Goal: Task Accomplishment & Management: Use online tool/utility

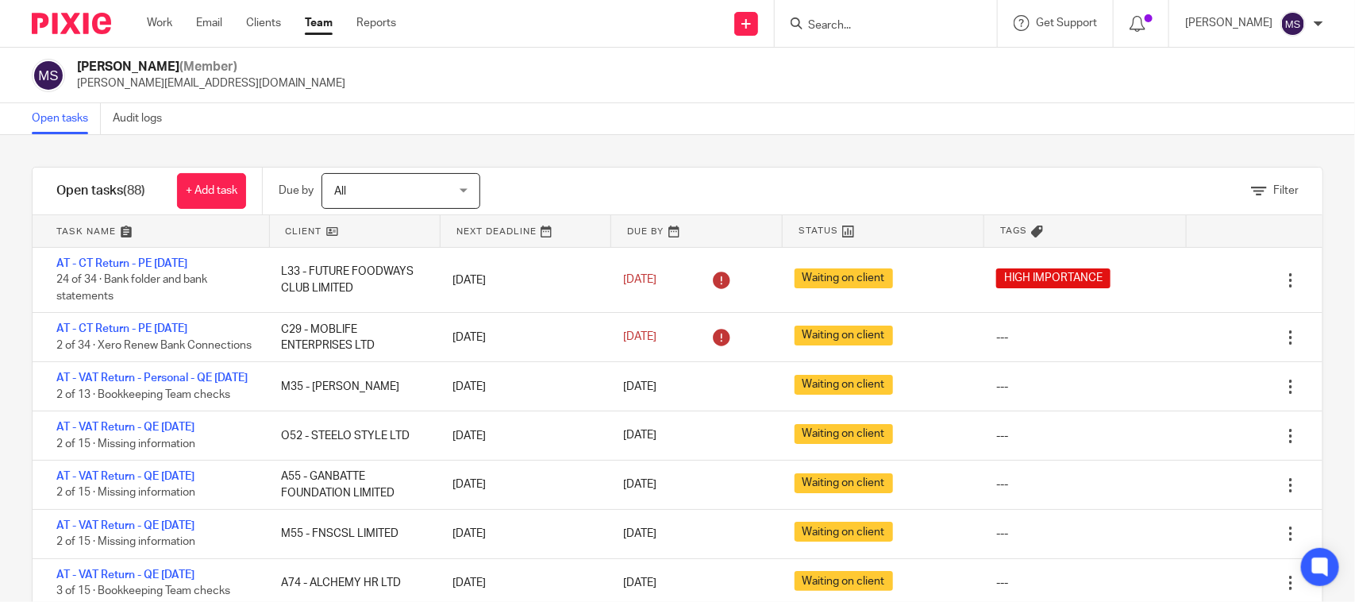
click at [783, 152] on div "Filter tasks Only show tasks matching all of these conditions 1 Client name Is …" at bounding box center [677, 368] width 1355 height 467
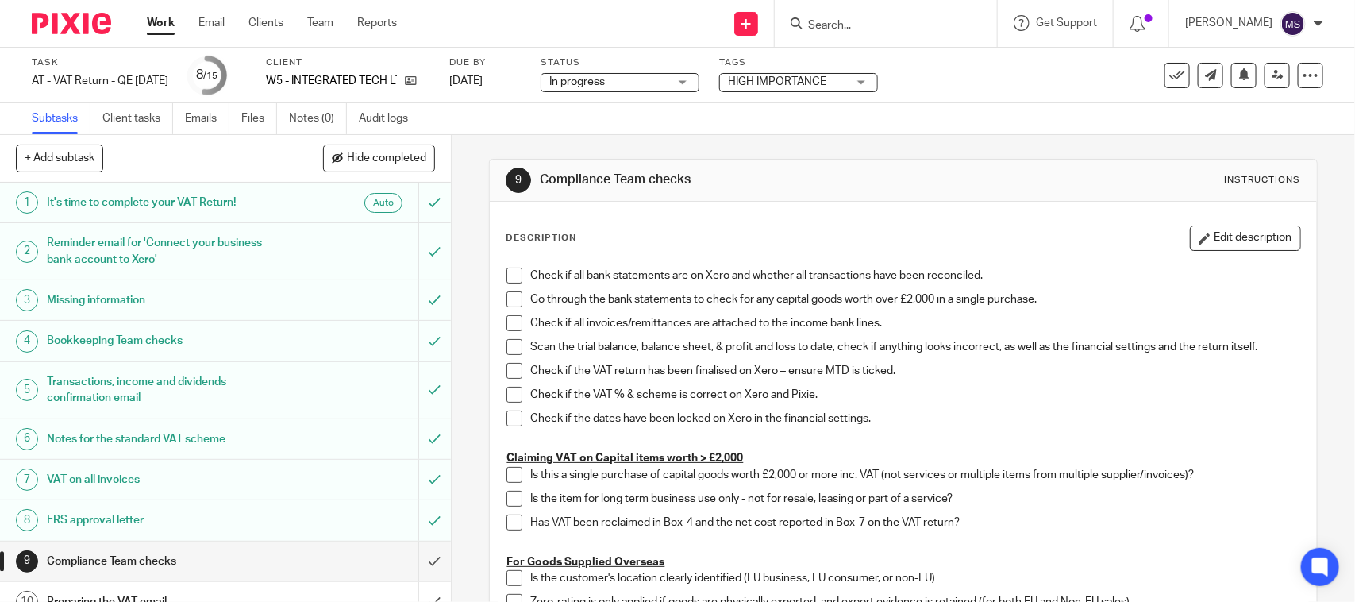
scroll to position [99, 0]
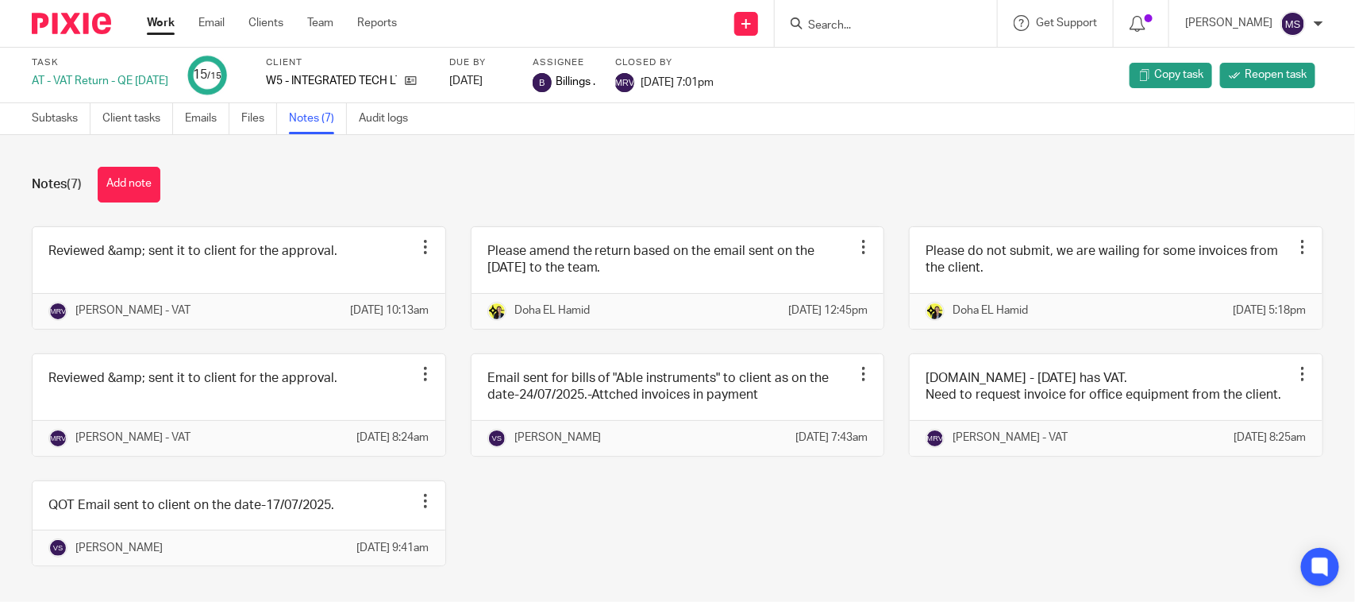
click at [434, 187] on div "Notes (7) Add note" at bounding box center [677, 185] width 1291 height 36
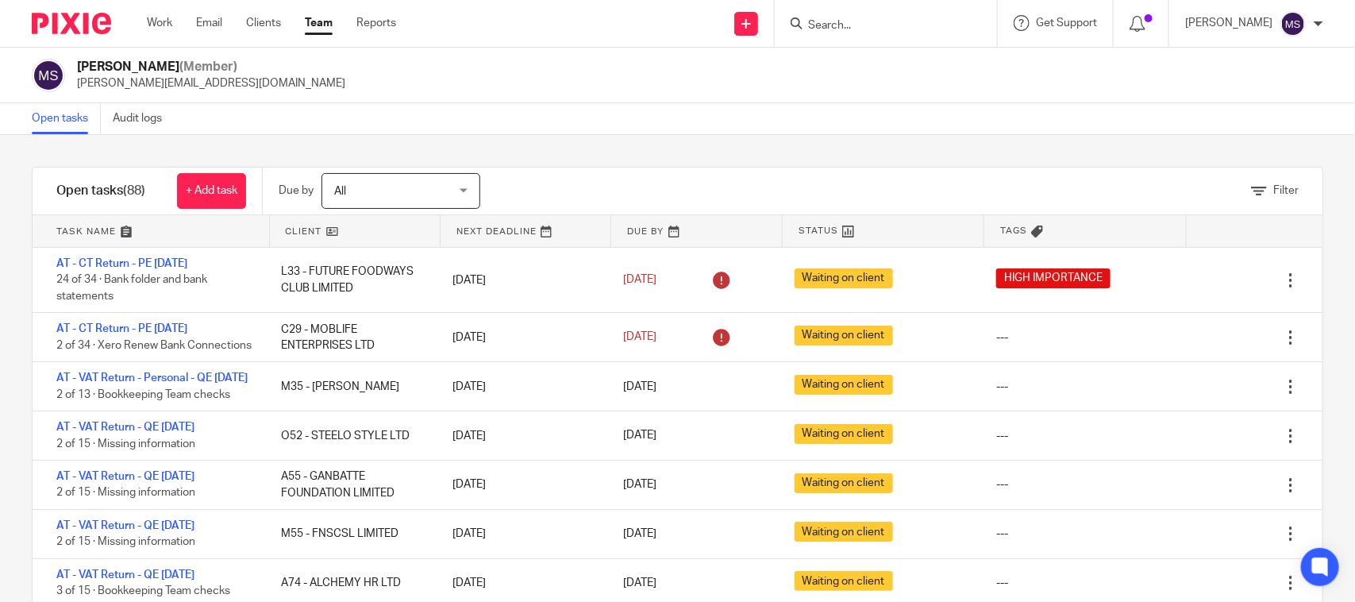
click at [865, 28] on input "Search" at bounding box center [877, 26] width 143 height 14
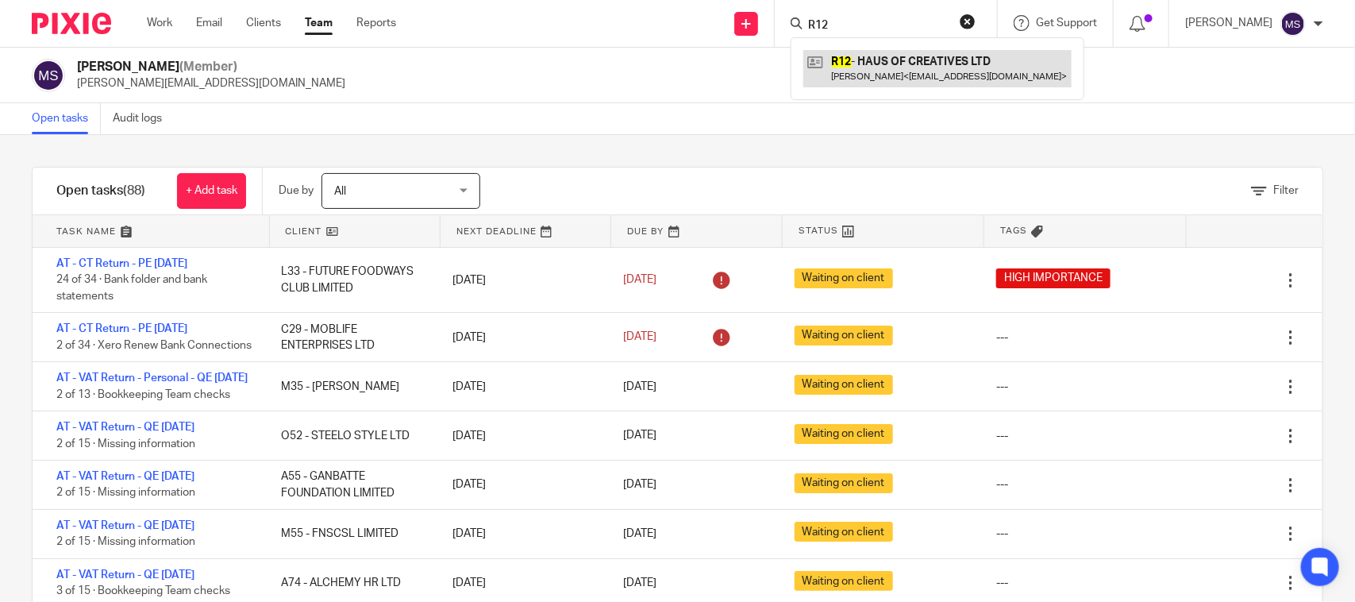
type input "R12"
click at [639, 125] on div "Open tasks Audit logs" at bounding box center [677, 119] width 1355 height 32
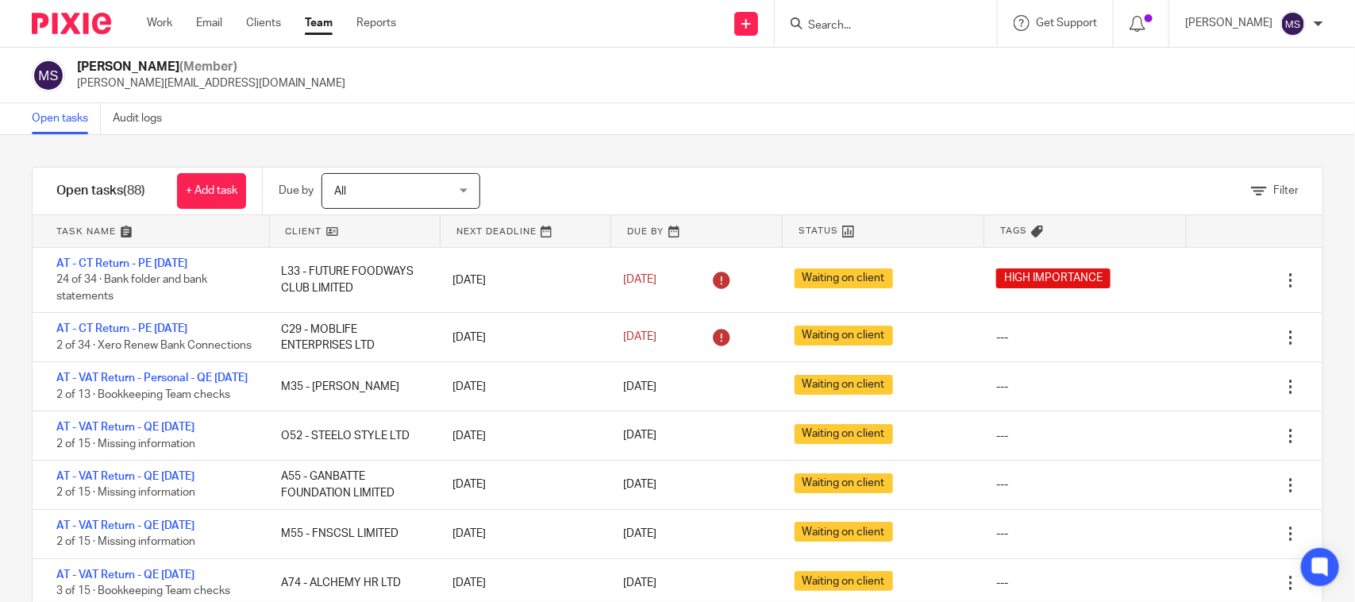
click at [700, 148] on div "Filter tasks Only show tasks matching all of these conditions 1 Client name Is …" at bounding box center [677, 368] width 1355 height 467
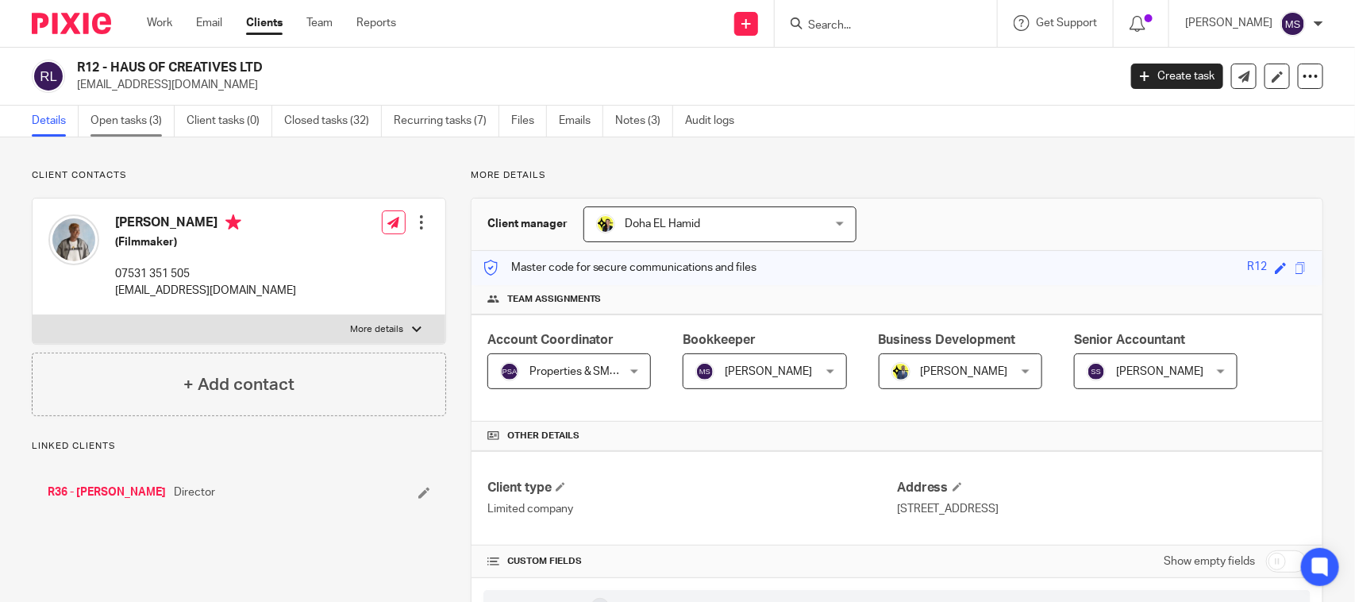
click at [124, 121] on link "Open tasks (3)" at bounding box center [132, 121] width 84 height 31
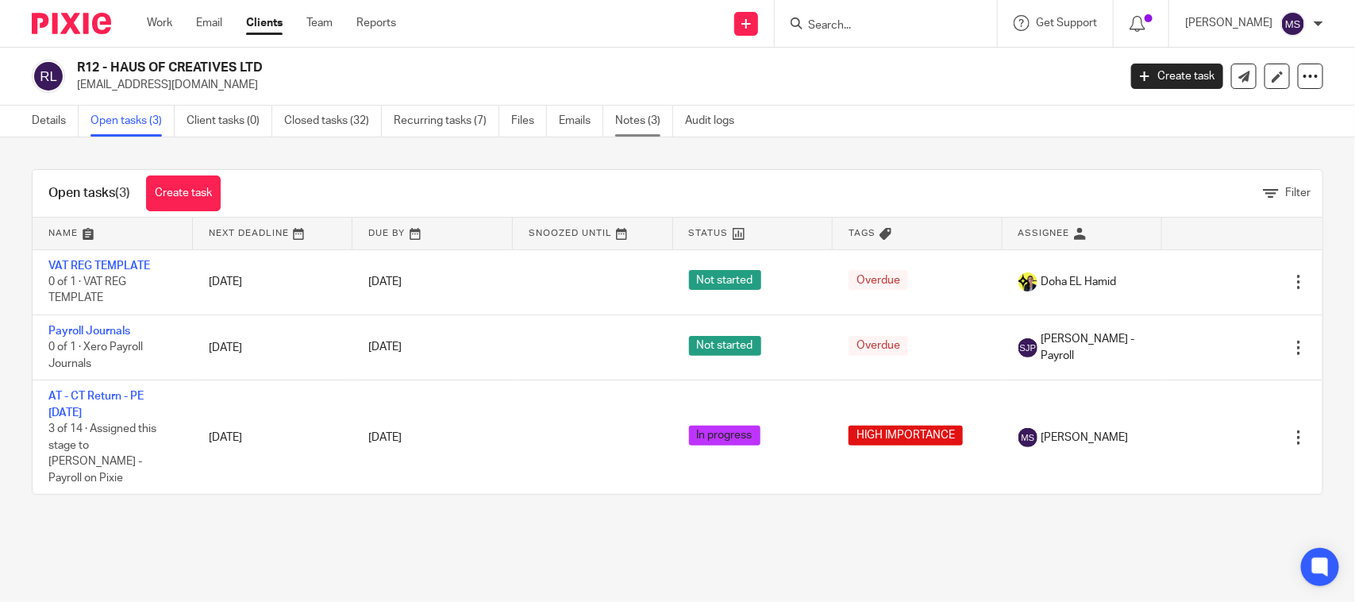
click at [644, 121] on link "Notes (3)" at bounding box center [644, 121] width 58 height 31
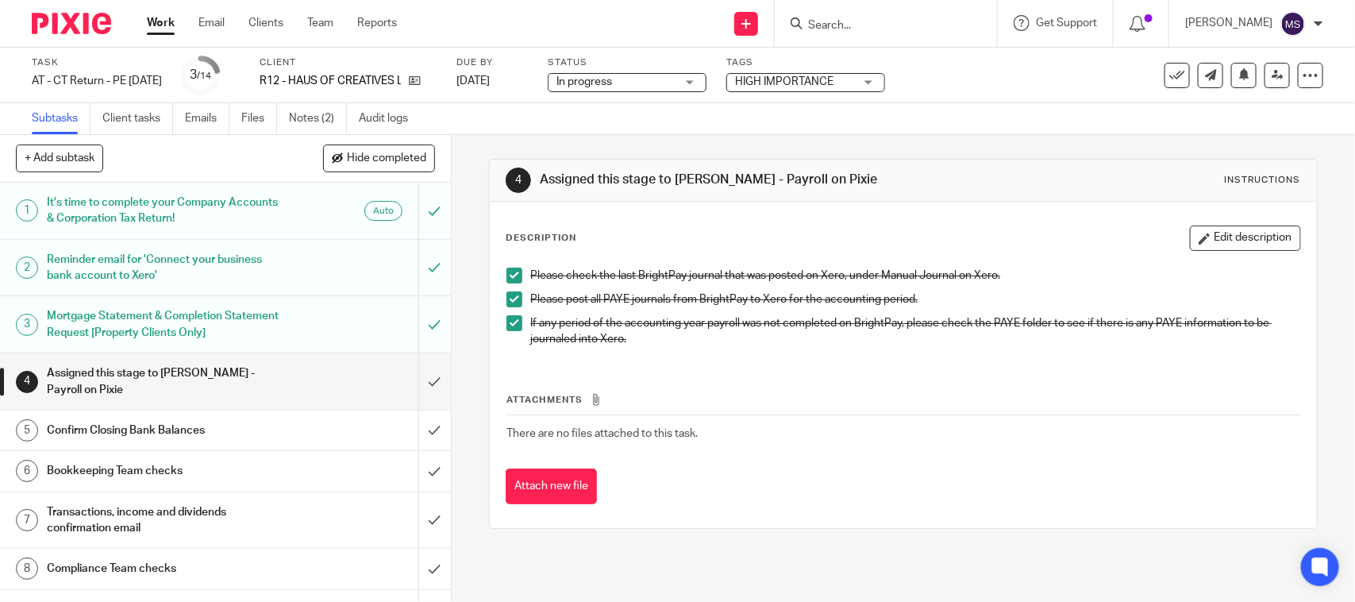
drag, startPoint x: 915, startPoint y: 121, endPoint x: 887, endPoint y: 127, distance: 28.5
click at [915, 121] on div "Subtasks Client tasks Emails Files Notes (2) Audit logs" at bounding box center [677, 119] width 1355 height 32
click at [533, 121] on div "Subtasks Client tasks Emails Files Notes (2) Audit logs" at bounding box center [677, 119] width 1355 height 32
click at [930, 127] on div "Subtasks Client tasks Emails Files Notes (2) Audit logs" at bounding box center [677, 119] width 1355 height 32
click at [560, 106] on div "Subtasks Client tasks Emails Files Notes (2) Audit logs" at bounding box center [677, 119] width 1355 height 32
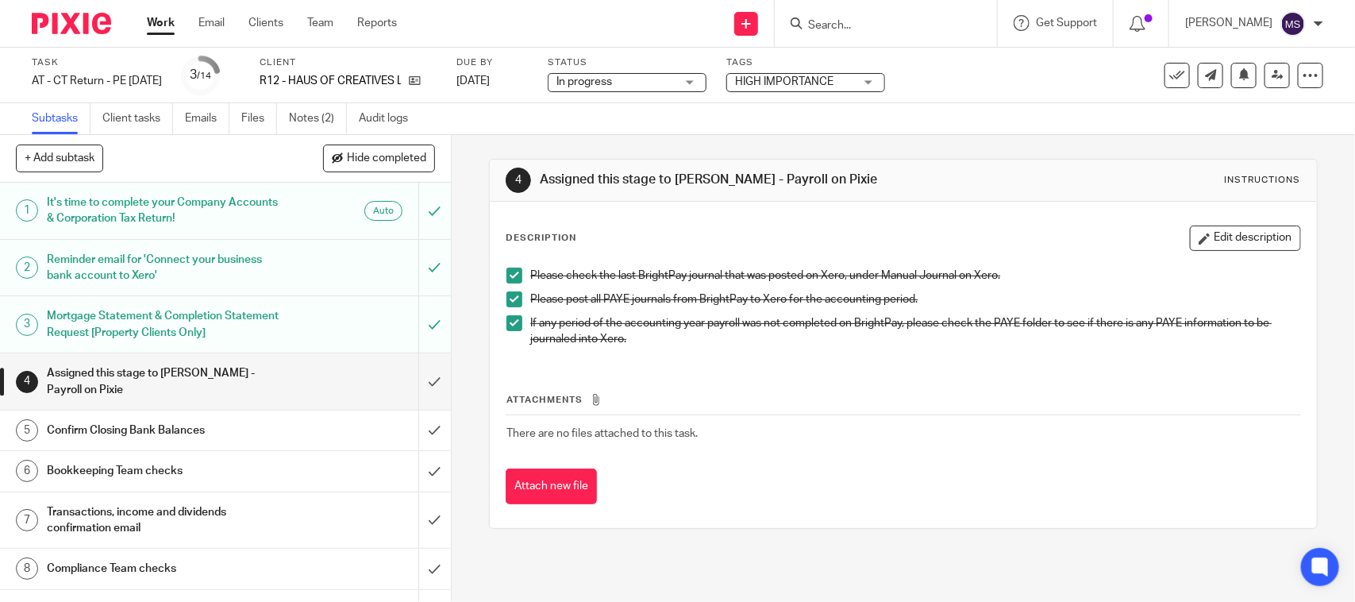
click at [881, 133] on div "Subtasks Client tasks Emails Files Notes (2) Audit logs" at bounding box center [677, 119] width 1355 height 32
click at [619, 147] on div "4 Assigned this stage to Shubham Jain - Payroll on Pixie Instructions Descripti…" at bounding box center [903, 343] width 828 height 417
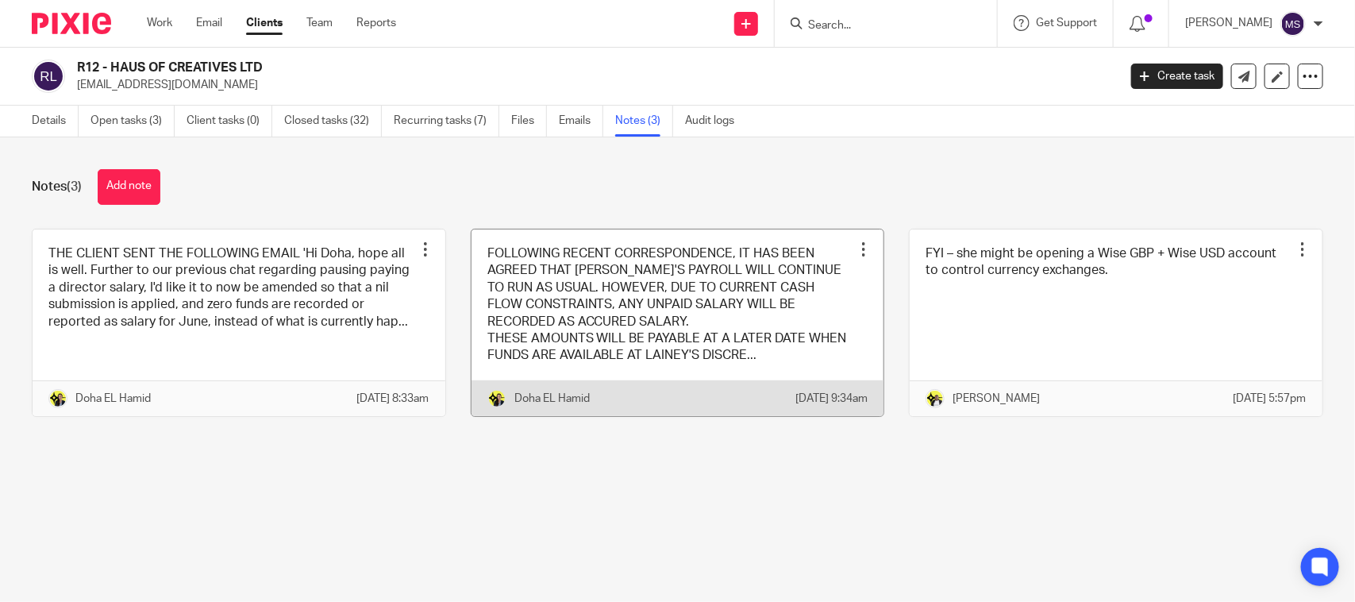
click at [696, 325] on link at bounding box center [677, 322] width 413 height 187
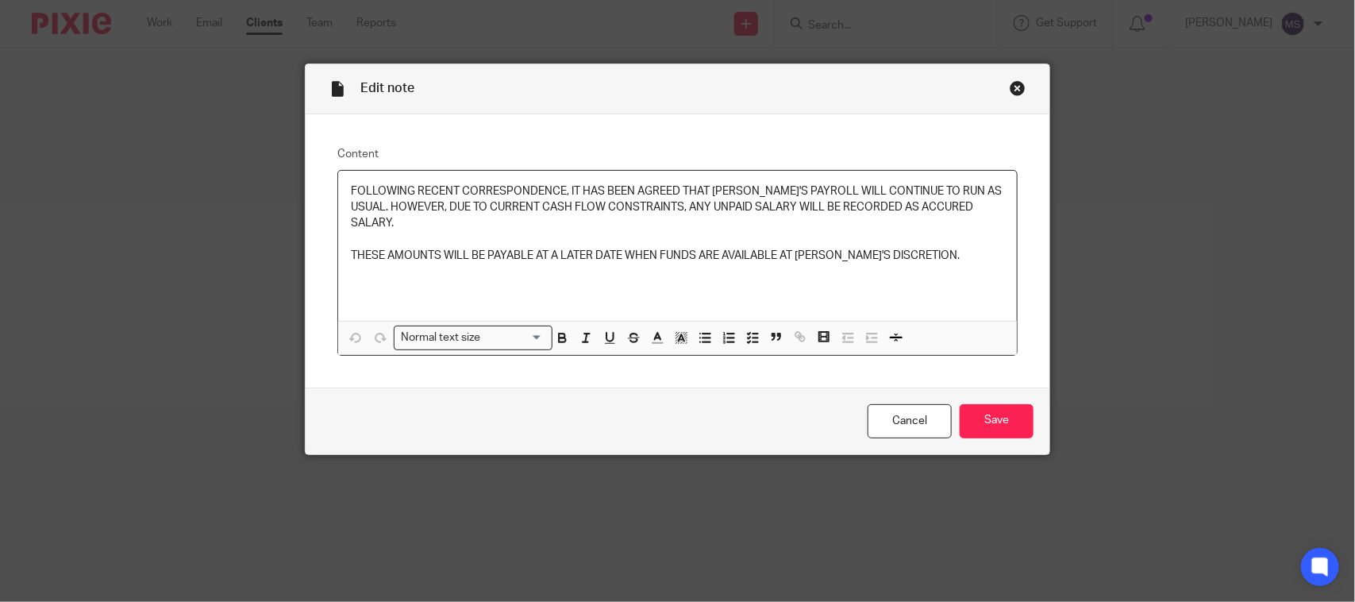
click at [1010, 87] on div "Close this dialog window" at bounding box center [1018, 88] width 16 height 16
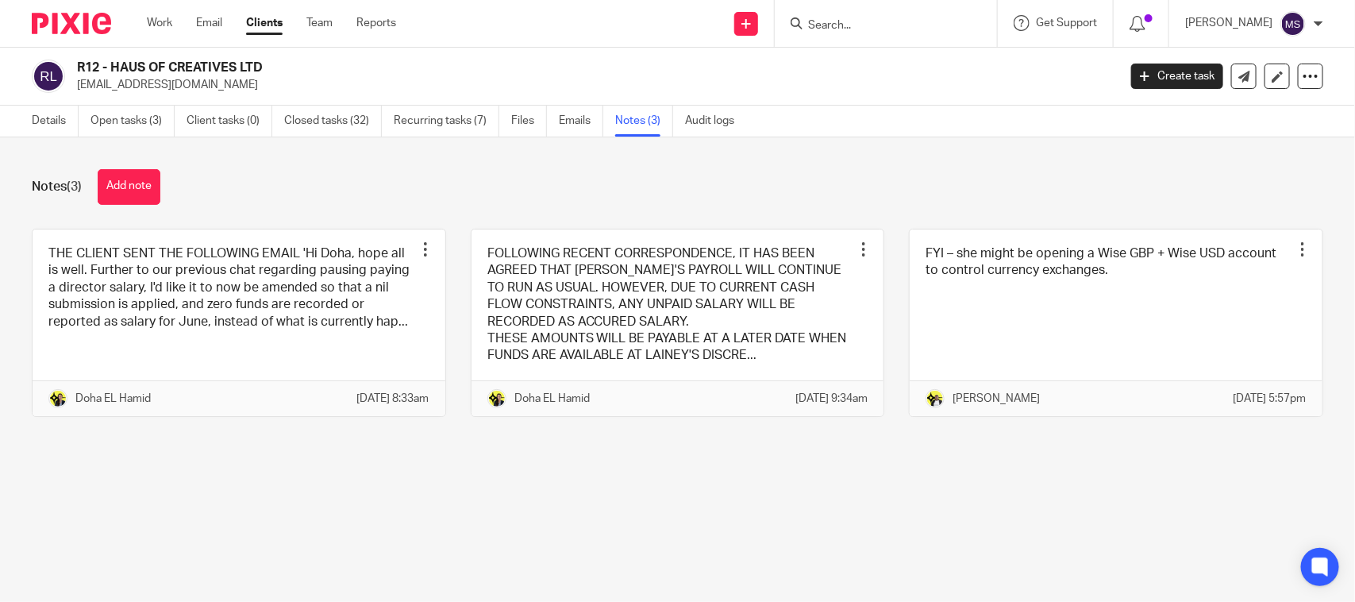
click at [290, 332] on link at bounding box center [239, 322] width 413 height 187
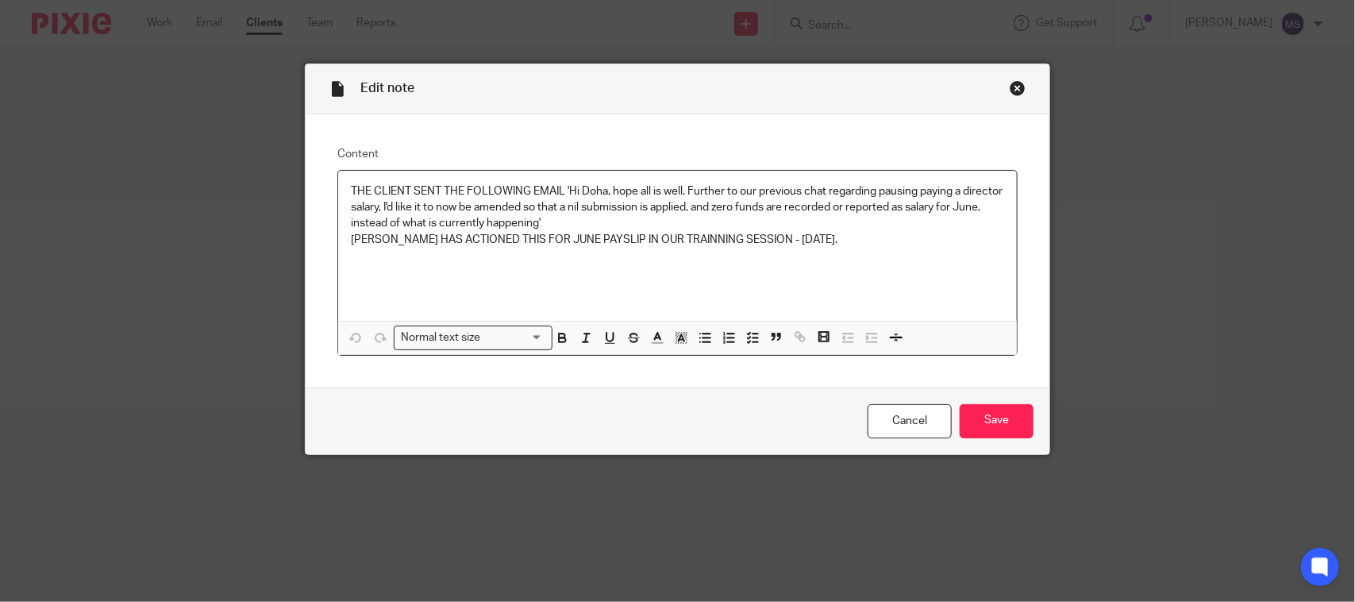
click at [1010, 86] on div "Close this dialog window" at bounding box center [1018, 88] width 16 height 16
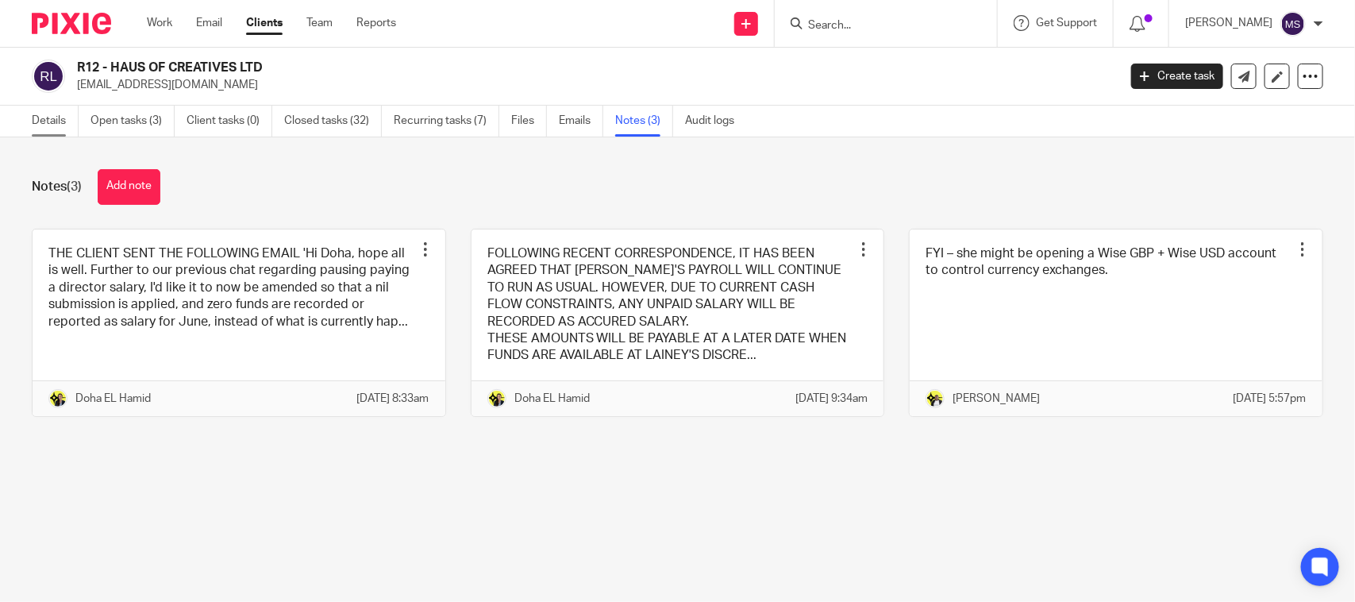
click at [44, 113] on link "Details" at bounding box center [55, 121] width 47 height 31
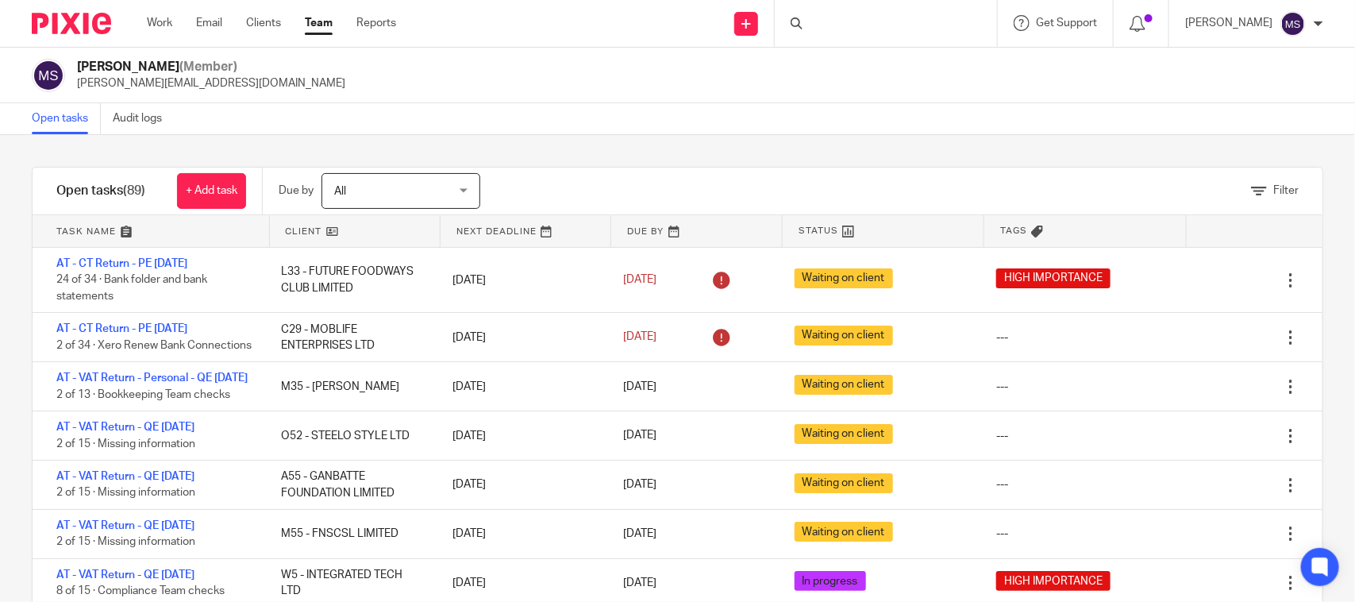
click at [680, 127] on div "Open tasks Audit logs" at bounding box center [677, 119] width 1355 height 32
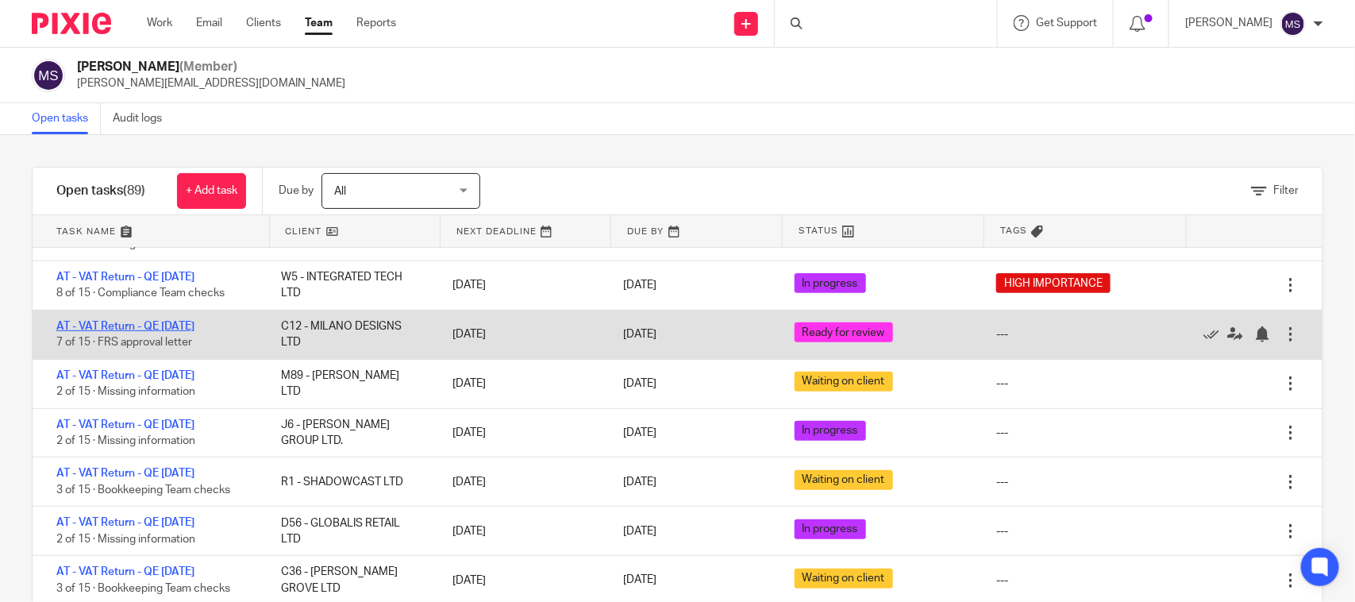
scroll to position [397, 0]
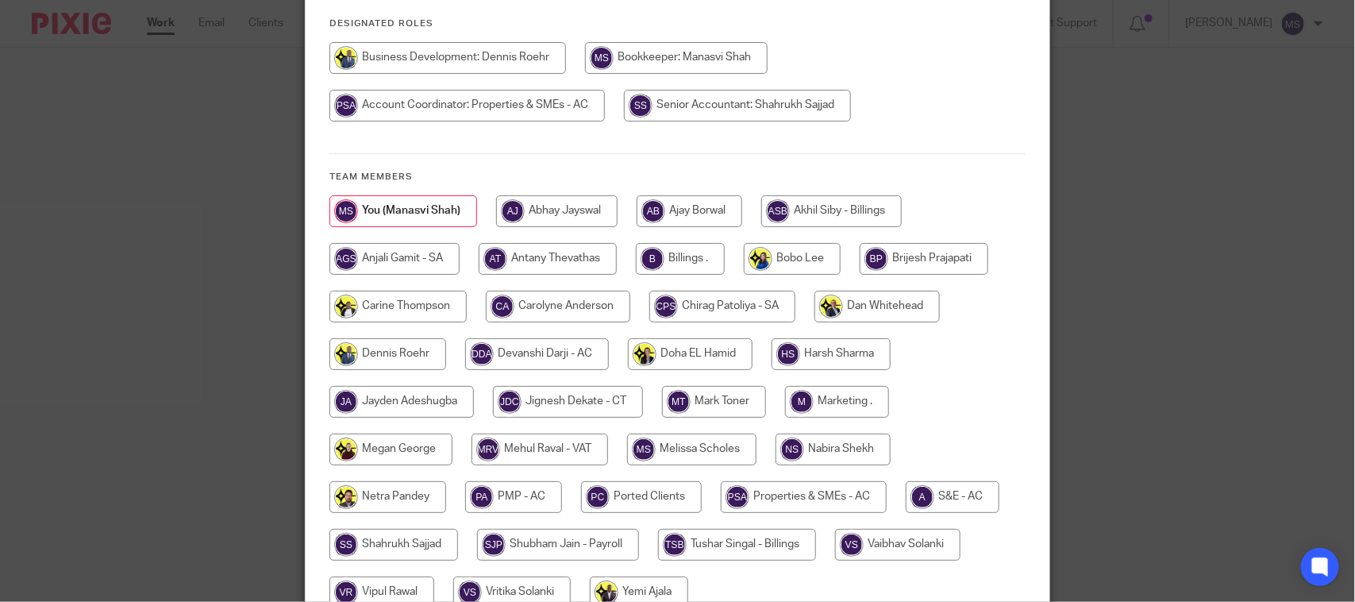
scroll to position [298, 0]
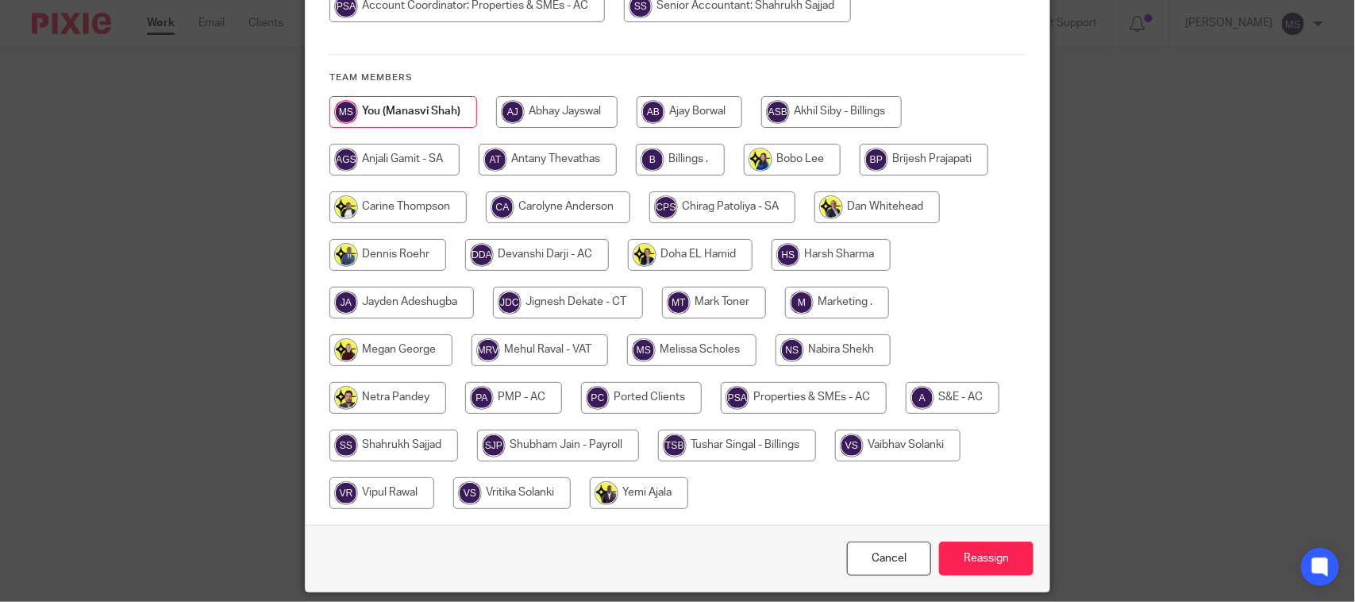
click at [509, 347] on input "radio" at bounding box center [539, 350] width 137 height 32
radio input "true"
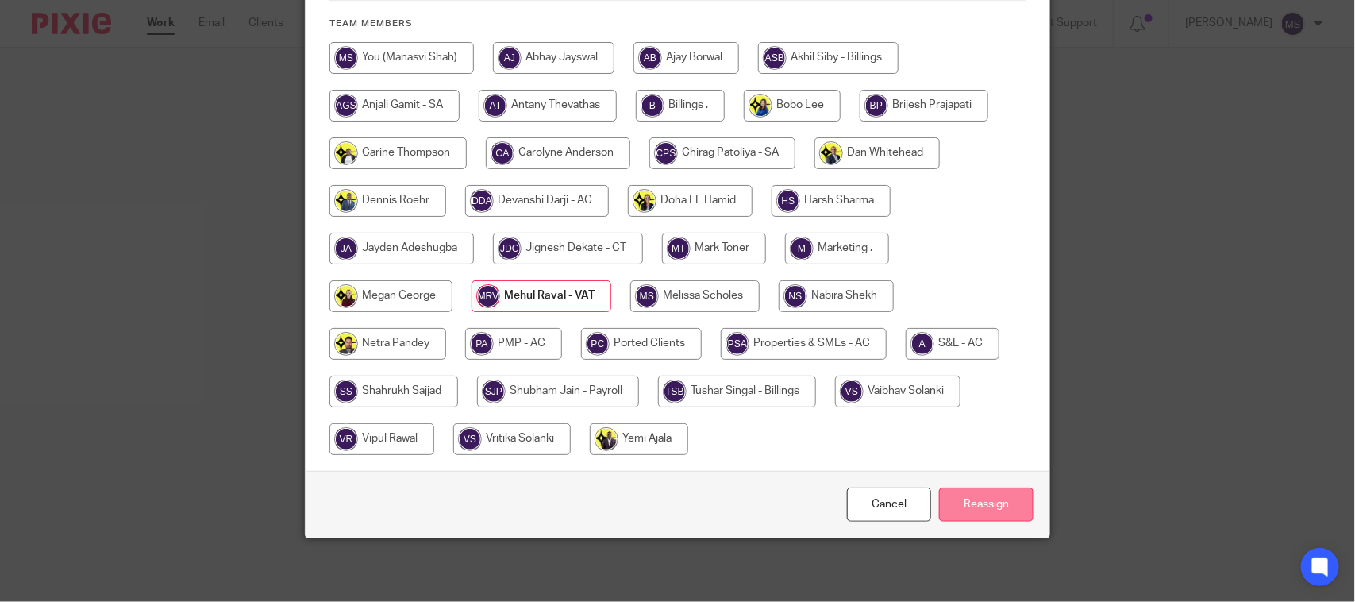
click at [1017, 505] on input "Reassign" at bounding box center [986, 504] width 94 height 34
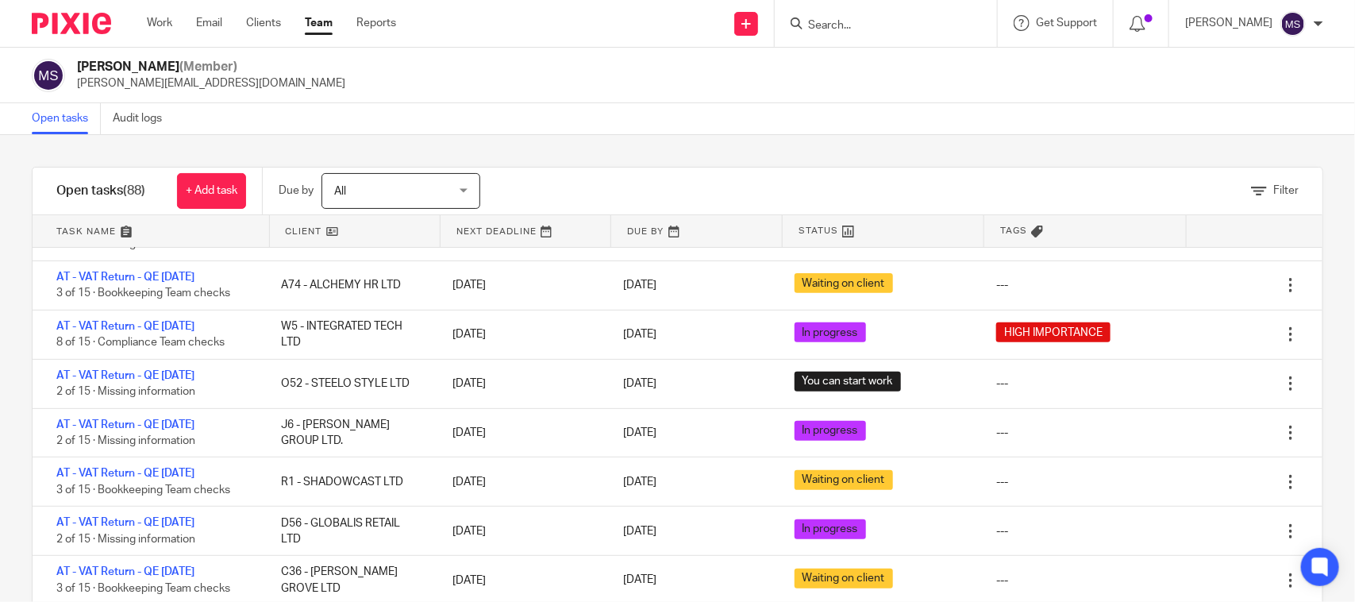
scroll to position [397, 0]
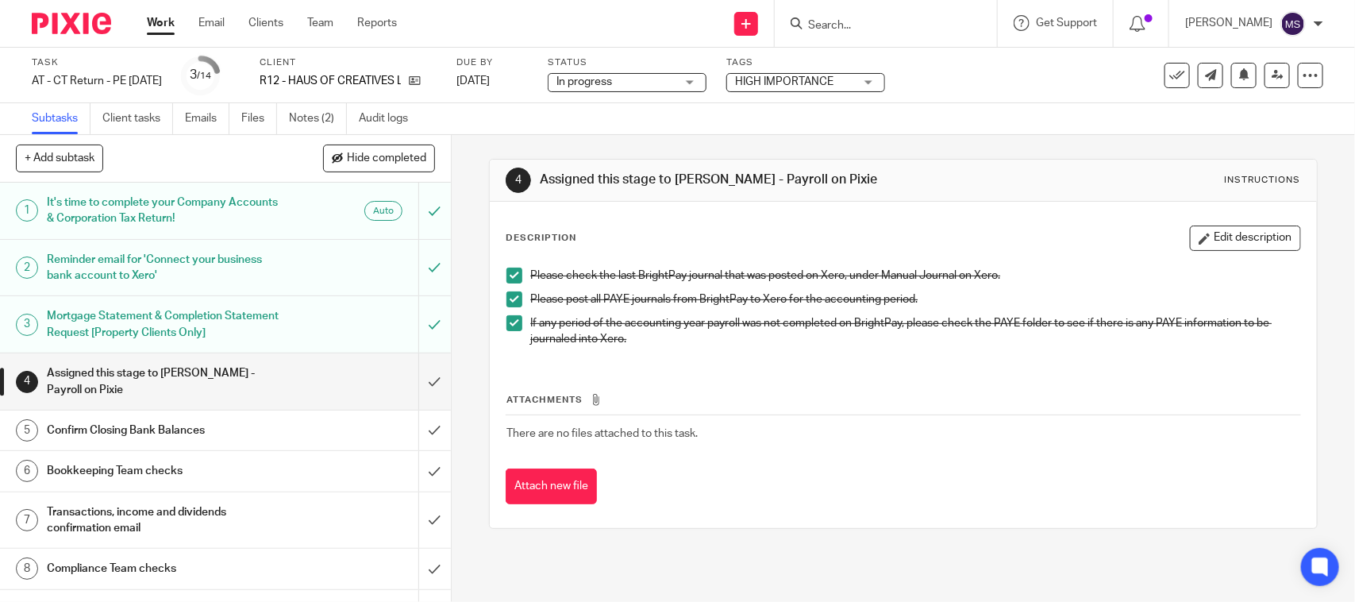
click at [707, 131] on div "Subtasks Client tasks Emails Files Notes (2) Audit logs" at bounding box center [677, 119] width 1355 height 32
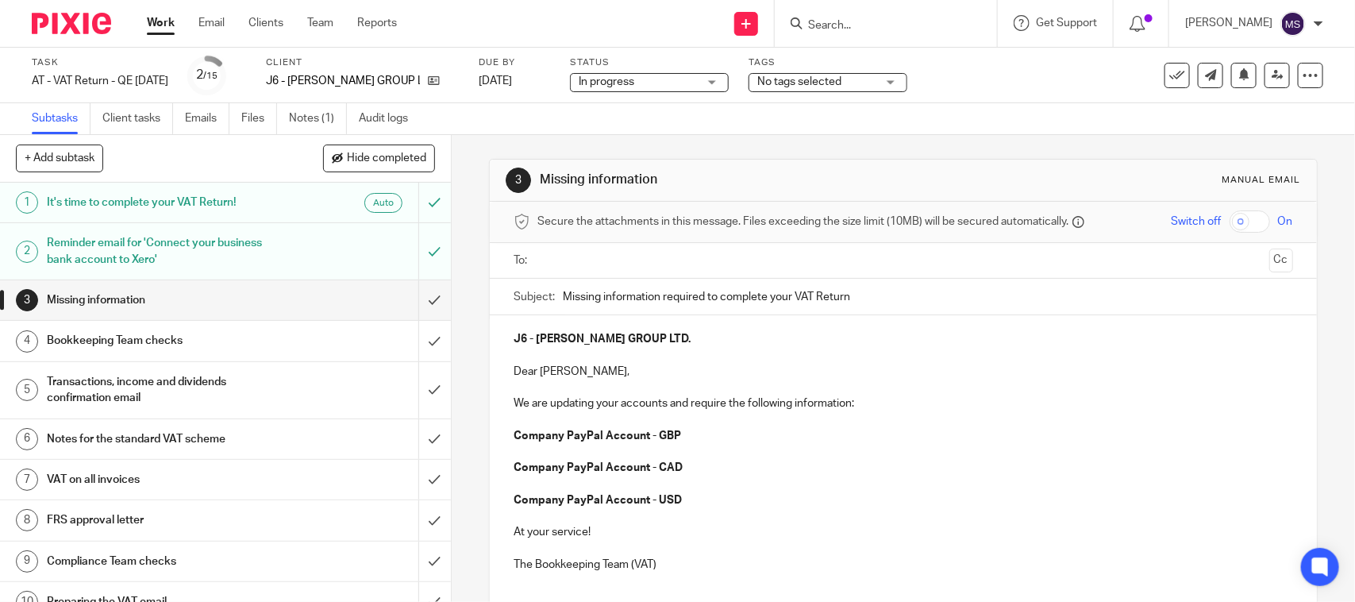
click at [591, 129] on div "Subtasks Client tasks Emails Files Notes (1) Audit logs" at bounding box center [677, 119] width 1355 height 32
click at [882, 129] on div "Subtasks Client tasks Emails Files Notes (1) Audit logs" at bounding box center [677, 119] width 1355 height 32
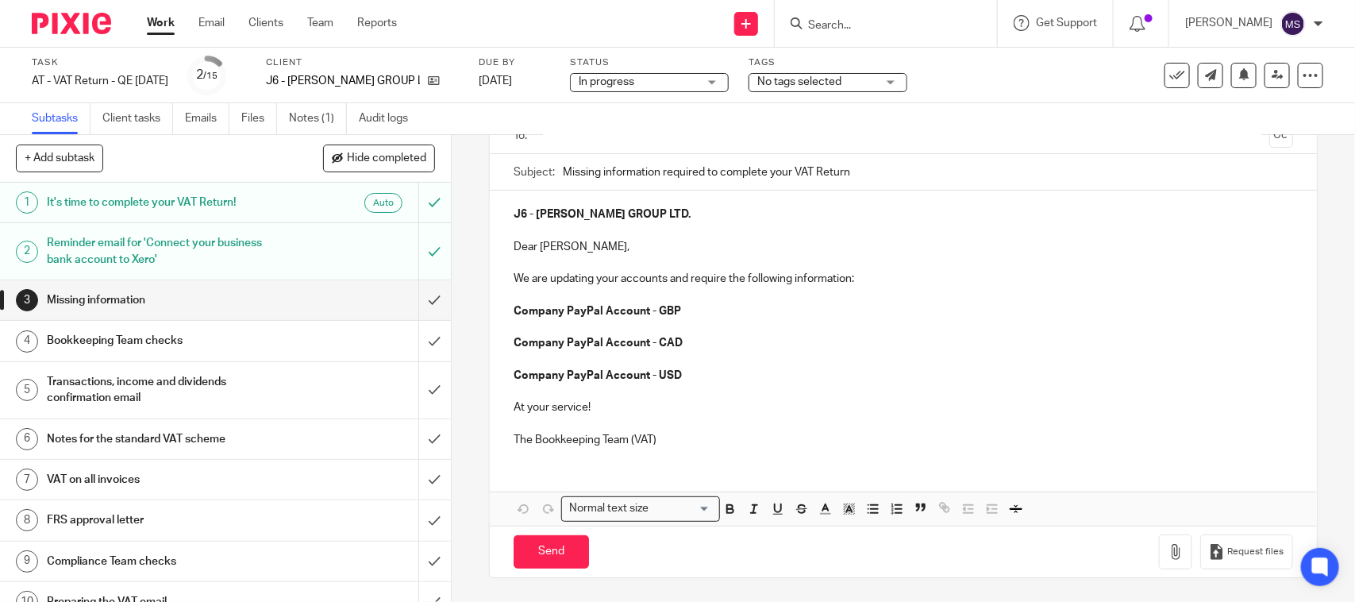
scroll to position [127, 0]
click at [417, 300] on input "submit" at bounding box center [225, 300] width 451 height 40
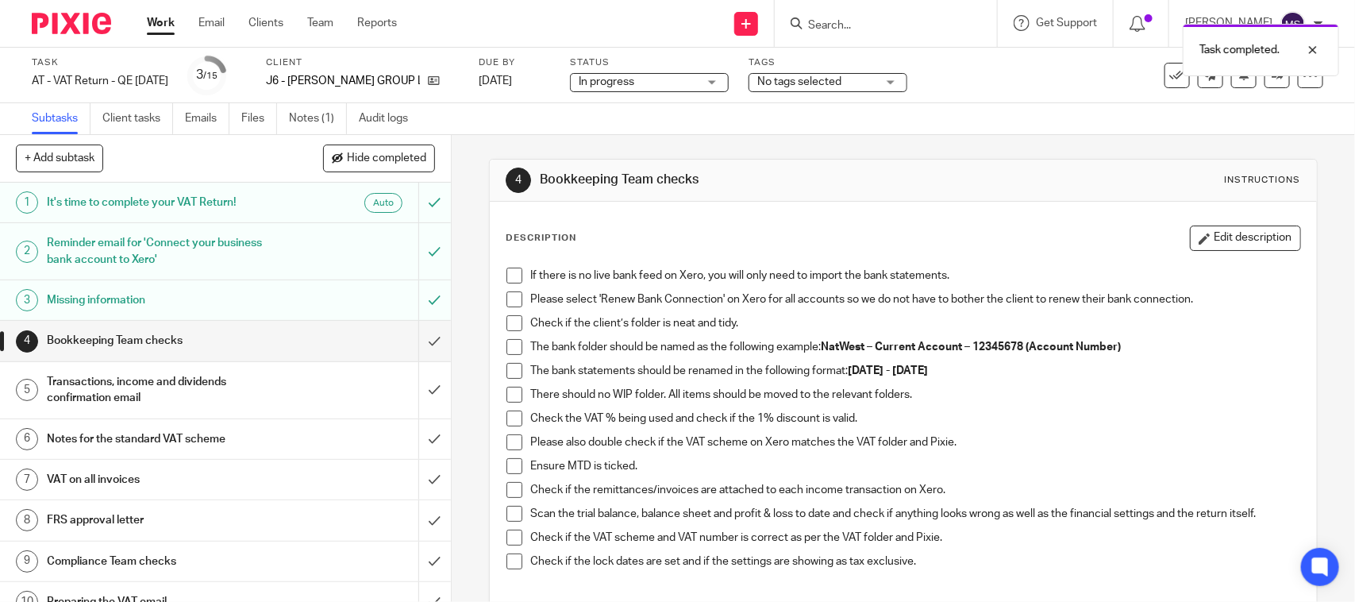
click at [513, 283] on span at bounding box center [514, 275] width 16 height 16
click at [506, 300] on span at bounding box center [514, 299] width 16 height 16
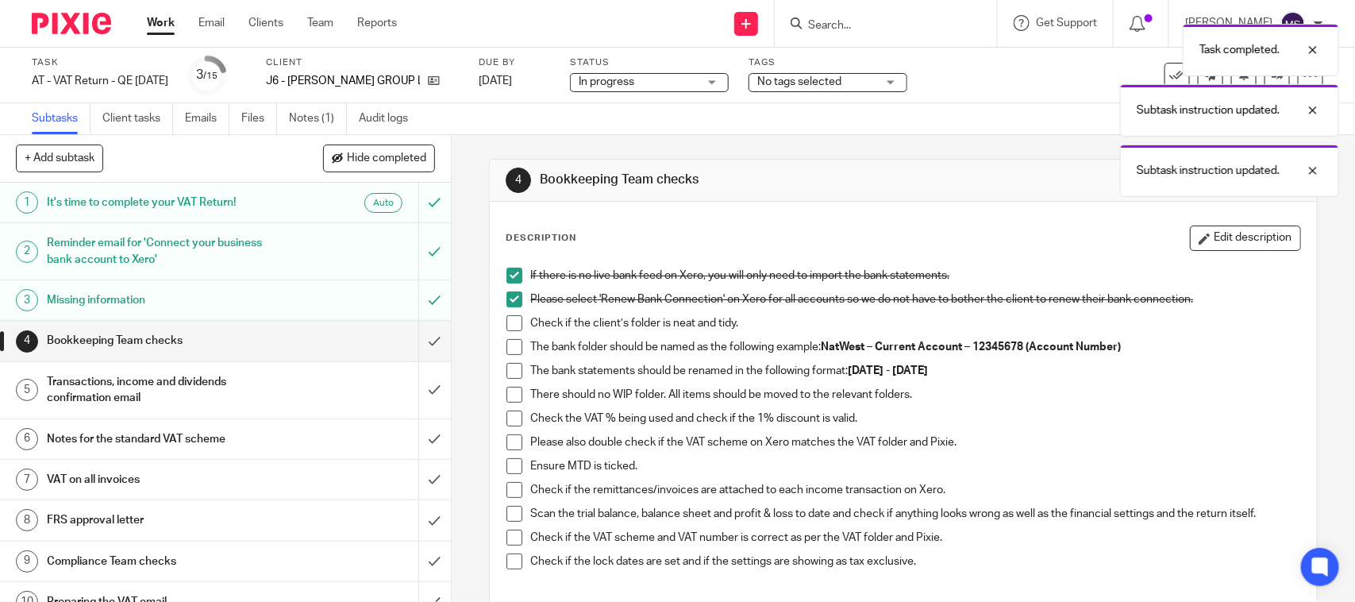
click at [508, 324] on span at bounding box center [514, 323] width 16 height 16
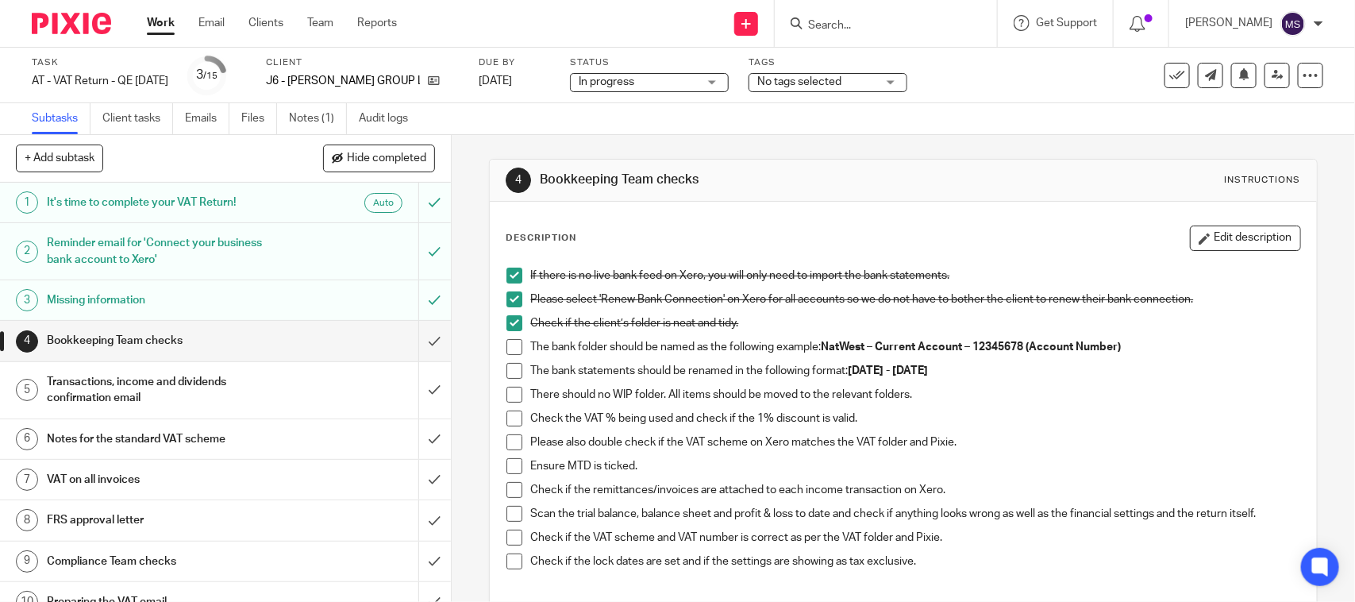
click at [514, 348] on span at bounding box center [514, 347] width 16 height 16
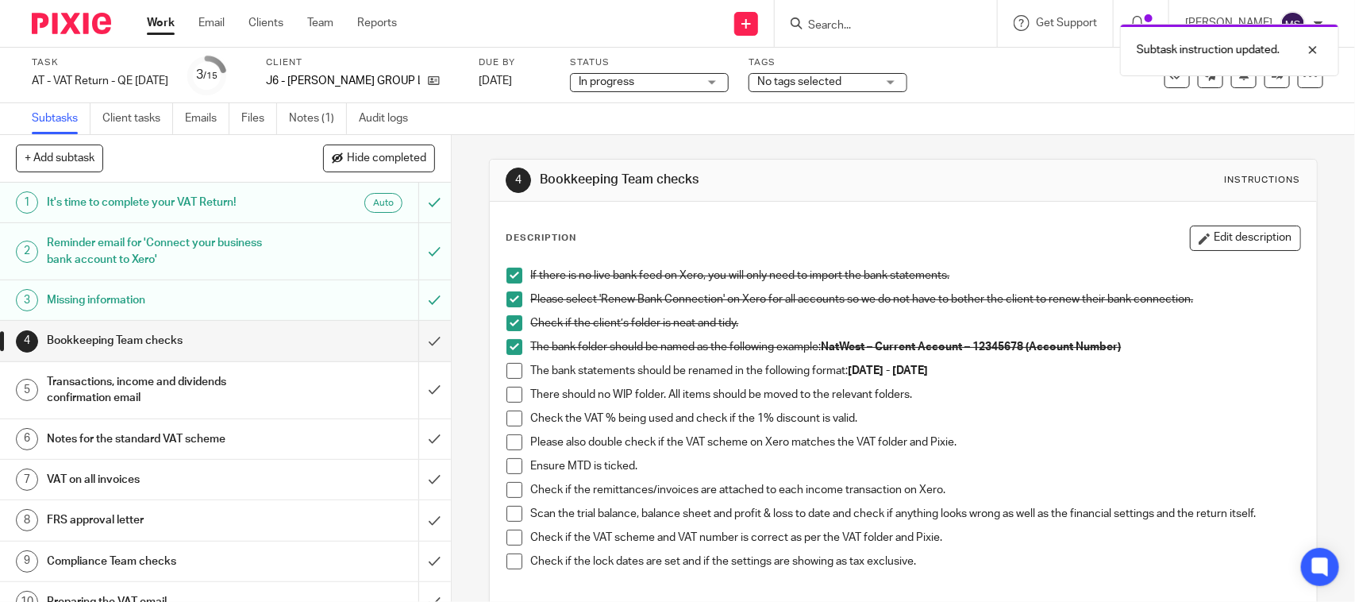
click at [509, 370] on span at bounding box center [514, 371] width 16 height 16
click at [508, 387] on span at bounding box center [514, 395] width 16 height 16
click at [510, 418] on span at bounding box center [514, 418] width 16 height 16
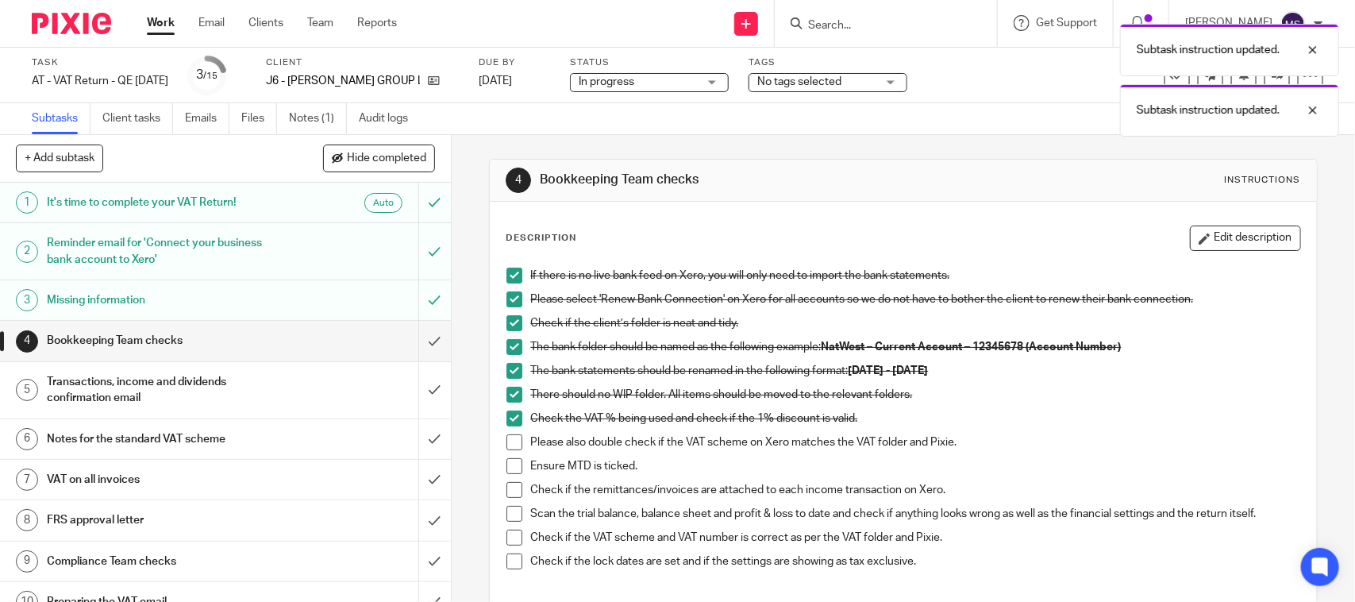
click at [506, 439] on span at bounding box center [514, 442] width 16 height 16
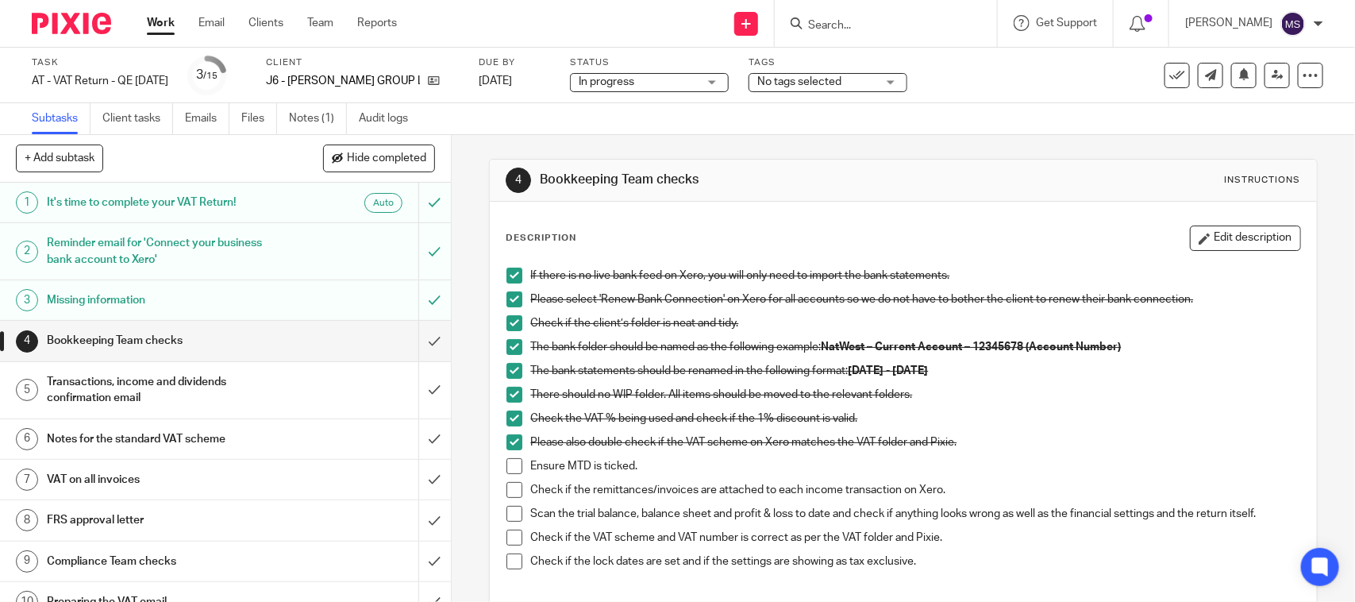
click at [506, 463] on span at bounding box center [514, 466] width 16 height 16
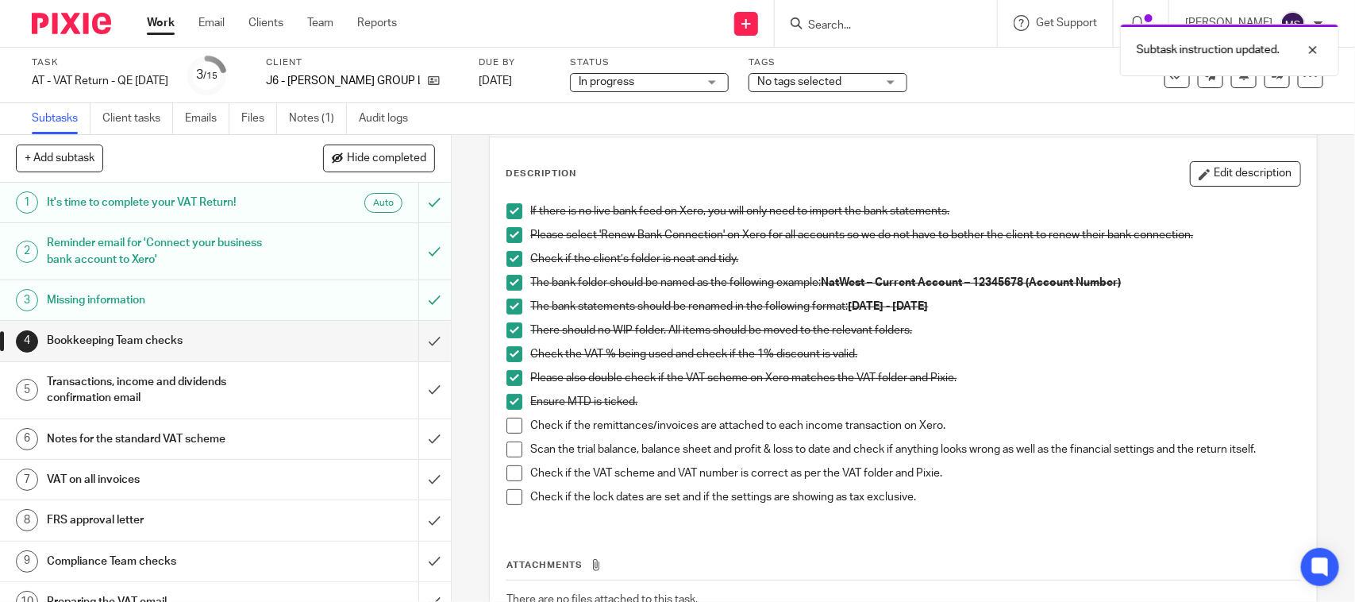
scroll to position [99, 0]
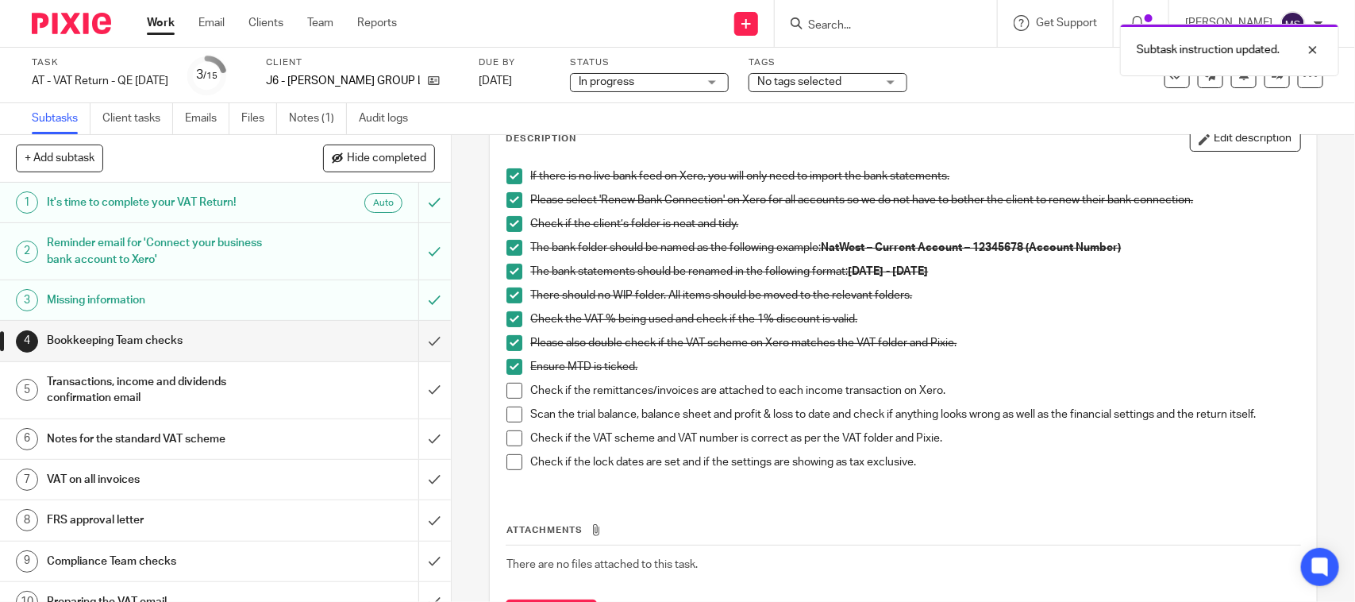
click at [510, 389] on span at bounding box center [514, 391] width 16 height 16
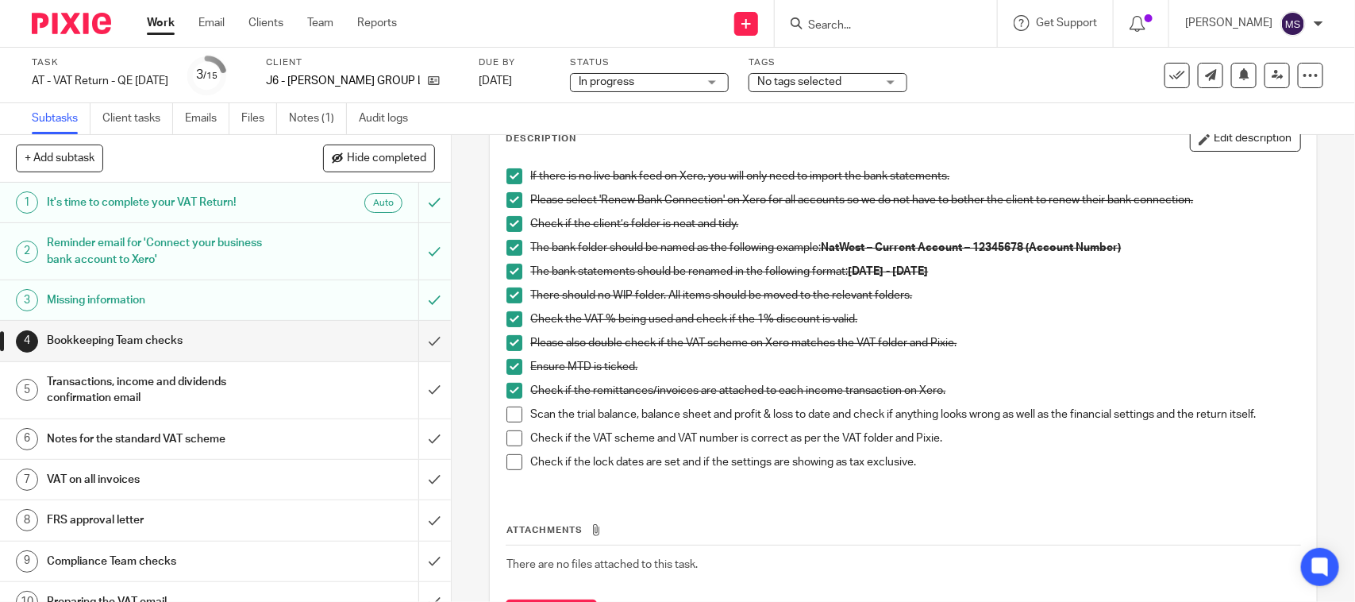
click at [508, 419] on span at bounding box center [514, 414] width 16 height 16
click at [512, 441] on span at bounding box center [514, 438] width 16 height 16
click at [506, 465] on span at bounding box center [514, 462] width 16 height 16
click at [413, 335] on input "submit" at bounding box center [225, 341] width 451 height 40
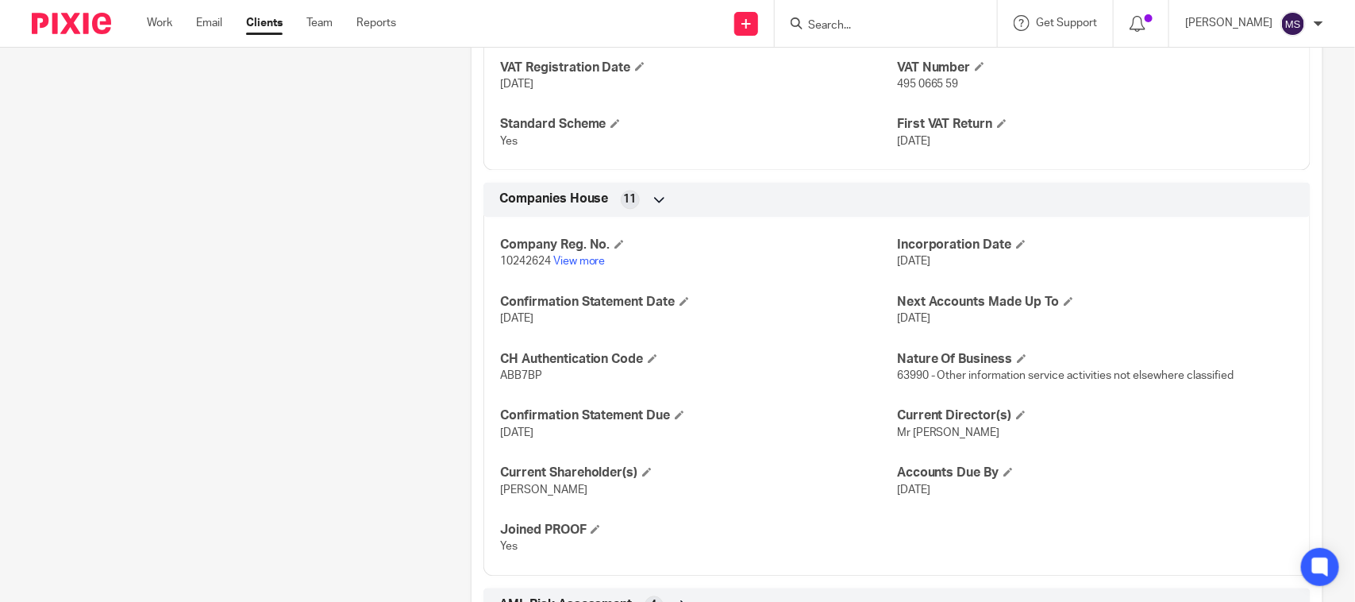
scroll to position [1091, 0]
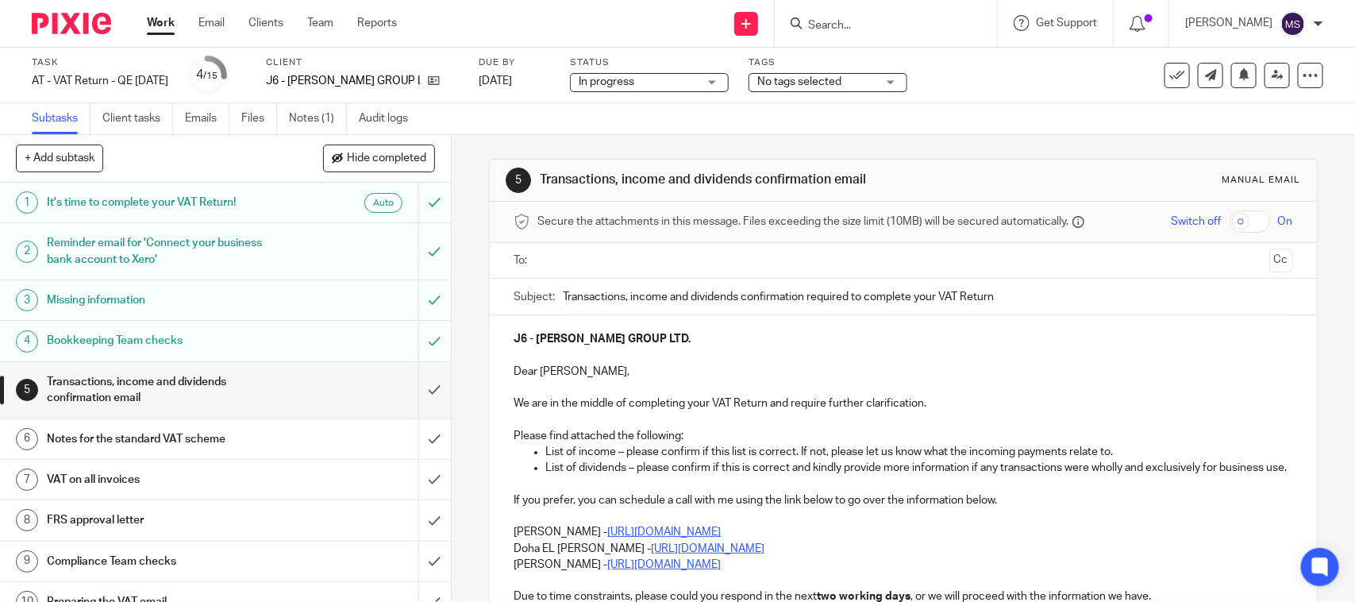
click at [685, 137] on div "5 Transactions, income and dividends confirmation email Manual email Secure the…" at bounding box center [903, 479] width 828 height 688
click at [887, 136] on div "5 Transactions, income and dividends confirmation email Manual email Secure the…" at bounding box center [903, 479] width 828 height 688
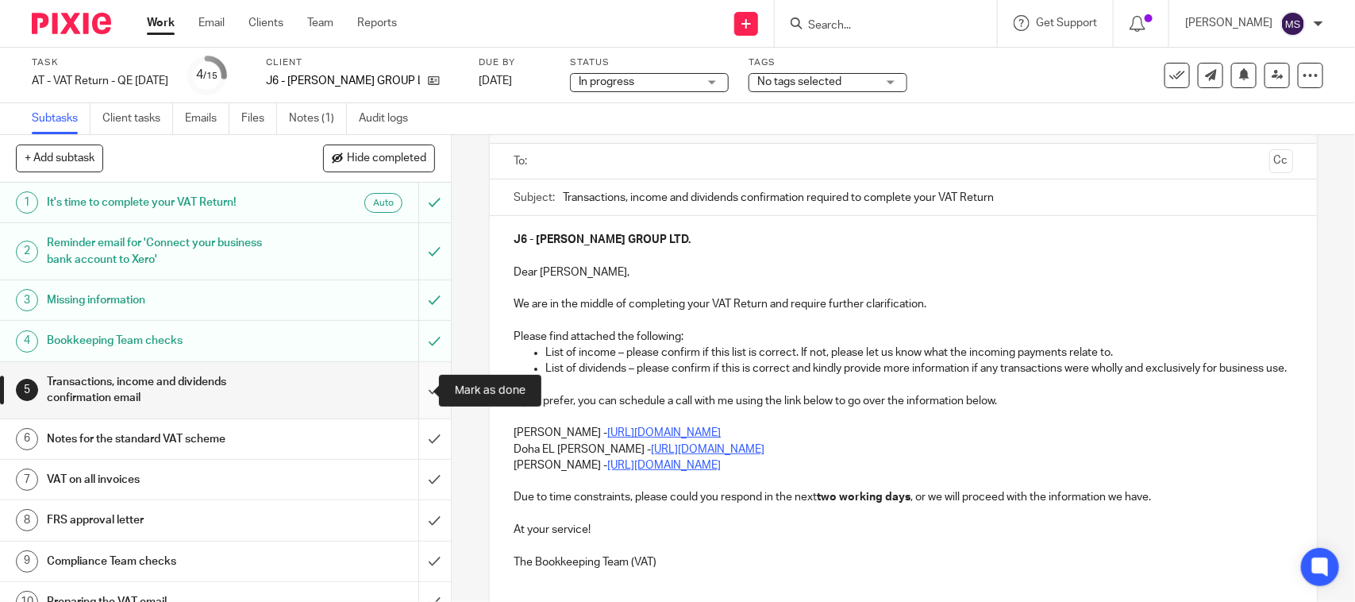
click at [409, 389] on input "submit" at bounding box center [225, 390] width 451 height 56
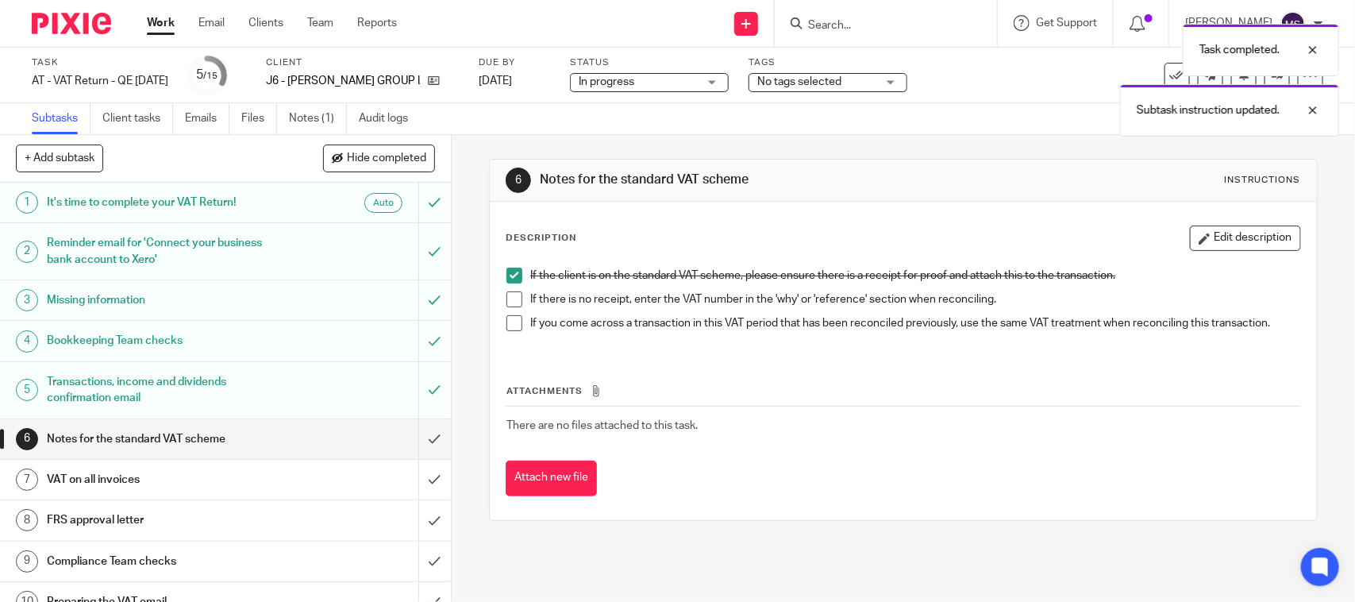
click at [506, 294] on span at bounding box center [514, 299] width 16 height 16
click at [506, 323] on span at bounding box center [514, 323] width 16 height 16
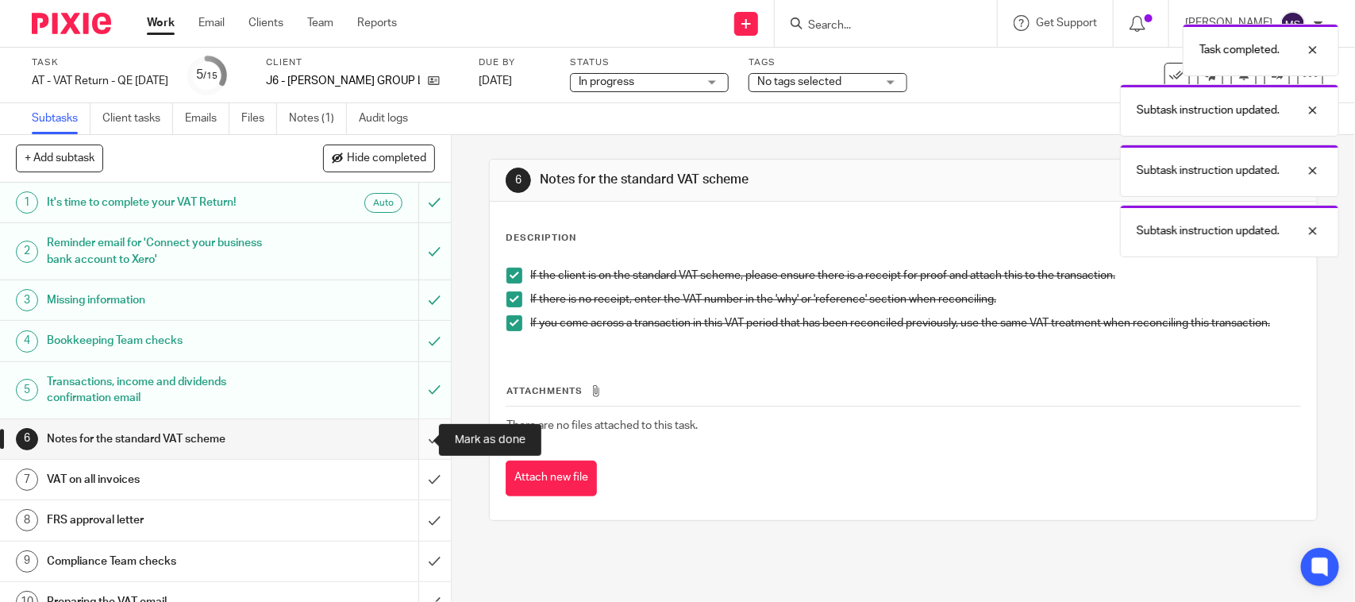
click at [417, 435] on input "submit" at bounding box center [225, 439] width 451 height 40
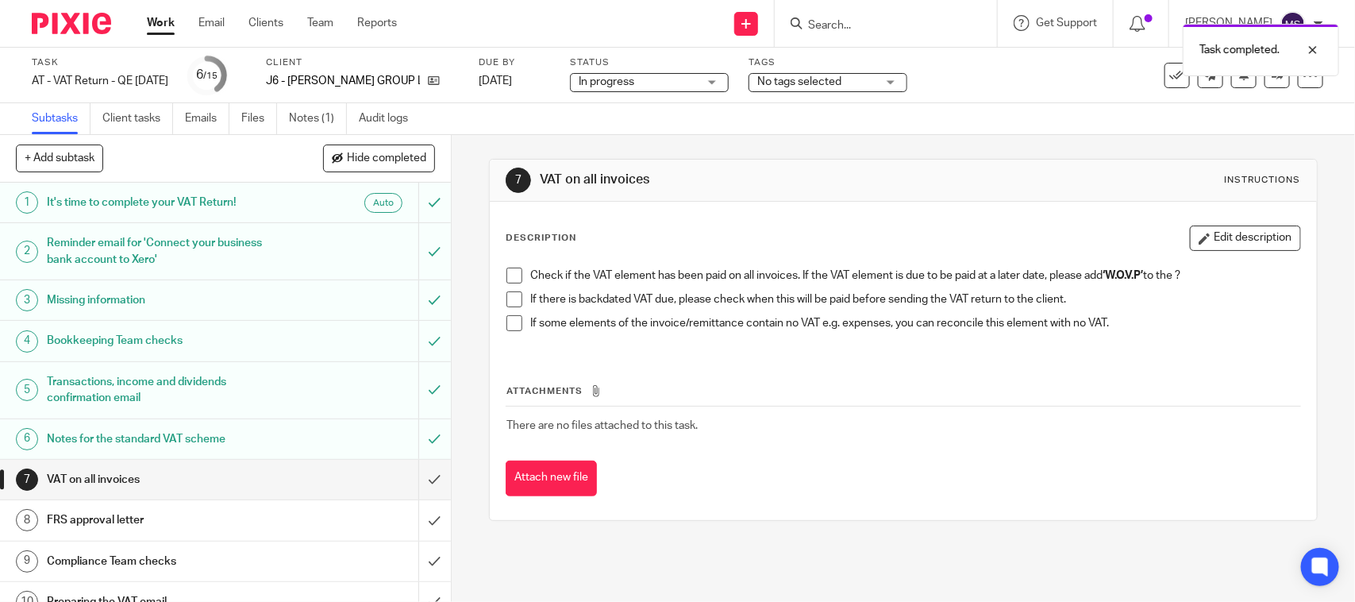
click at [510, 279] on span at bounding box center [514, 275] width 16 height 16
click at [506, 299] on span at bounding box center [514, 299] width 16 height 16
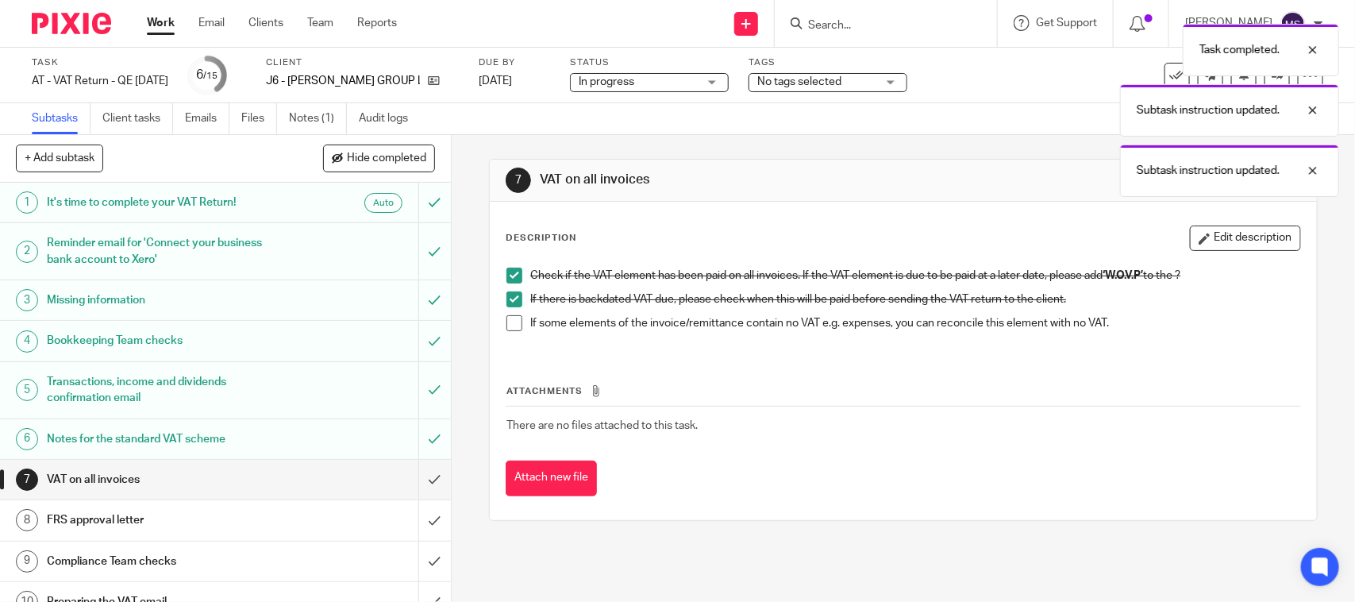
click at [506, 330] on span at bounding box center [514, 323] width 16 height 16
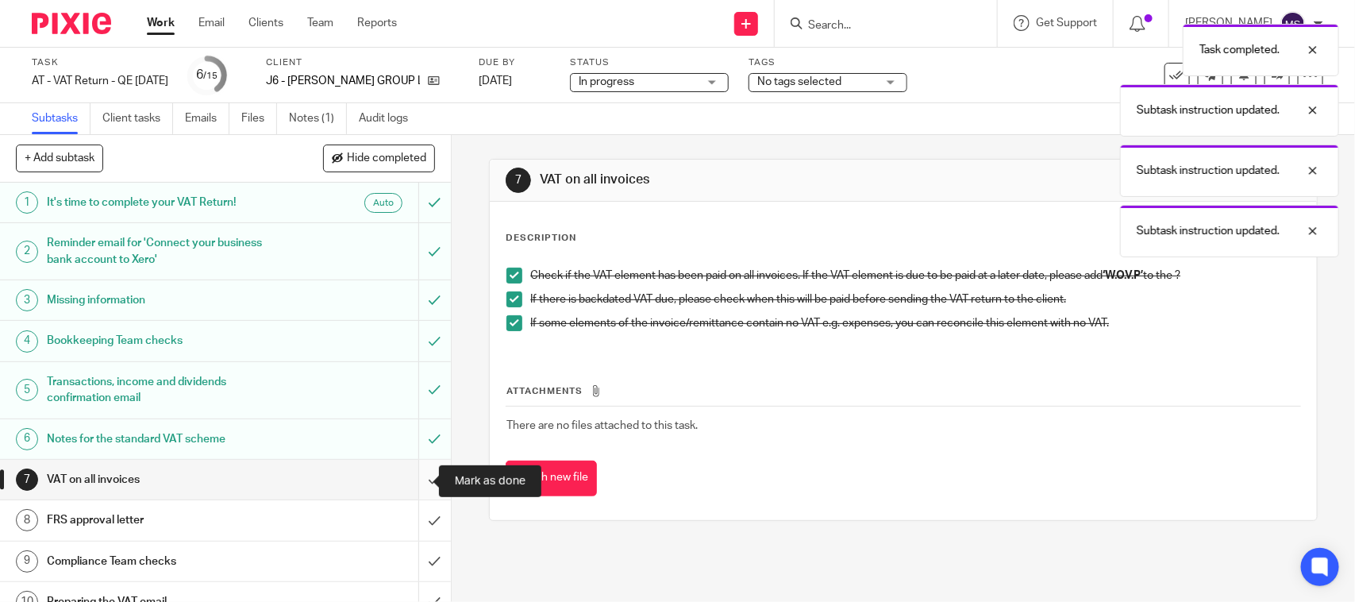
click at [414, 474] on input "submit" at bounding box center [225, 480] width 451 height 40
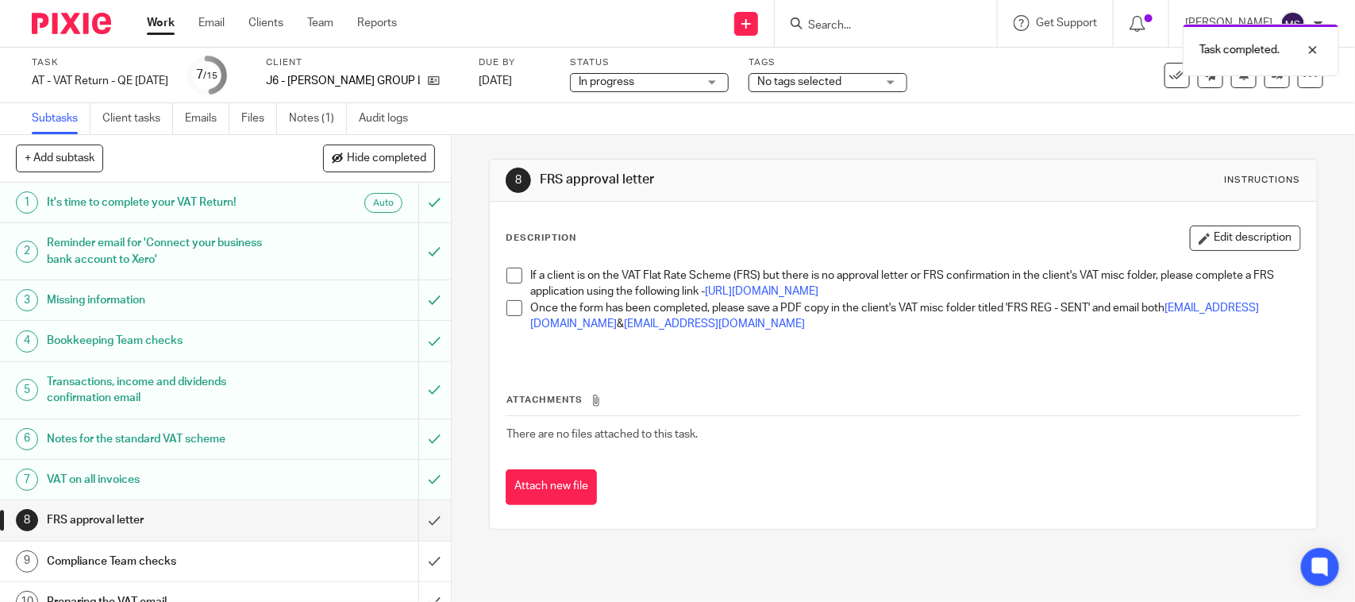
click at [510, 279] on span at bounding box center [514, 275] width 16 height 16
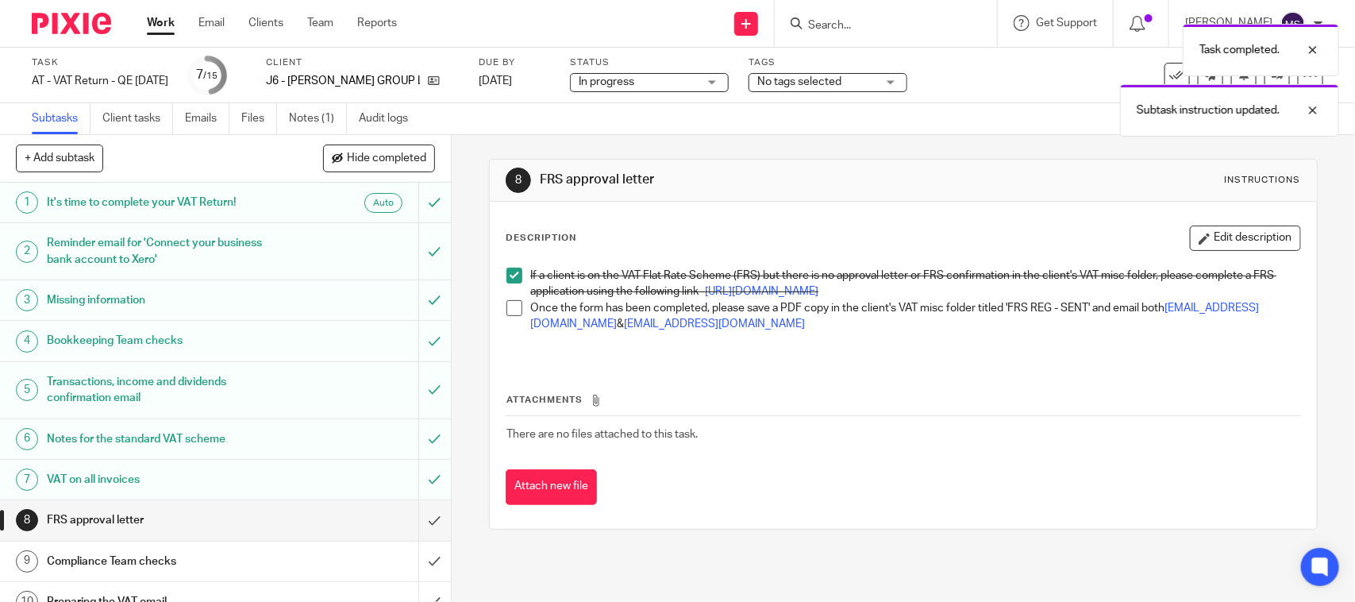
click at [506, 316] on span at bounding box center [514, 308] width 16 height 16
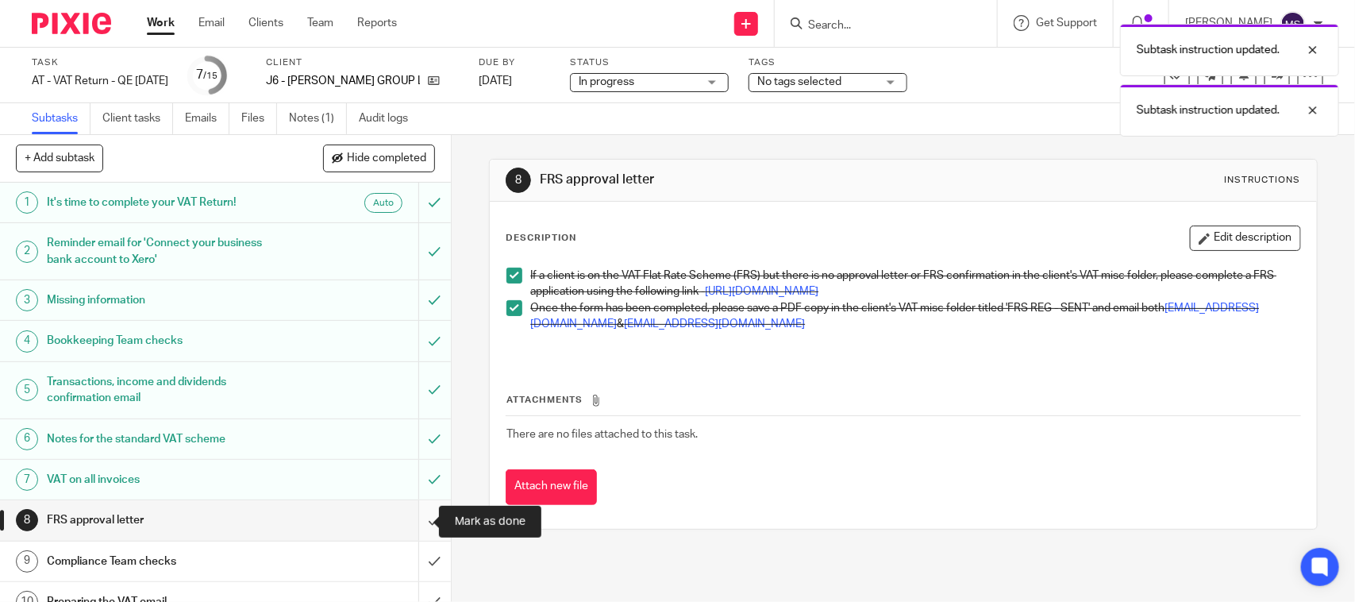
click at [419, 514] on input "submit" at bounding box center [225, 520] width 451 height 40
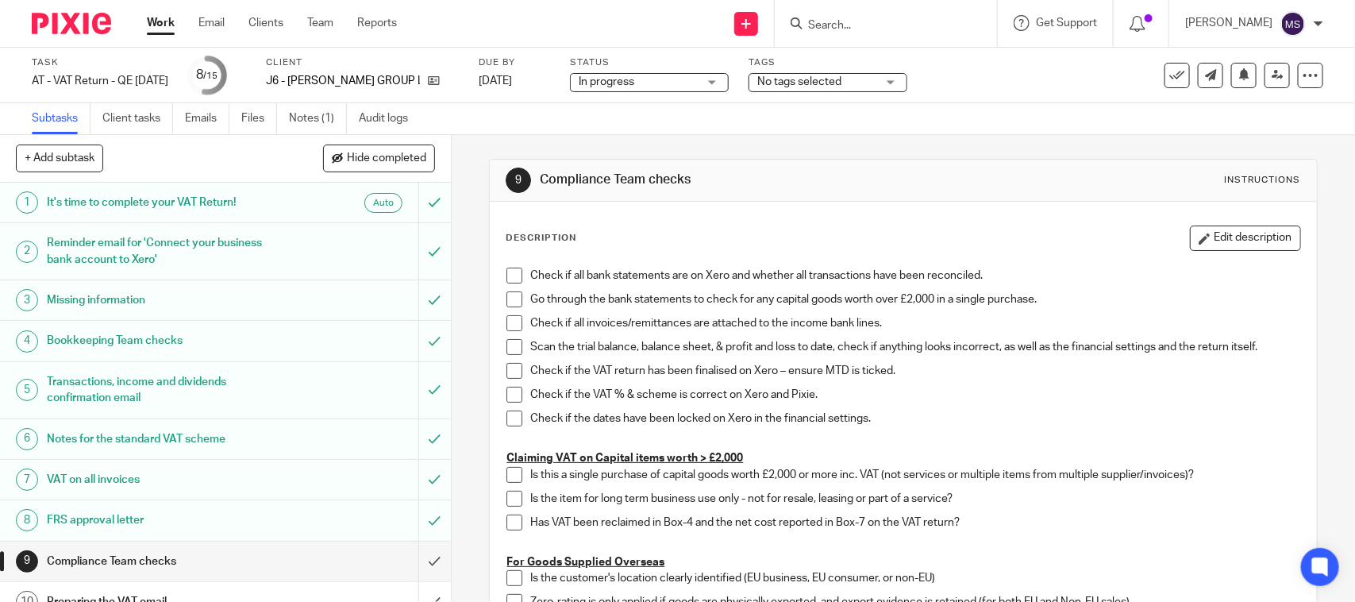
click at [722, 129] on div "Subtasks Client tasks Emails Files Notes (1) Audit logs" at bounding box center [677, 119] width 1355 height 32
click at [744, 133] on div "Subtasks Client tasks Emails Files Notes (1) Audit logs" at bounding box center [677, 119] width 1355 height 32
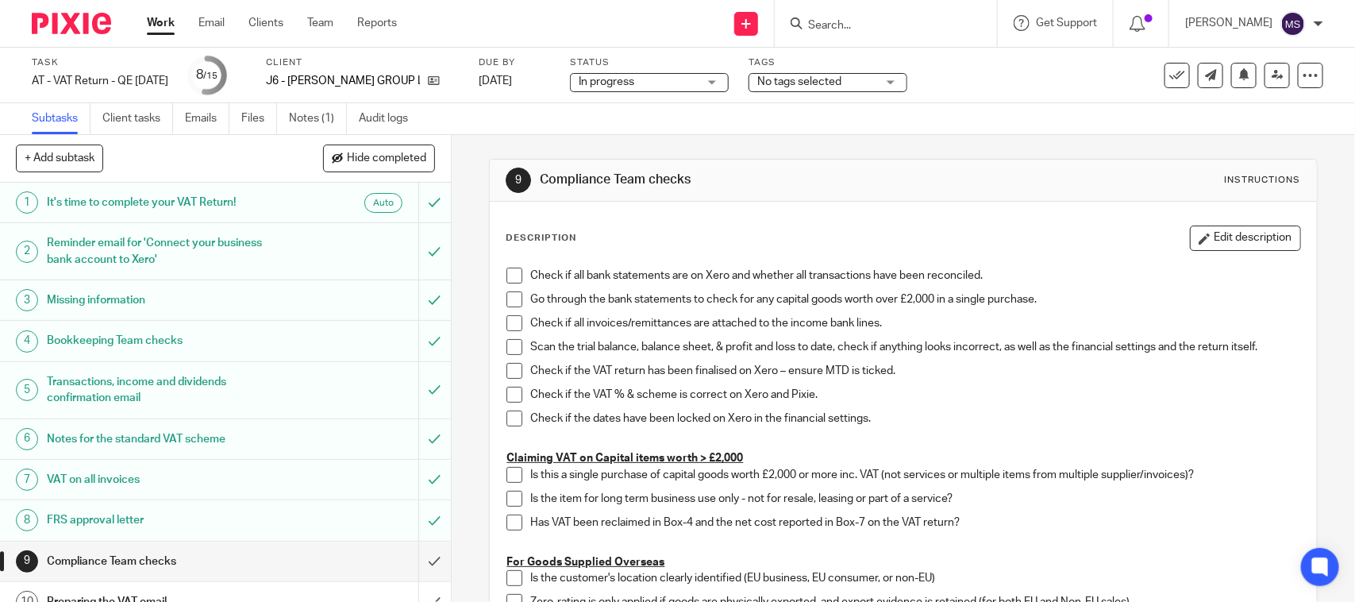
click at [922, 132] on div "Subtasks Client tasks Emails Files Notes (1) Audit logs" at bounding box center [677, 119] width 1355 height 32
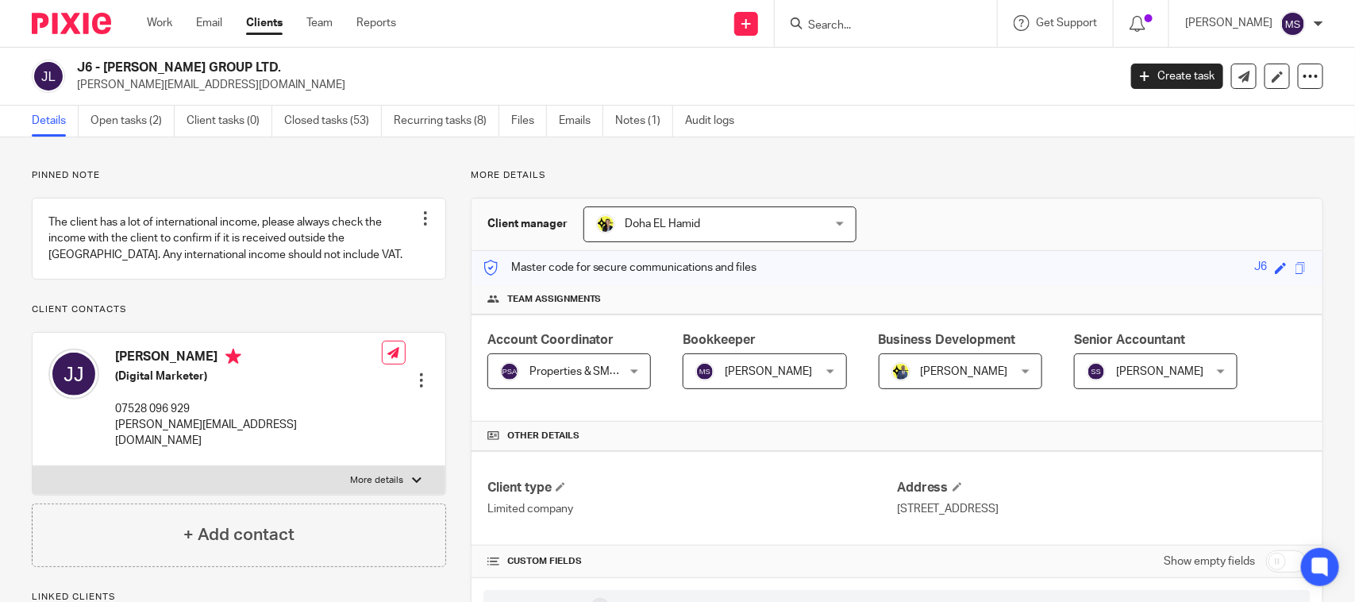
click at [898, 179] on p "More details" at bounding box center [897, 175] width 852 height 13
click at [643, 120] on link "Notes (1)" at bounding box center [644, 121] width 58 height 31
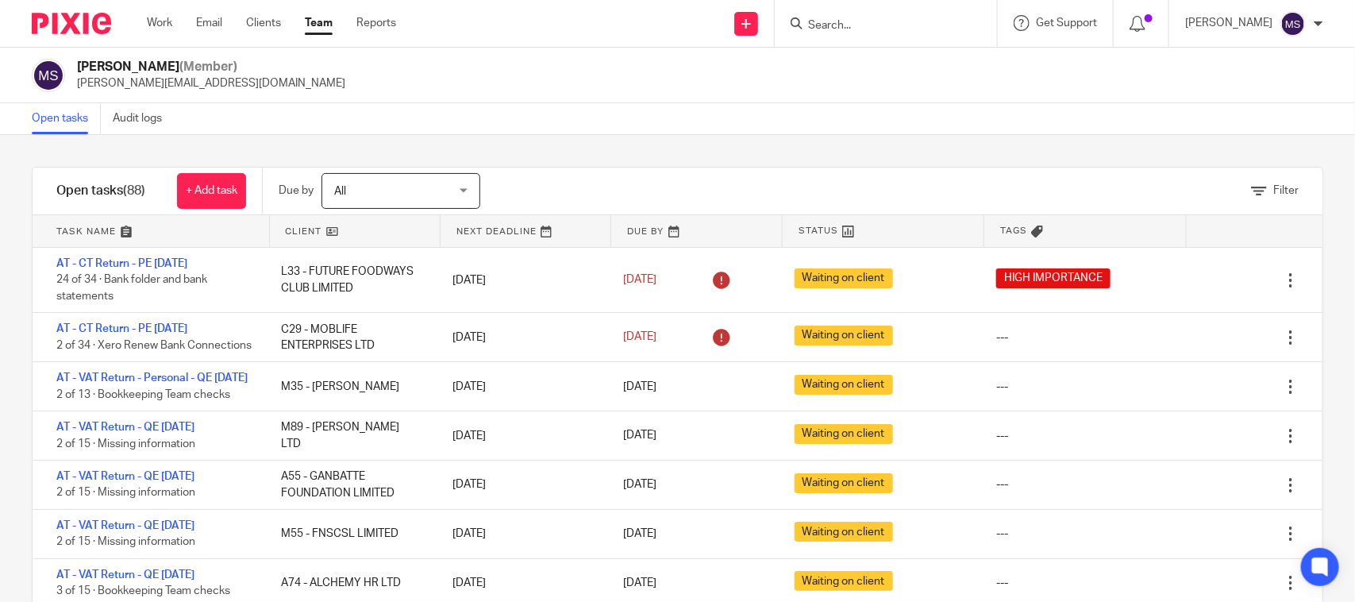
scroll to position [397, 0]
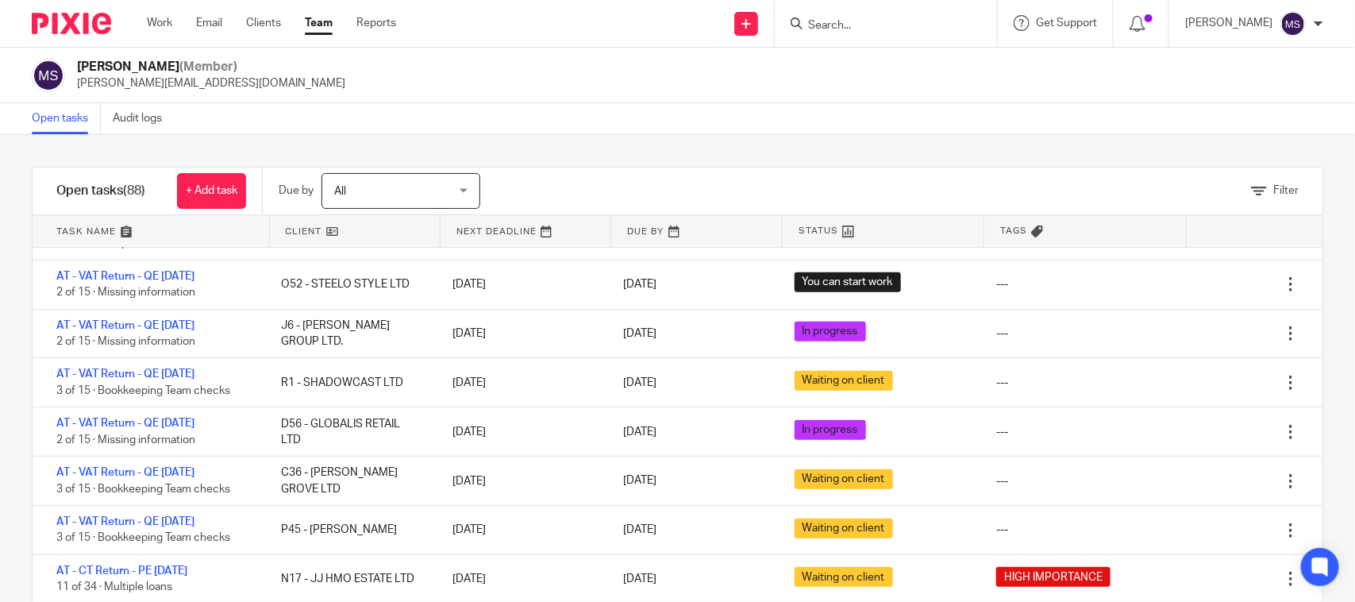
click at [867, 28] on input "Search" at bounding box center [877, 26] width 143 height 14
drag, startPoint x: 863, startPoint y: 22, endPoint x: 822, endPoint y: 25, distance: 40.5
click at [822, 25] on div "A44" at bounding box center [882, 23] width 185 height 20
type input "A44"
click at [639, 104] on div "Open tasks Audit logs" at bounding box center [677, 119] width 1355 height 32
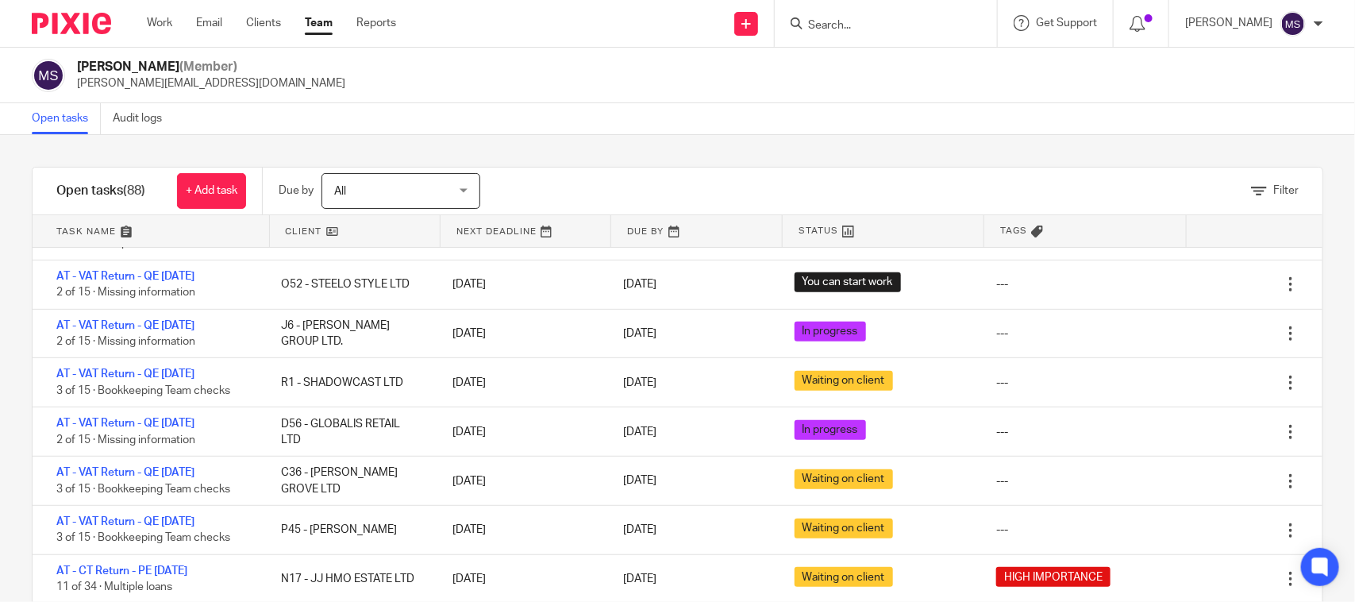
click at [853, 29] on input "Search" at bounding box center [877, 26] width 143 height 14
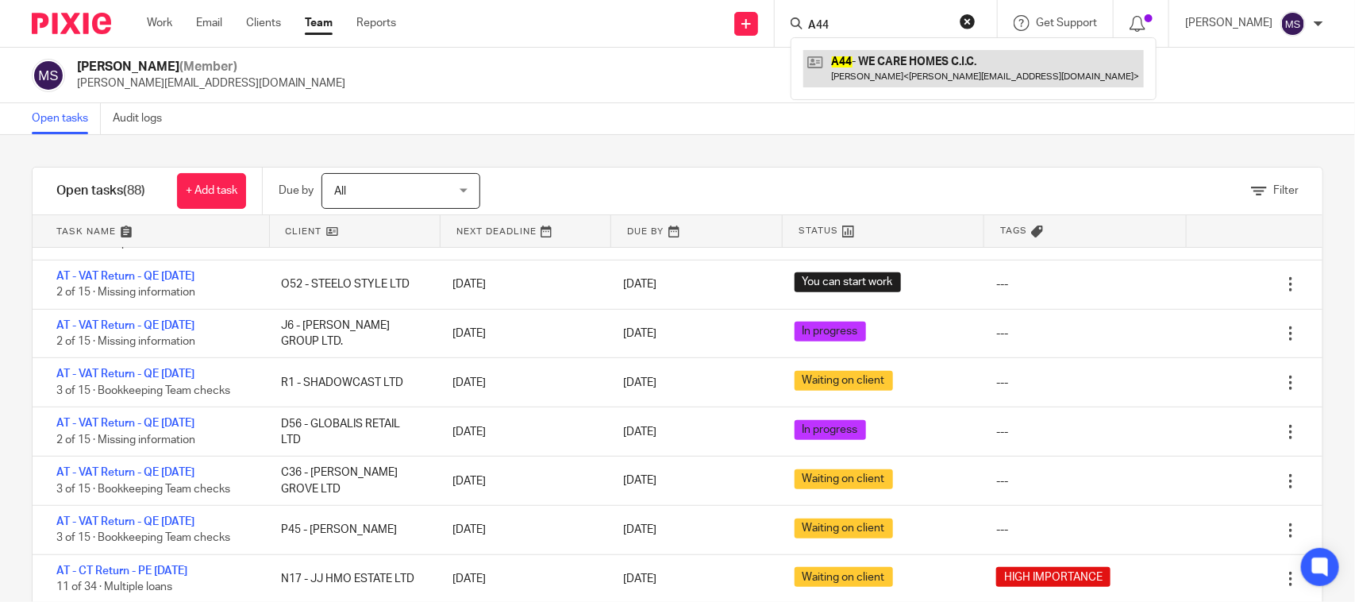
type input "A44"
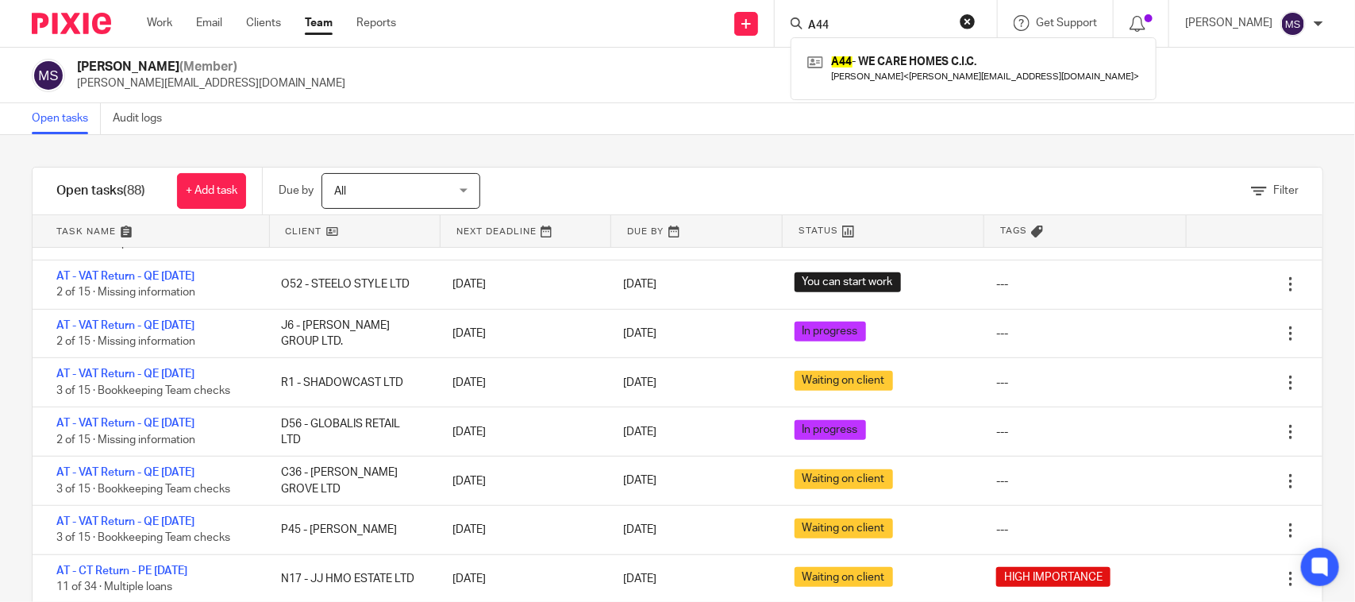
click at [545, 102] on div "Manasvi Shah (Member) manasvi@confiancebizsol.in" at bounding box center [677, 76] width 1355 height 56
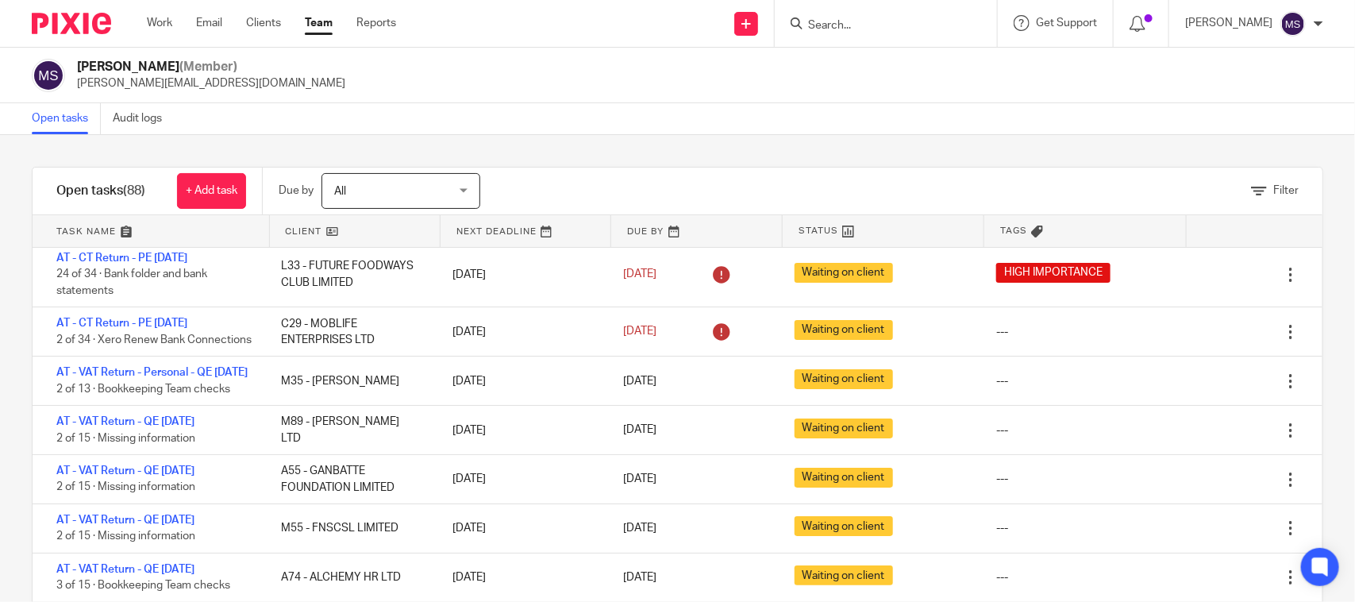
scroll to position [0, 0]
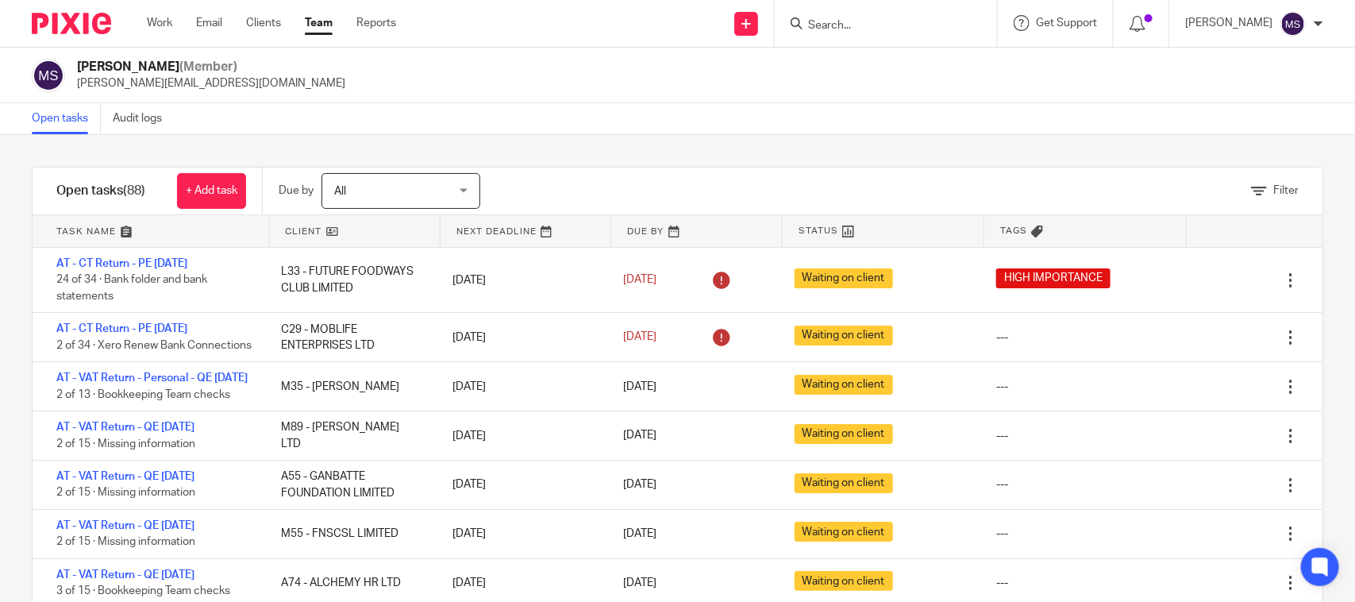
click at [664, 128] on div "Open tasks Audit logs" at bounding box center [677, 119] width 1355 height 32
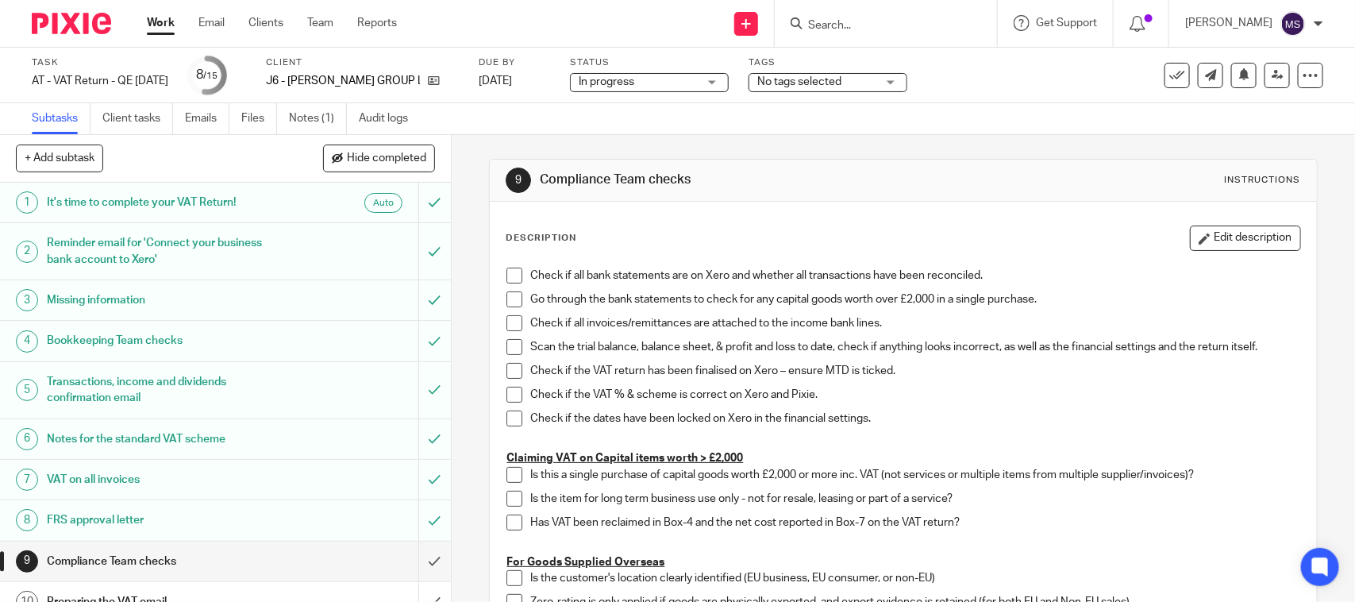
click at [728, 113] on div "Subtasks Client tasks Emails Files Notes (1) Audit logs" at bounding box center [677, 119] width 1355 height 32
click at [832, 116] on div "Subtasks Client tasks Emails Files Notes (1) Audit logs" at bounding box center [677, 119] width 1355 height 32
click at [851, 160] on div "9 Compliance Team checks Instructions" at bounding box center [903, 181] width 826 height 42
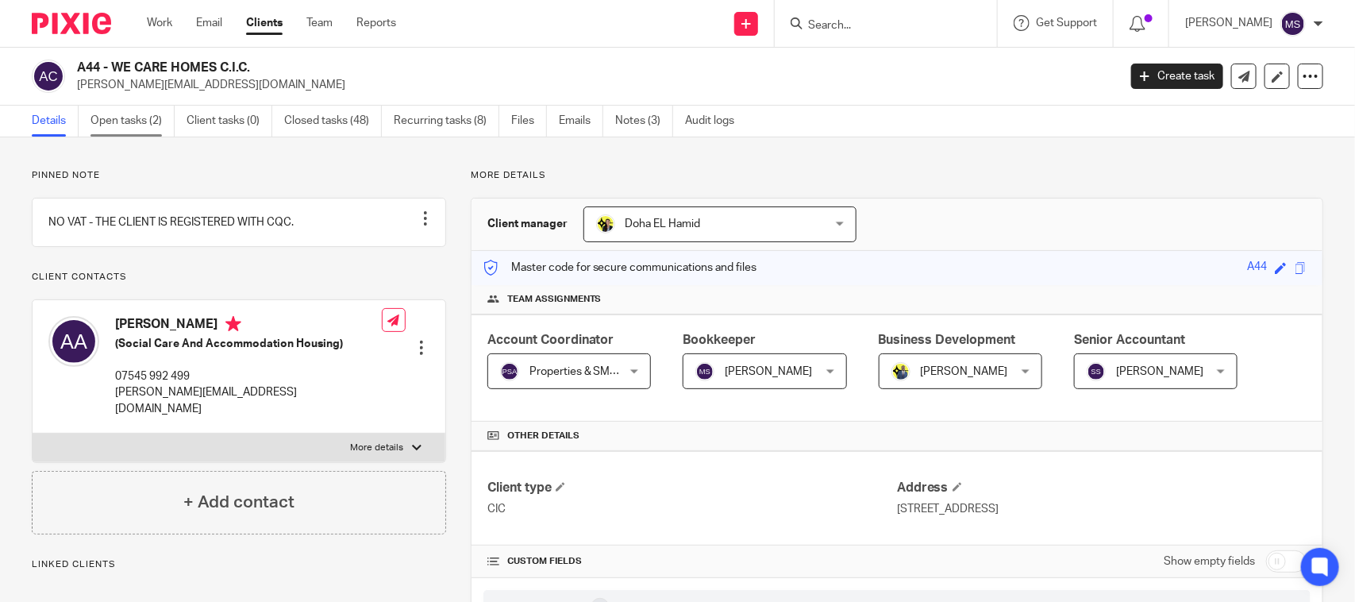
click at [128, 120] on link "Open tasks (2)" at bounding box center [132, 121] width 84 height 31
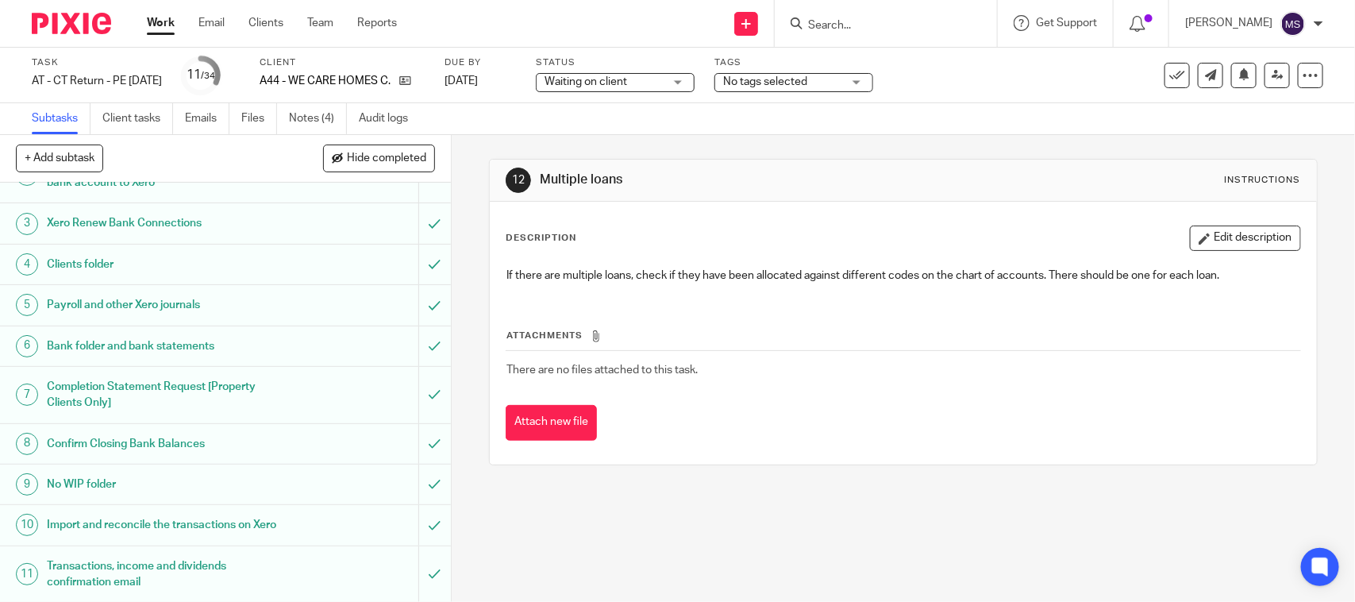
scroll to position [198, 0]
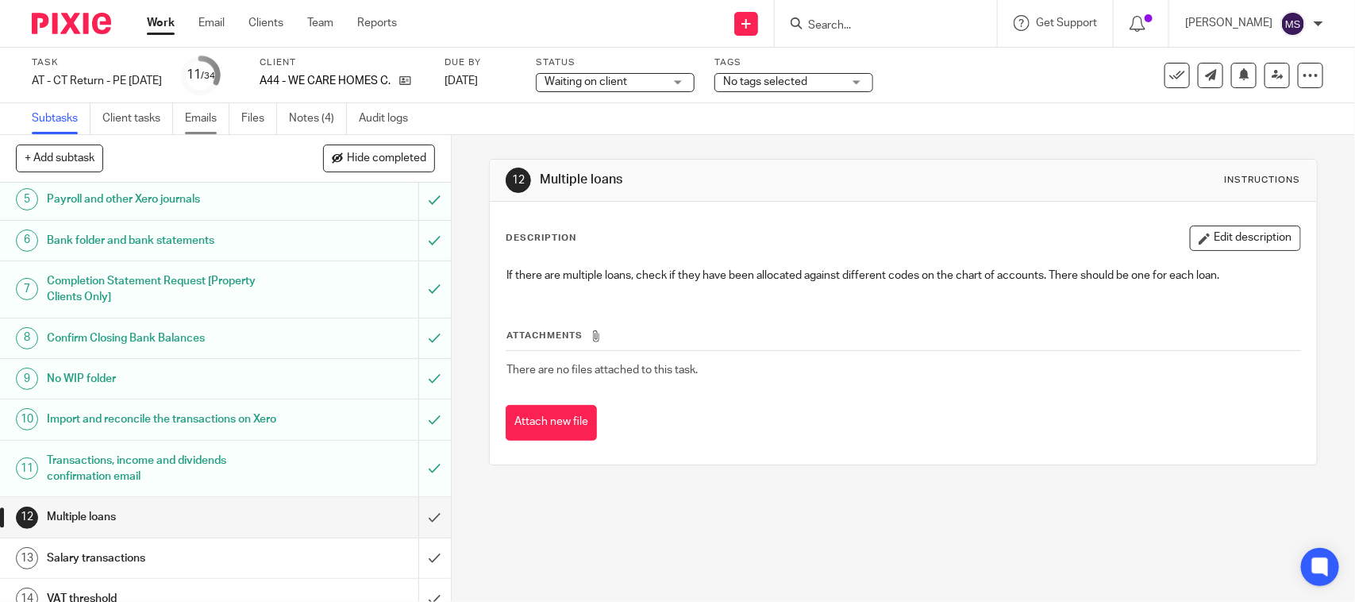
click at [205, 117] on link "Emails" at bounding box center [207, 118] width 44 height 31
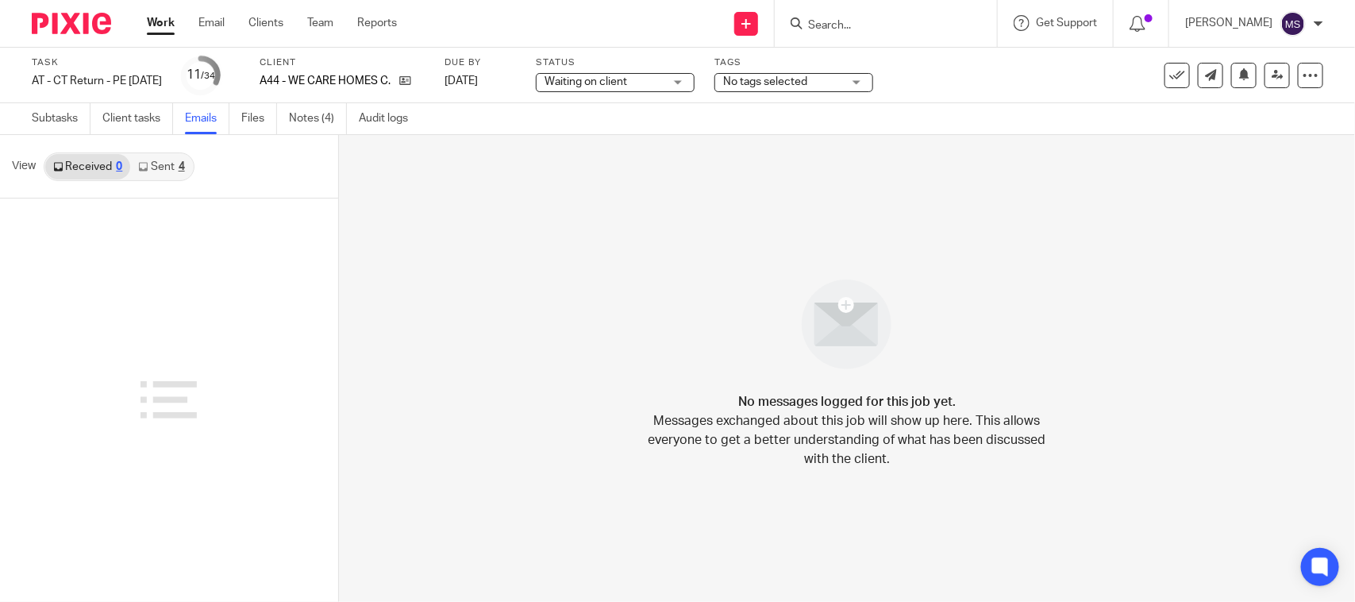
click at [147, 167] on icon at bounding box center [143, 167] width 10 height 10
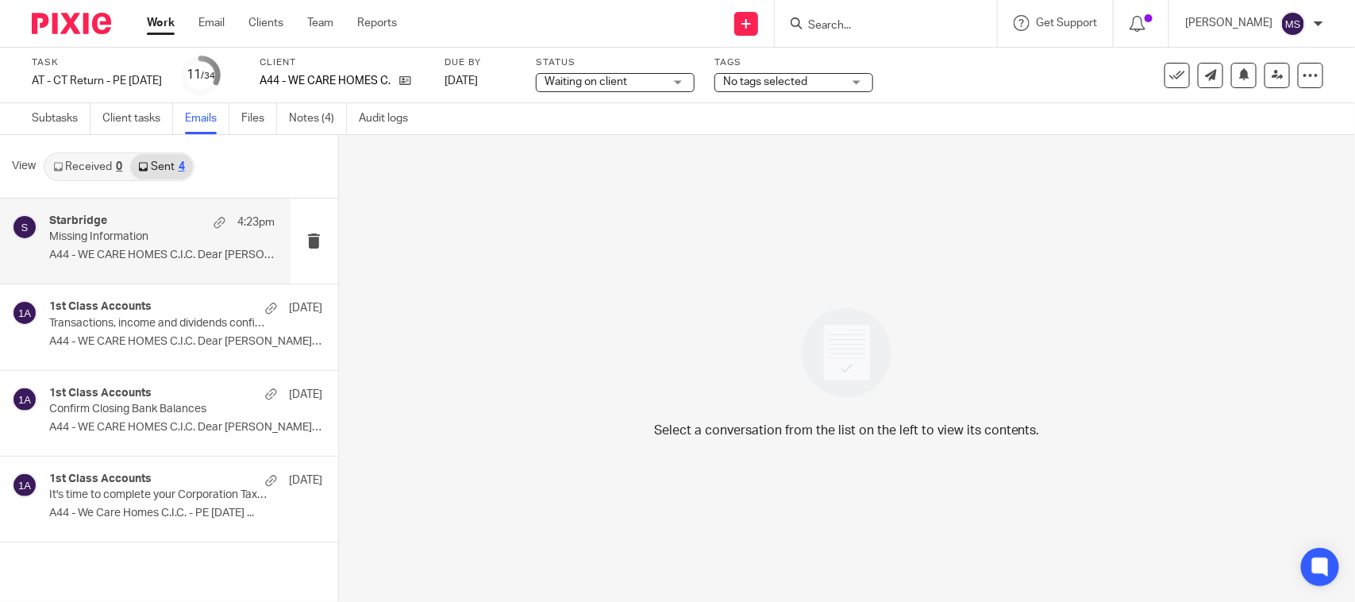
click at [141, 263] on div "Starbridge 4:23pm Missing Information A44 - WE CARE HOMES C.I.C. Dear Adrian, .…" at bounding box center [161, 240] width 225 height 53
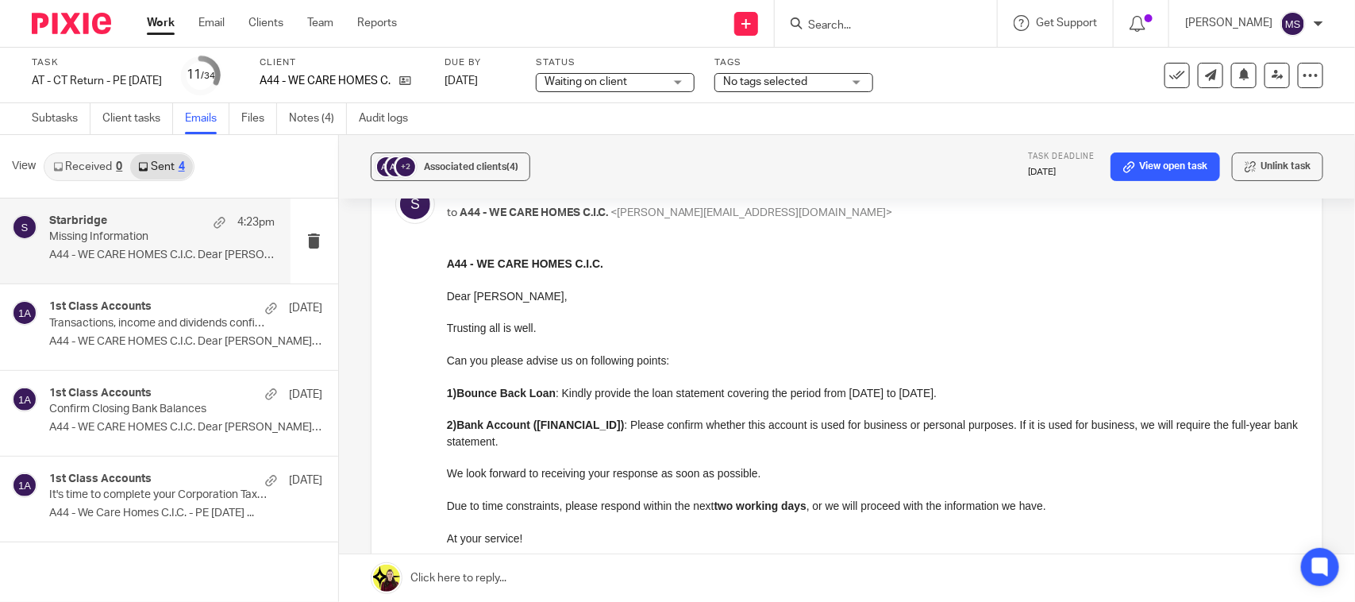
scroll to position [198, 0]
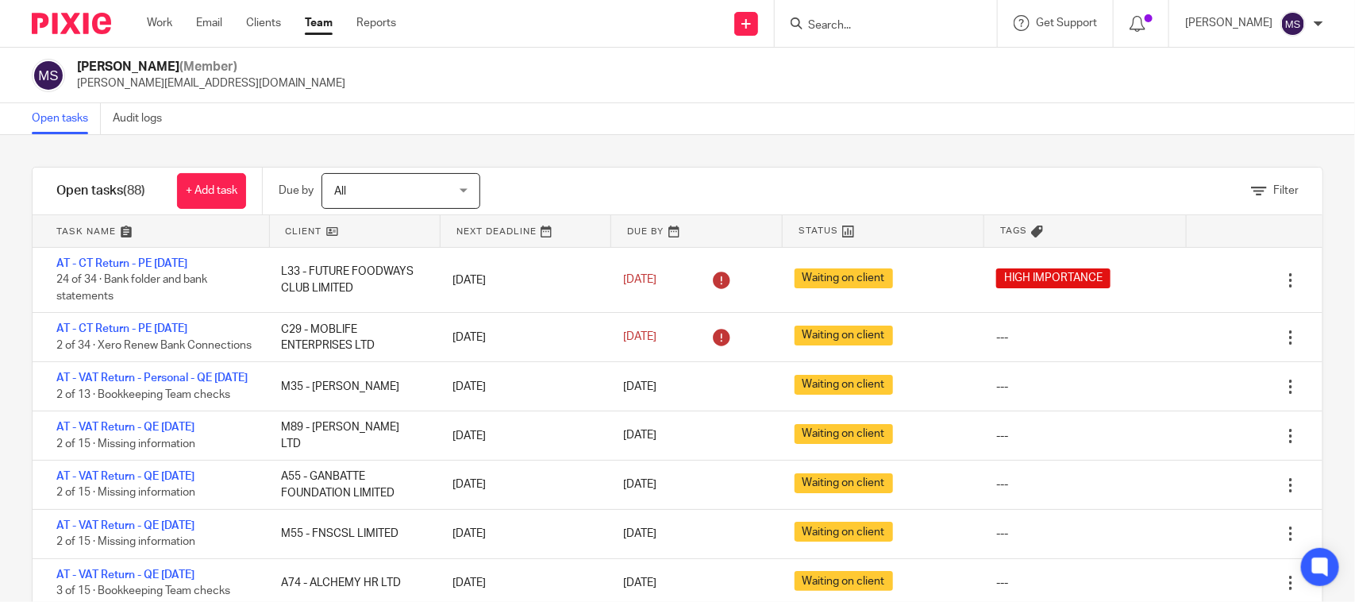
click at [887, 92] on div "Manasvi Shah (Member) manasvi@confiancebizsol.in" at bounding box center [677, 76] width 1355 height 56
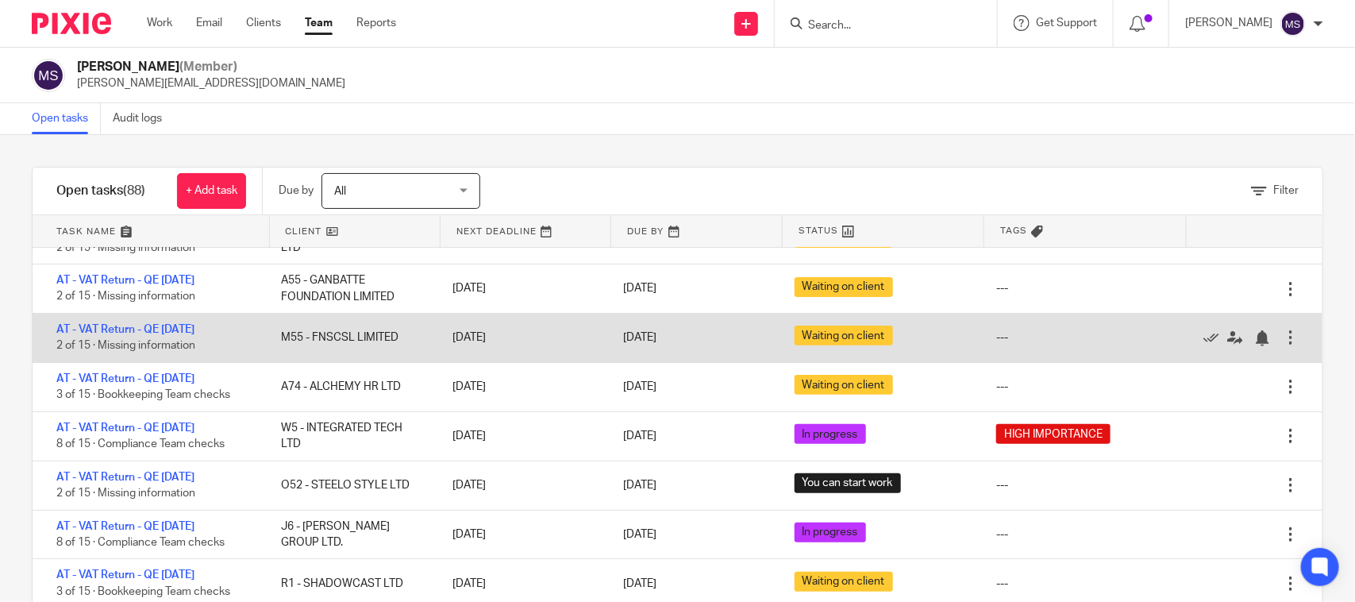
scroll to position [298, 0]
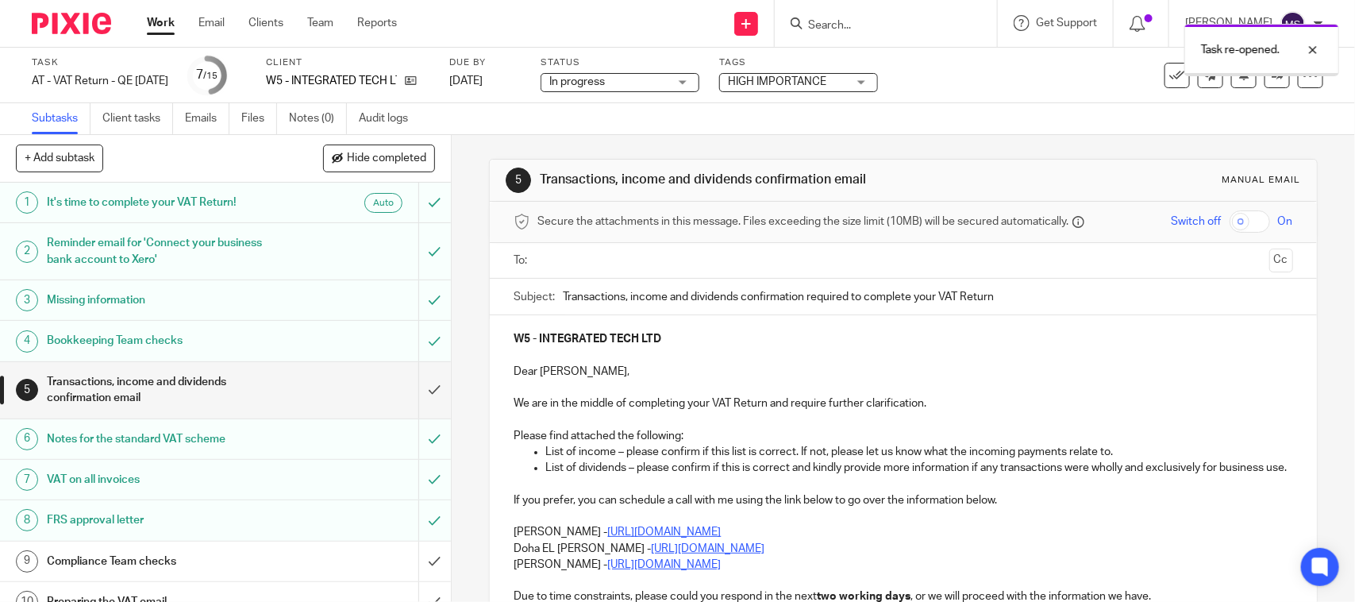
scroll to position [198, 0]
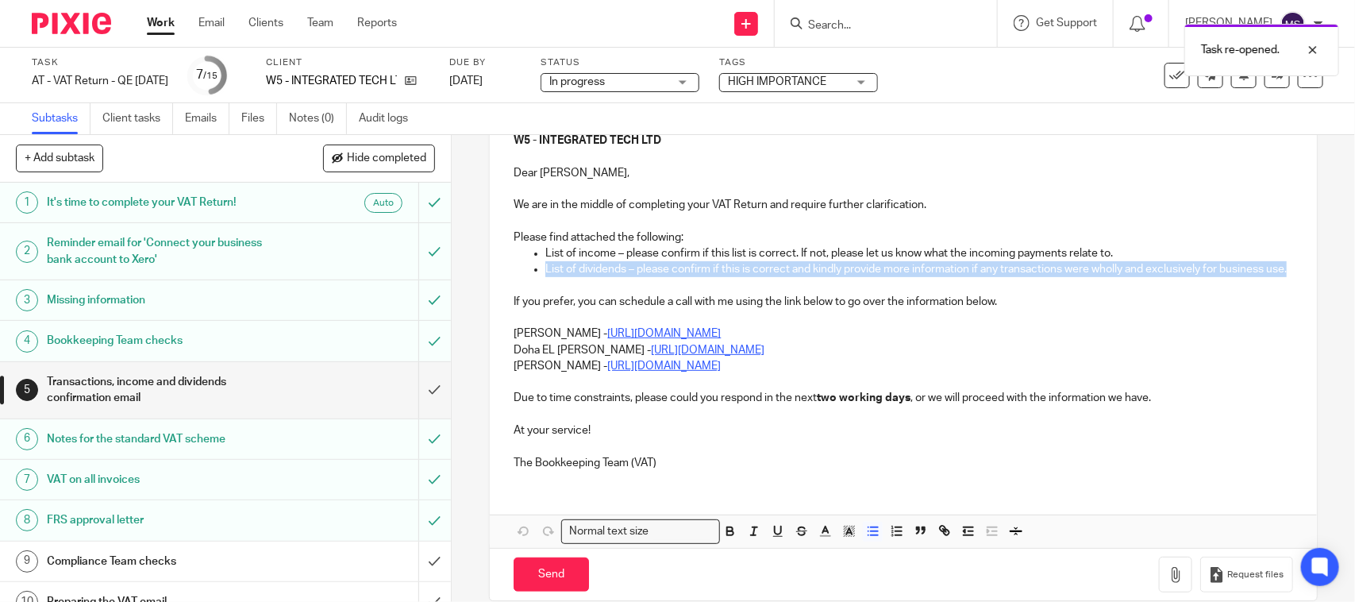
drag, startPoint x: 568, startPoint y: 283, endPoint x: 537, endPoint y: 271, distance: 34.2
click at [537, 271] on ul "List of dividends – please confirm if this is correct and kindly provide more i…" at bounding box center [903, 269] width 779 height 16
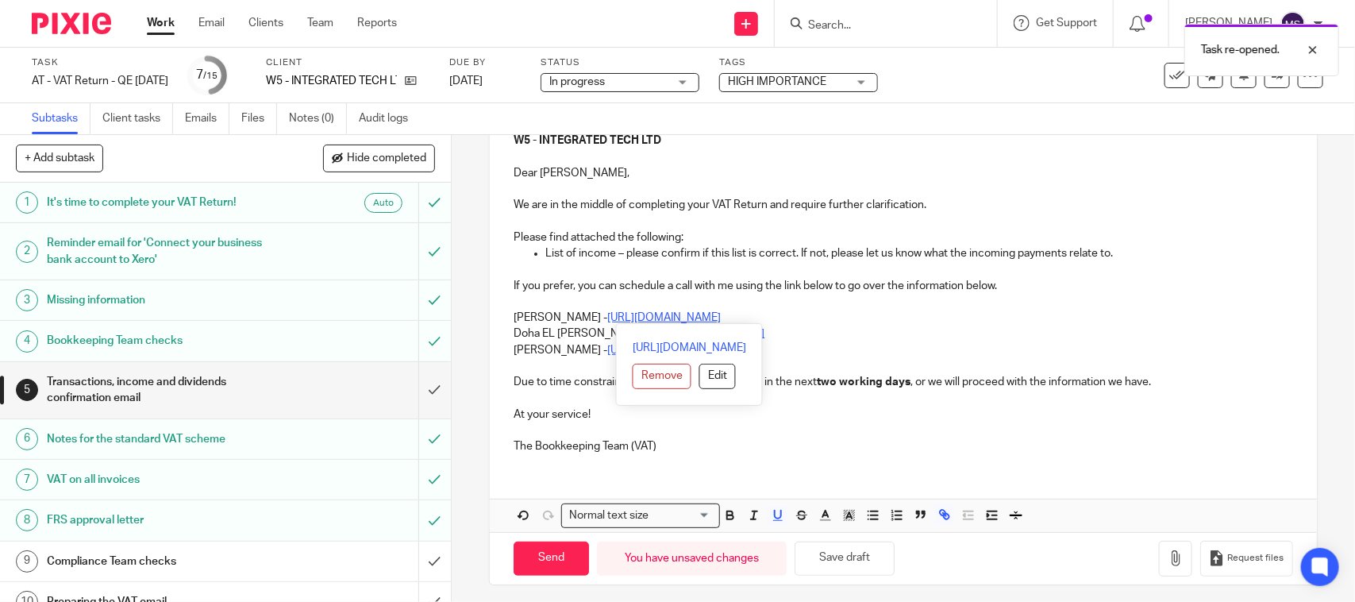
drag, startPoint x: 508, startPoint y: 312, endPoint x: 871, endPoint y: 324, distance: 363.7
click at [871, 324] on div "W5 - INTEGRATED TECH LTD Dear [PERSON_NAME], We are in the middle of completing…" at bounding box center [903, 291] width 826 height 349
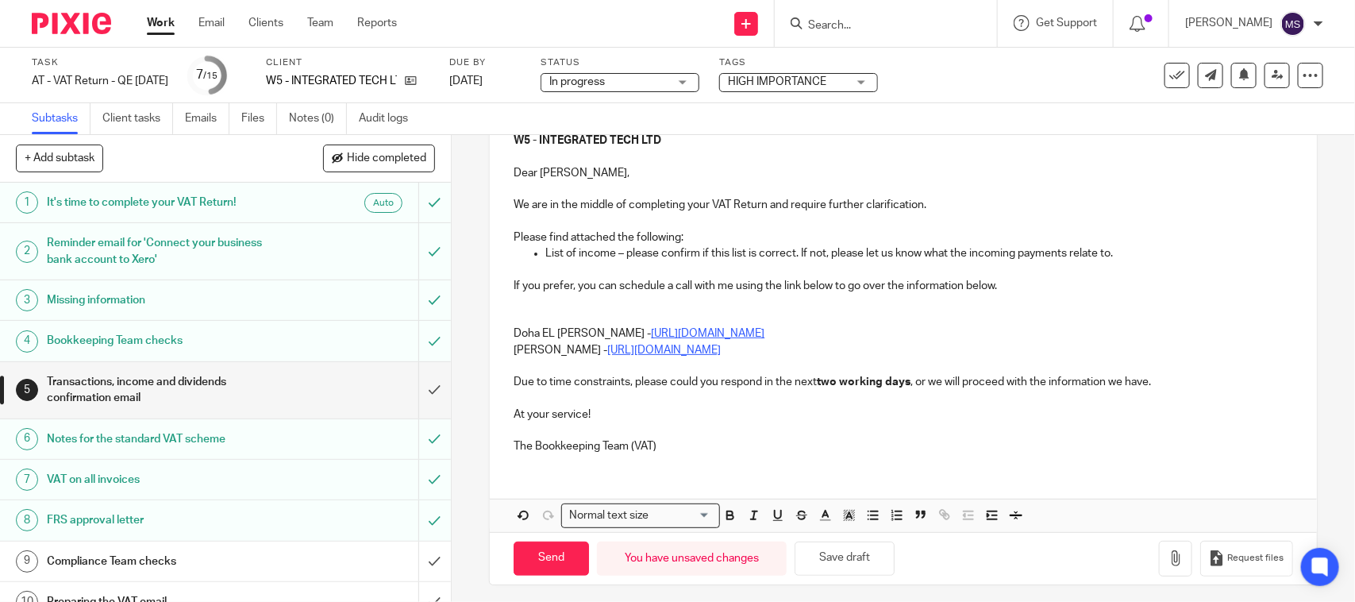
scroll to position [52, 0]
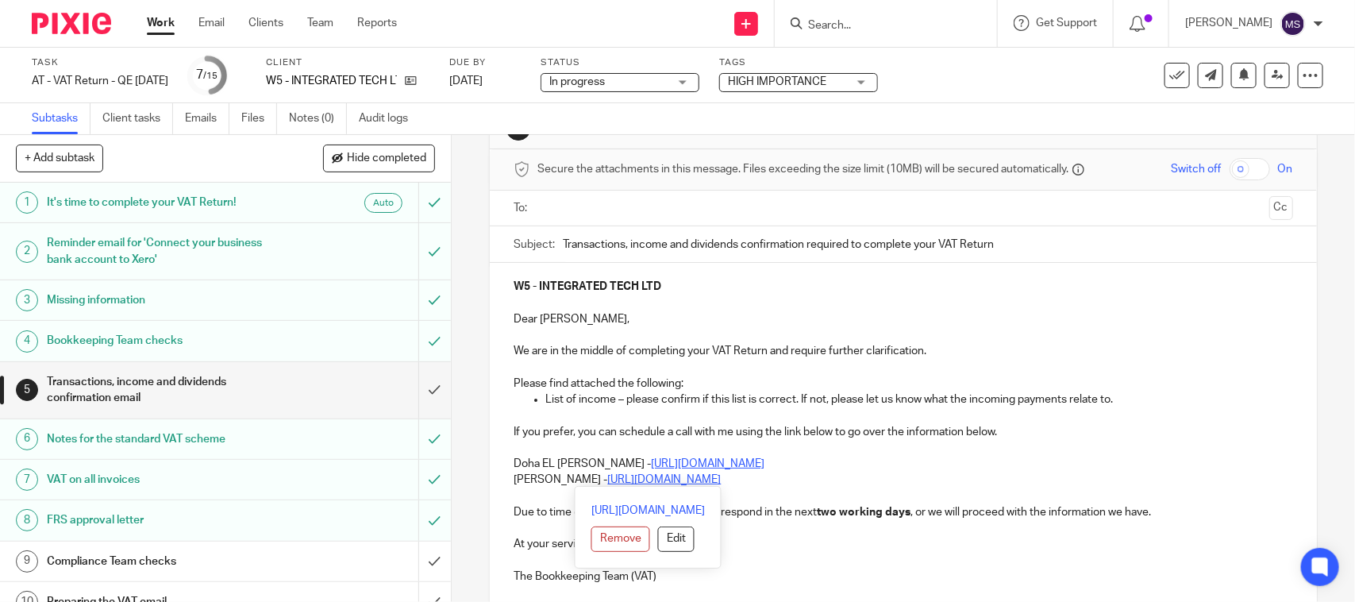
drag, startPoint x: 806, startPoint y: 477, endPoint x: 490, endPoint y: 480, distance: 315.9
click at [490, 480] on div "W5 - INTEGRATED TECH LTD Dear [PERSON_NAME], We are in the middle of completing…" at bounding box center [903, 429] width 826 height 333
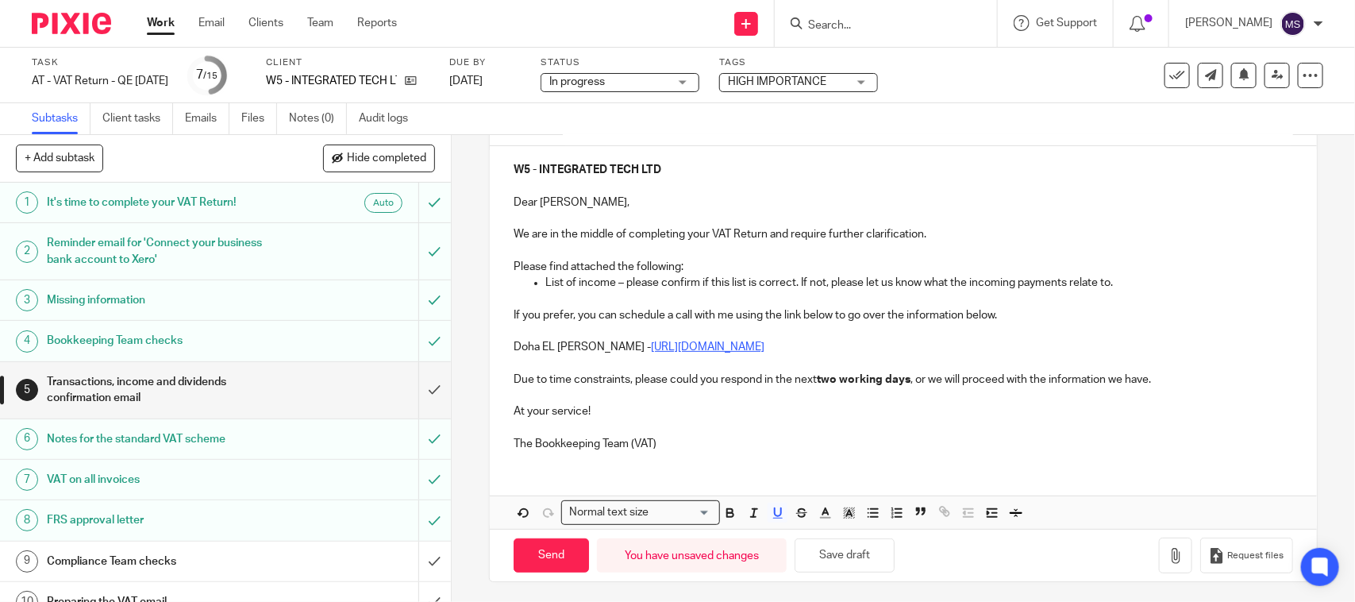
scroll to position [175, 0]
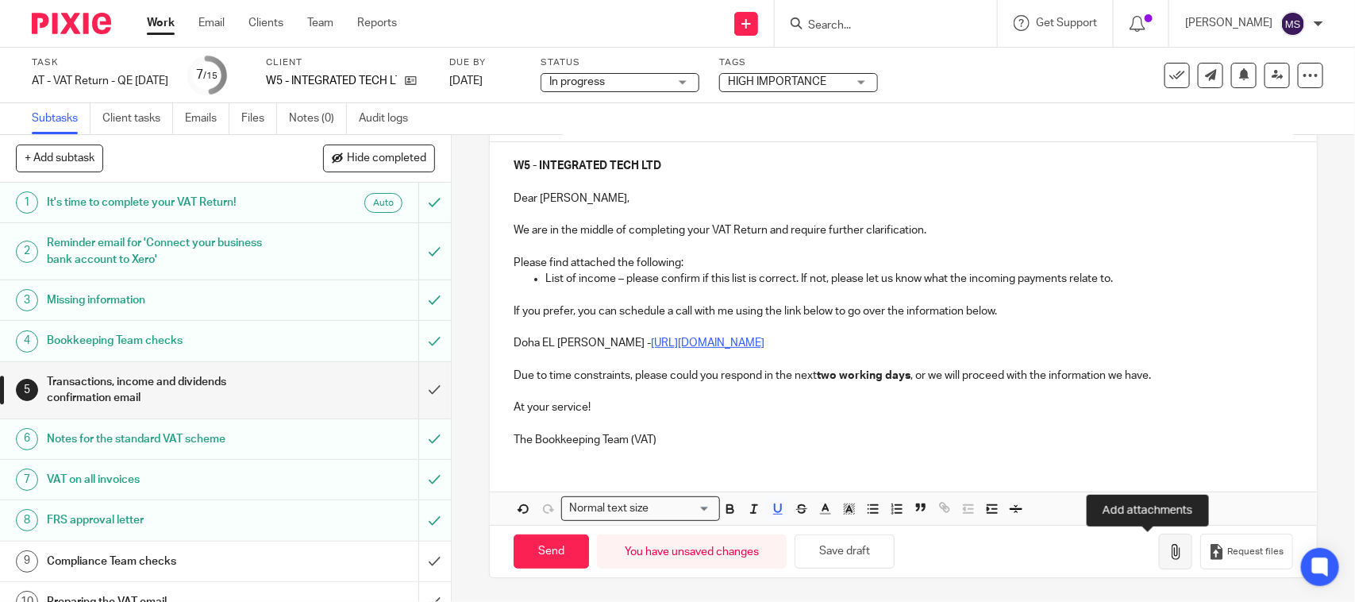
click at [1167, 556] on icon "button" at bounding box center [1175, 552] width 16 height 16
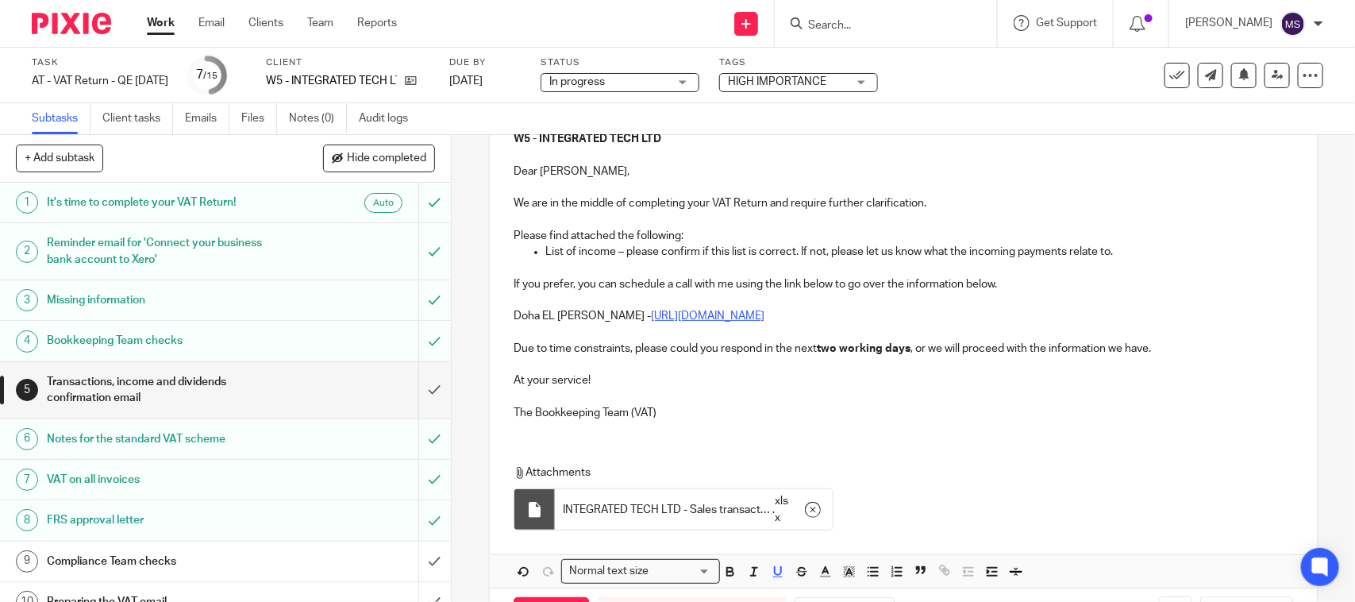
scroll to position [165, 0]
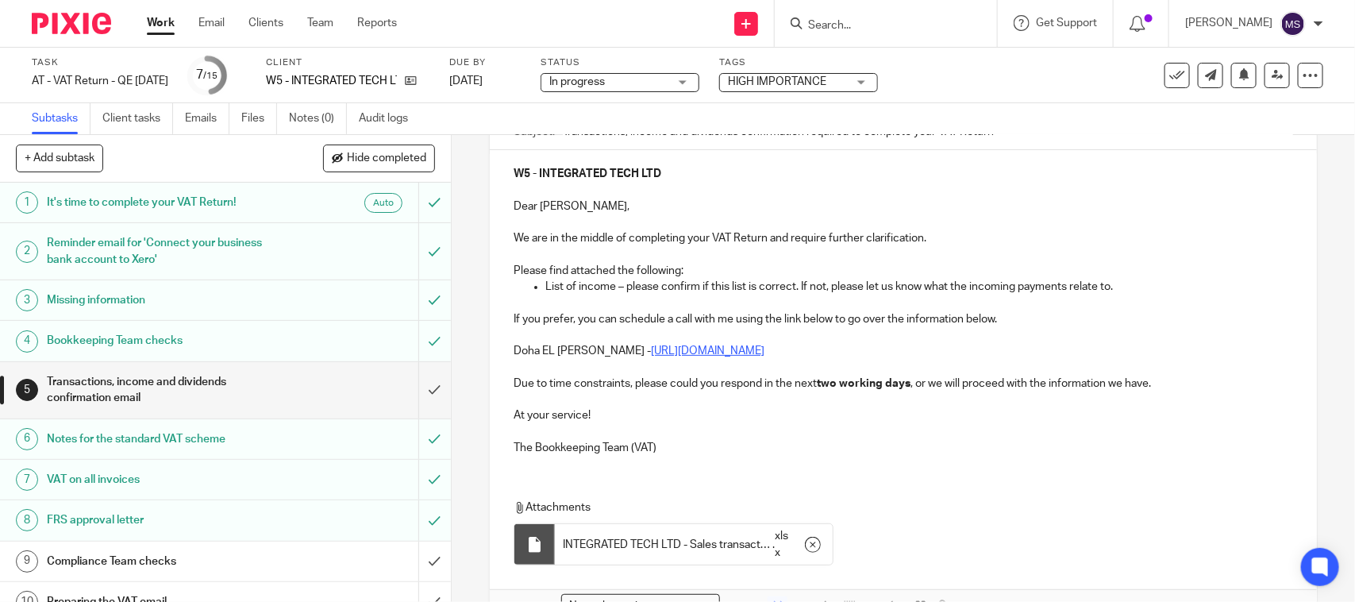
click at [941, 206] on p "Dear Stephen," at bounding box center [903, 206] width 779 height 16
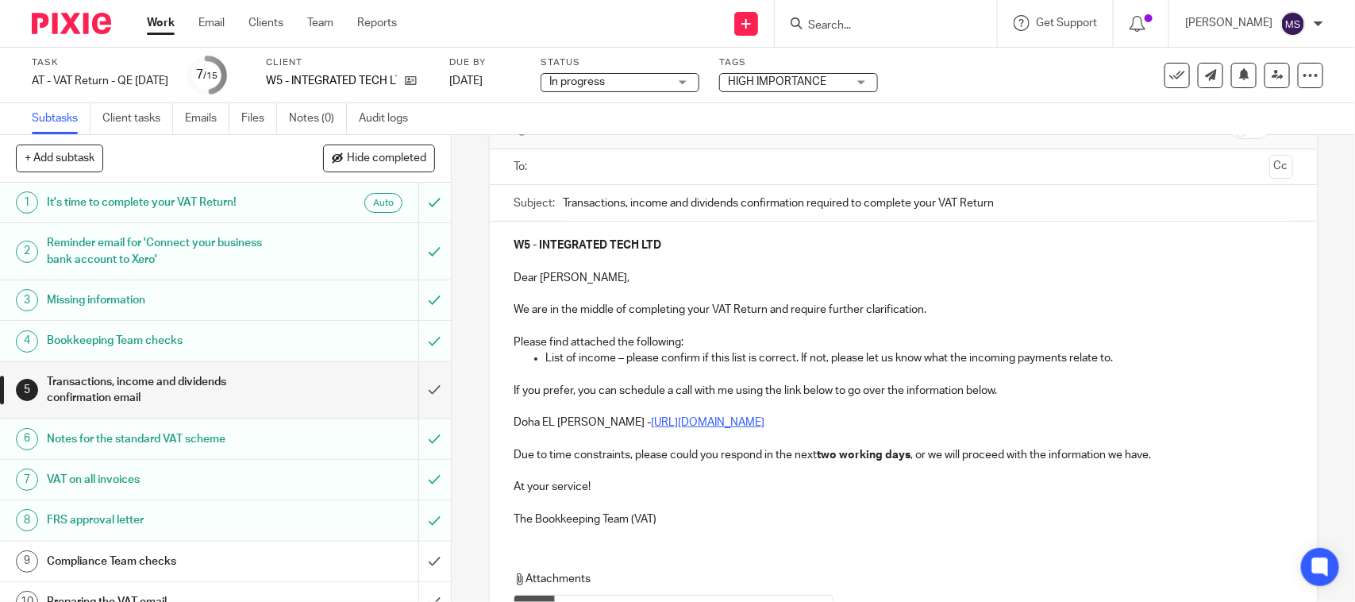
scroll to position [0, 0]
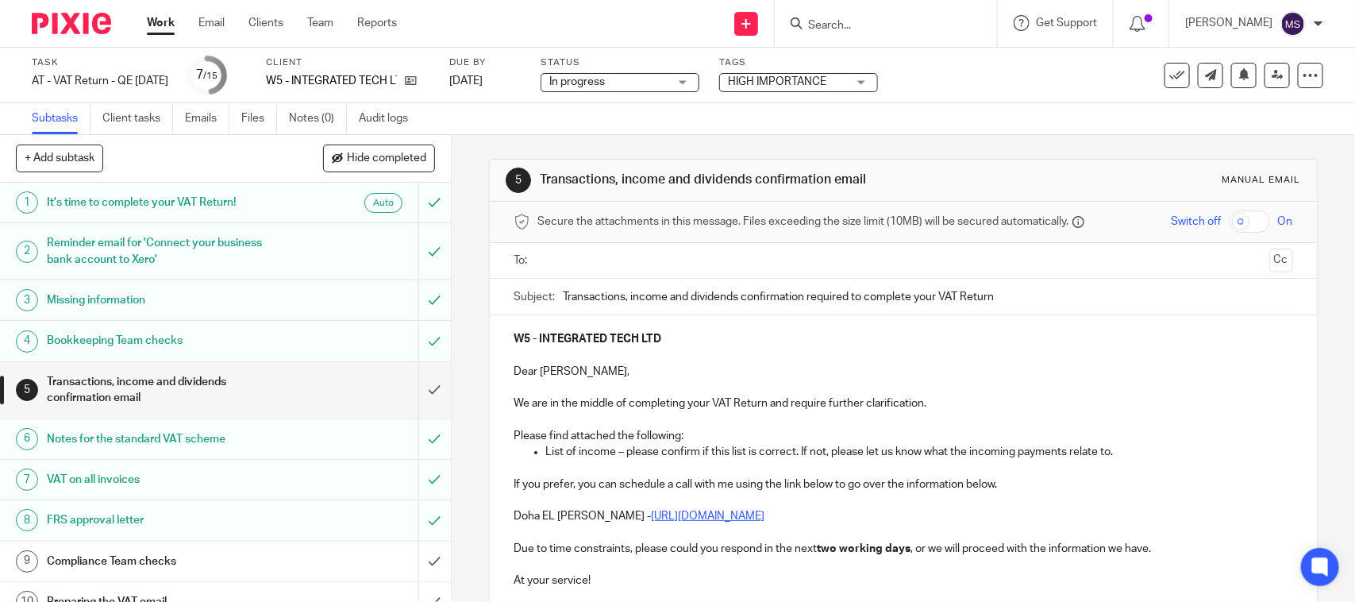
drag, startPoint x: 737, startPoint y: 294, endPoint x: 664, endPoint y: 300, distance: 73.3
click at [664, 300] on input "Transactions, income and dividends confirmation required to complete your VAT R…" at bounding box center [927, 297] width 729 height 36
click at [628, 295] on input "Transactions, income confirmation required to complete your VAT Return" at bounding box center [927, 297] width 729 height 36
type input "Transactions and income confirmation required to complete your VAT Return"
click at [543, 256] on input "text" at bounding box center [902, 261] width 719 height 18
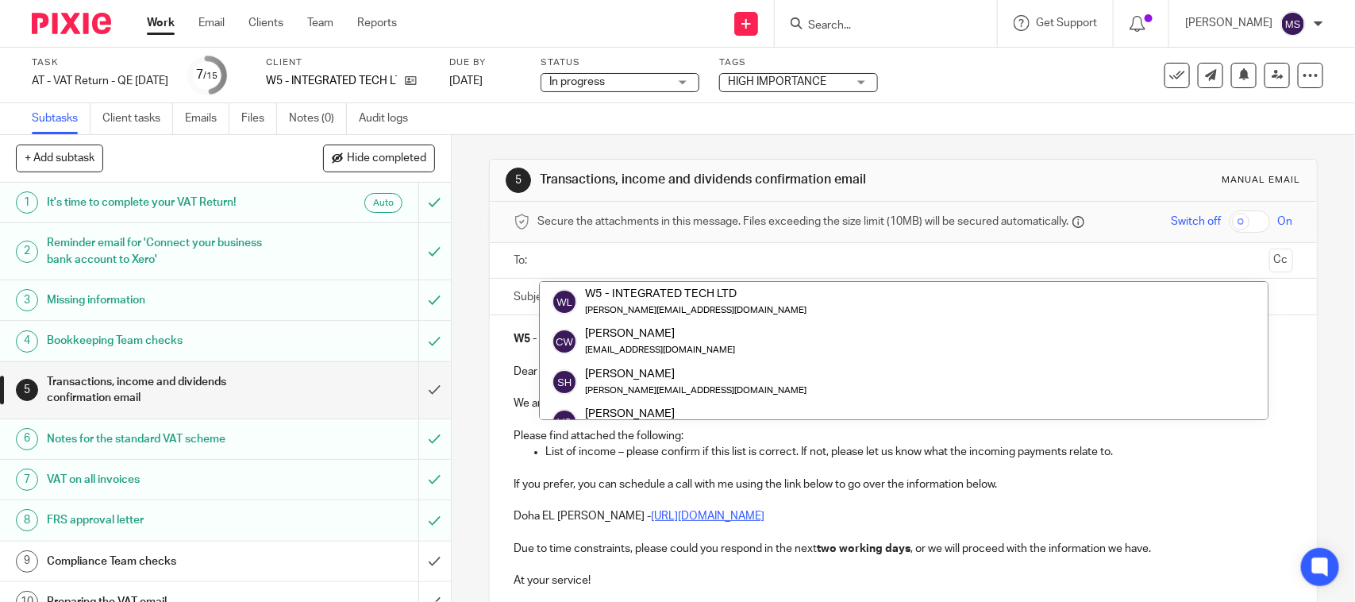
click at [560, 258] on input "text" at bounding box center [902, 261] width 719 height 18
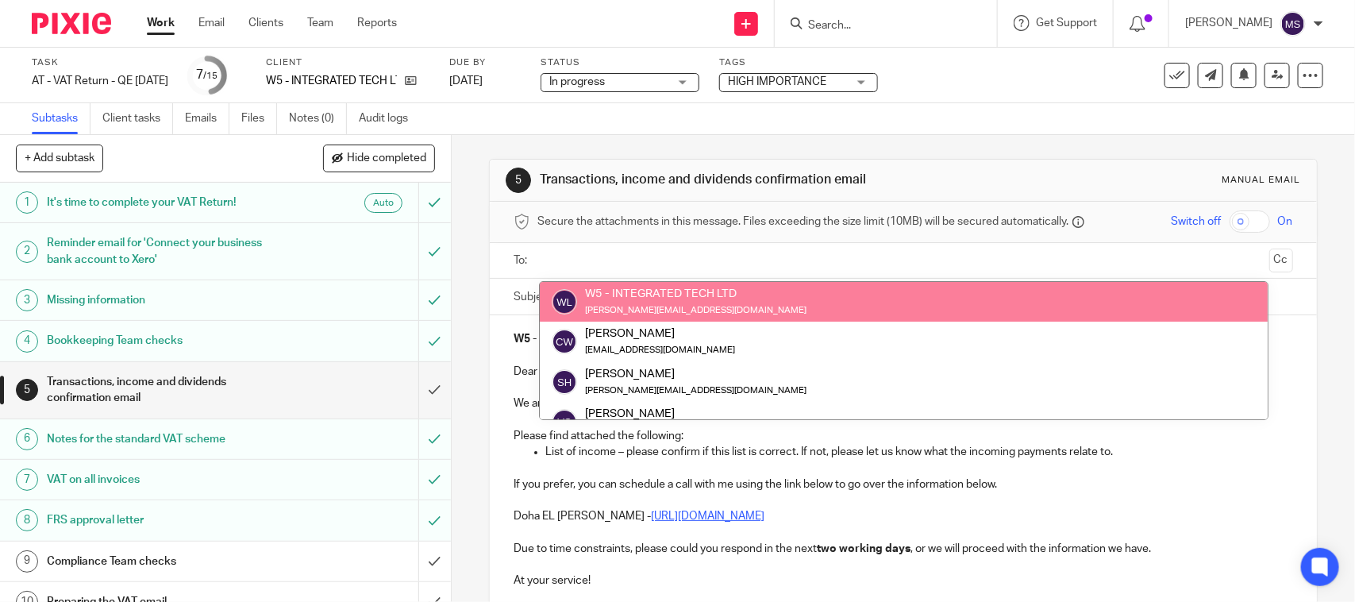
paste input "[PERSON_NAME][EMAIL_ADDRESS][DOMAIN_NAME]"
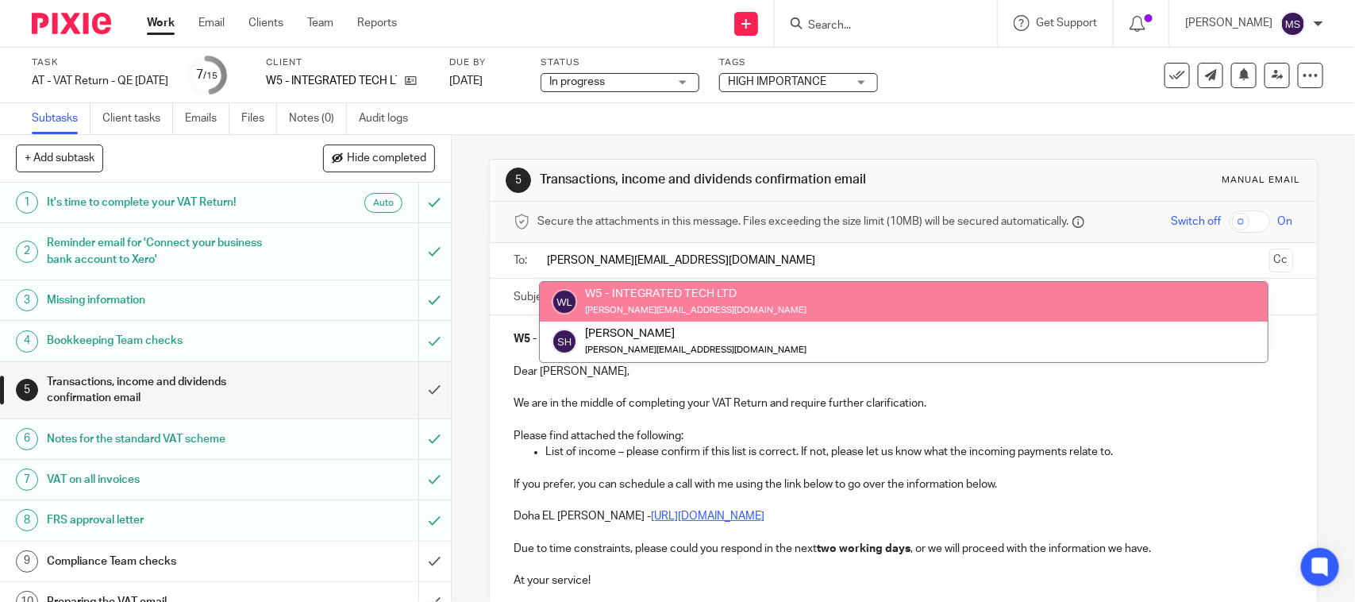
type input "[PERSON_NAME][EMAIL_ADDRESS][DOMAIN_NAME]"
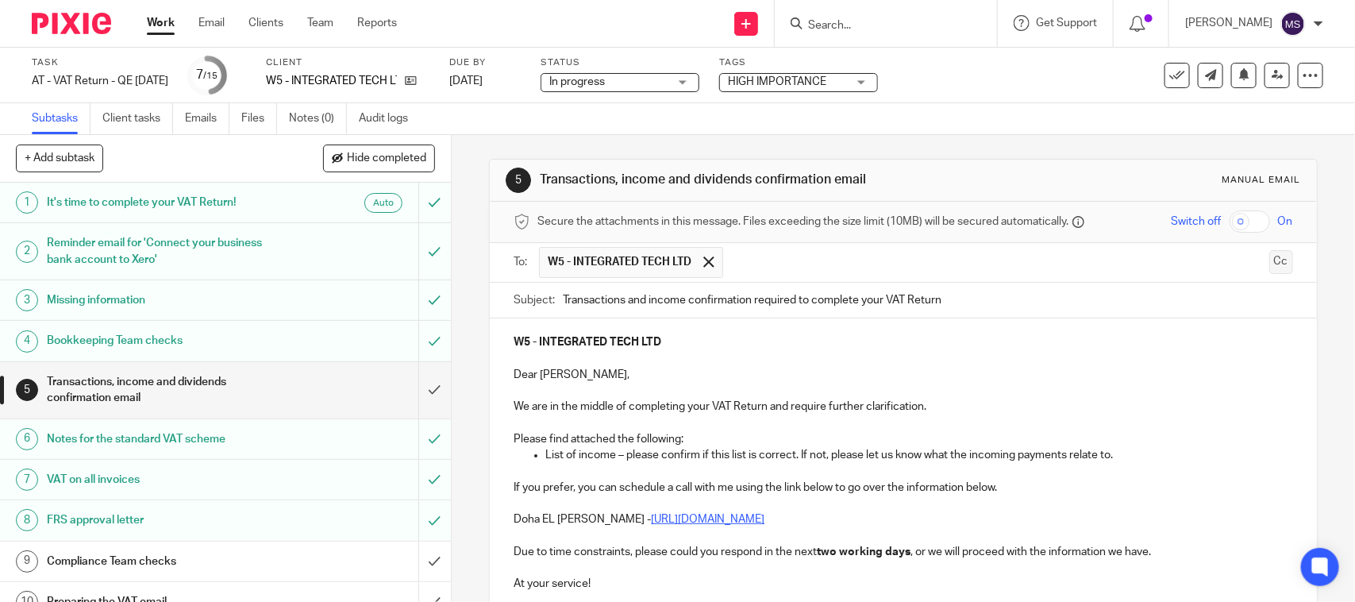
click at [1269, 266] on button "Cc" at bounding box center [1281, 262] width 24 height 24
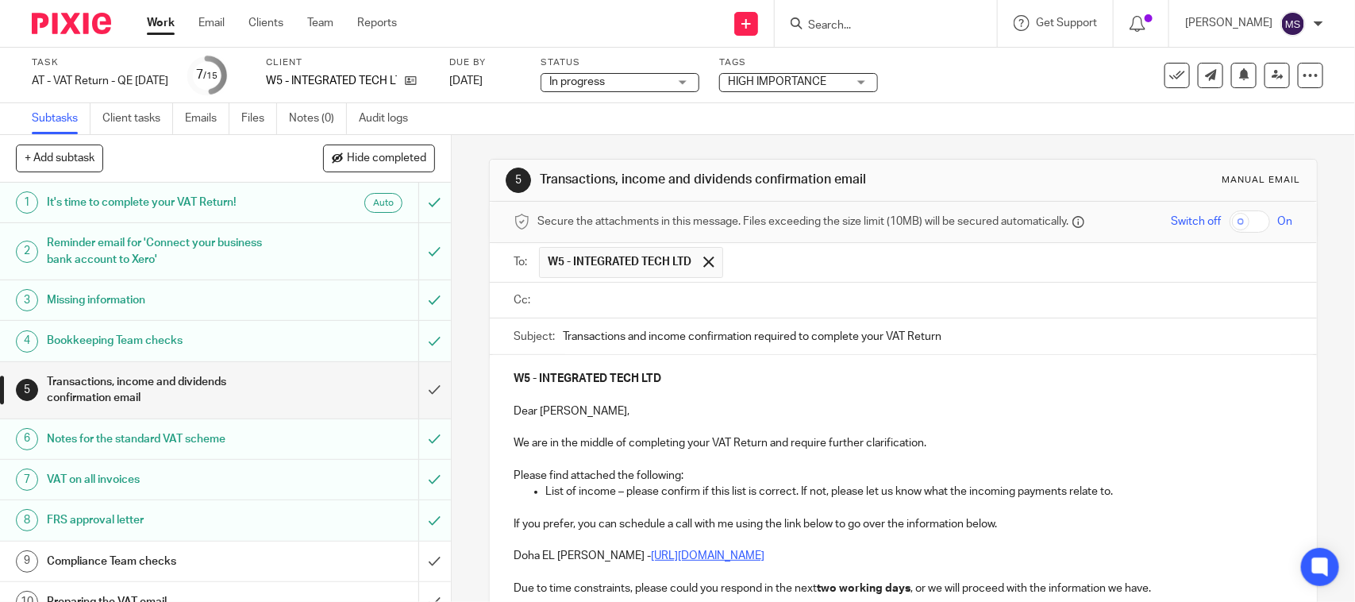
click at [586, 302] on input "text" at bounding box center [914, 300] width 743 height 18
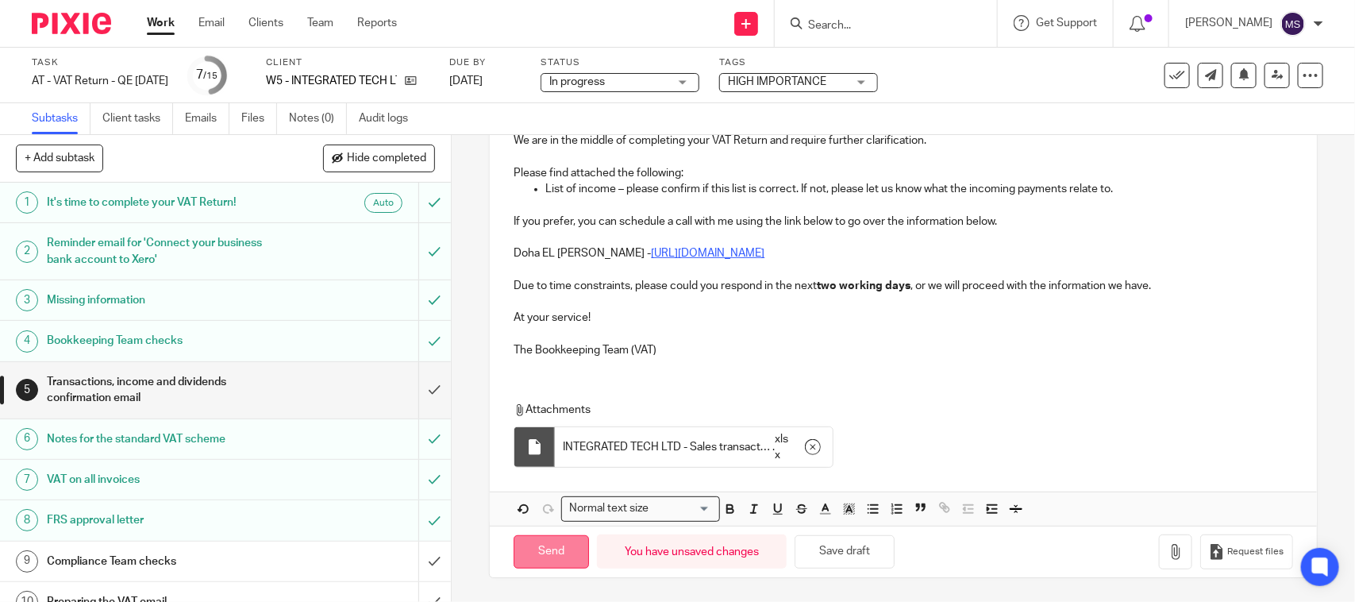
scroll to position [310, 0]
click at [530, 550] on input "Send" at bounding box center [551, 552] width 75 height 34
type input "Sent"
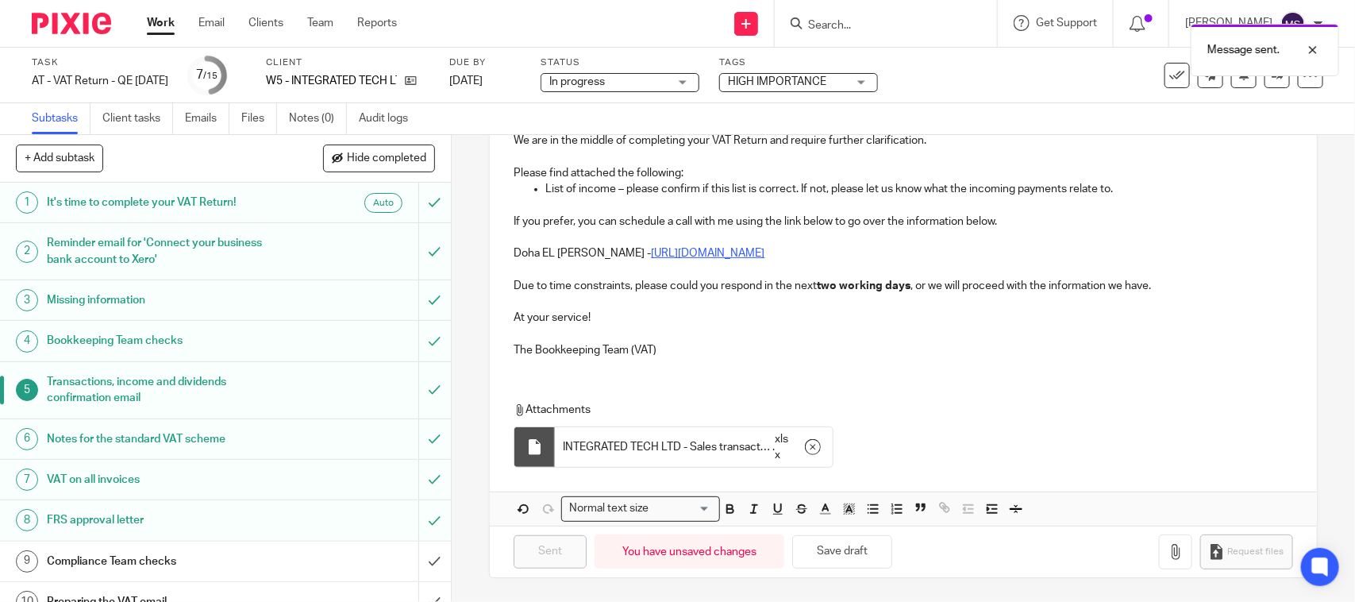
click at [668, 77] on span "In progress" at bounding box center [608, 82] width 119 height 17
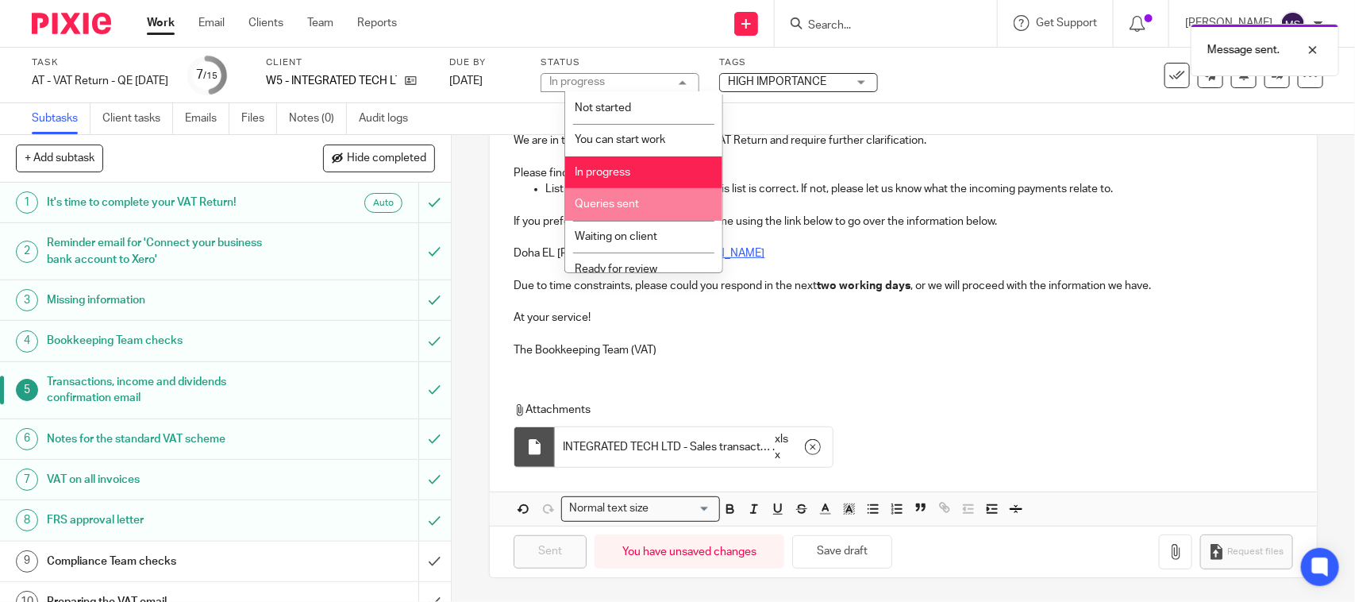
click at [632, 198] on span "Queries sent" at bounding box center [607, 203] width 64 height 11
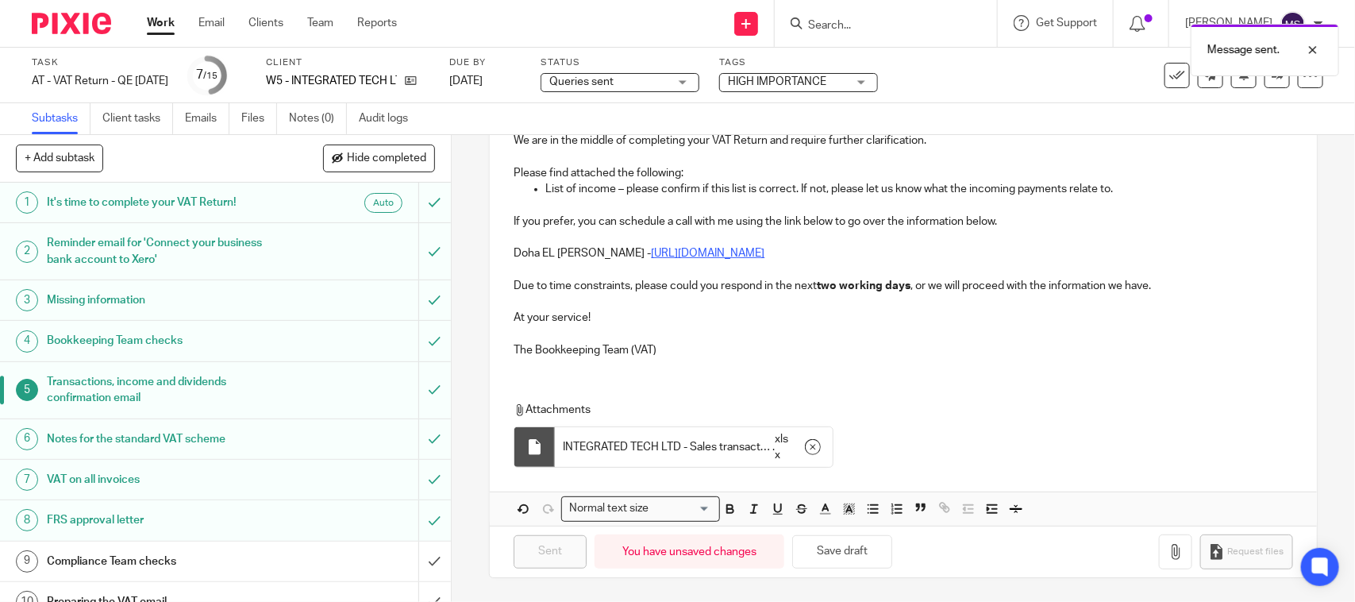
click at [1006, 112] on div "Subtasks Client tasks Emails Files Notes (0) Audit logs" at bounding box center [677, 119] width 1355 height 32
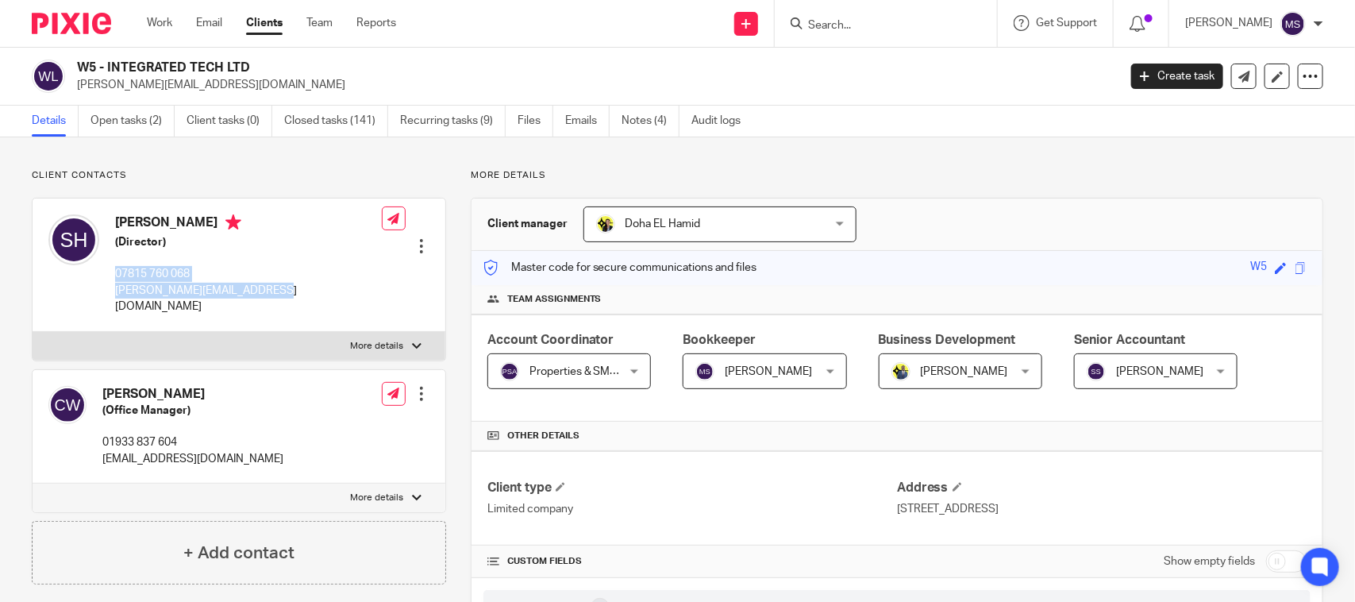
drag, startPoint x: 0, startPoint y: 0, endPoint x: 284, endPoint y: 291, distance: 406.9
click at [284, 291] on div "[PERSON_NAME] (Director) 07815 760 068 [PERSON_NAME][EMAIL_ADDRESS][DOMAIN_NAME…" at bounding box center [239, 264] width 413 height 133
click at [287, 283] on div "Stephen Heyd-Smith (Director) 07815 760 068 steve@integratedtechltd.com Edit co…" at bounding box center [239, 264] width 413 height 133
drag, startPoint x: 113, startPoint y: 287, endPoint x: 278, endPoint y: 291, distance: 164.3
click at [278, 291] on div "Stephen Heyd-Smith (Director) 07815 760 068 steve@integratedtechltd.com Edit co…" at bounding box center [239, 264] width 413 height 133
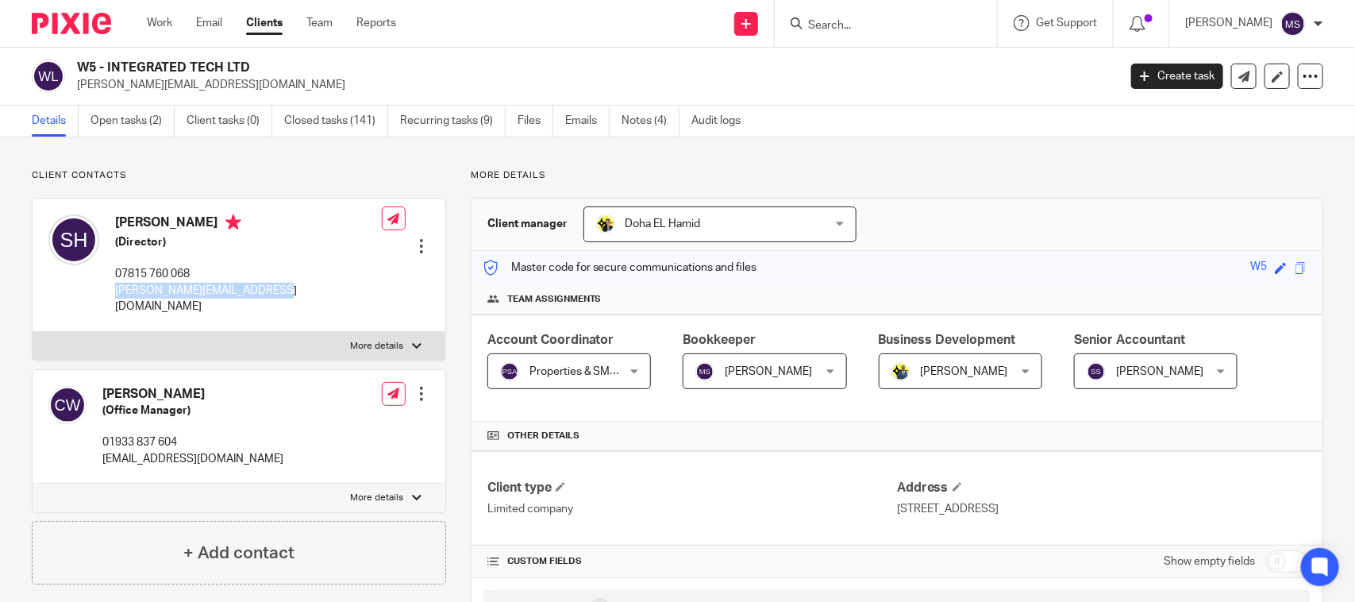
copy p "steve@integratedtechltd.com"
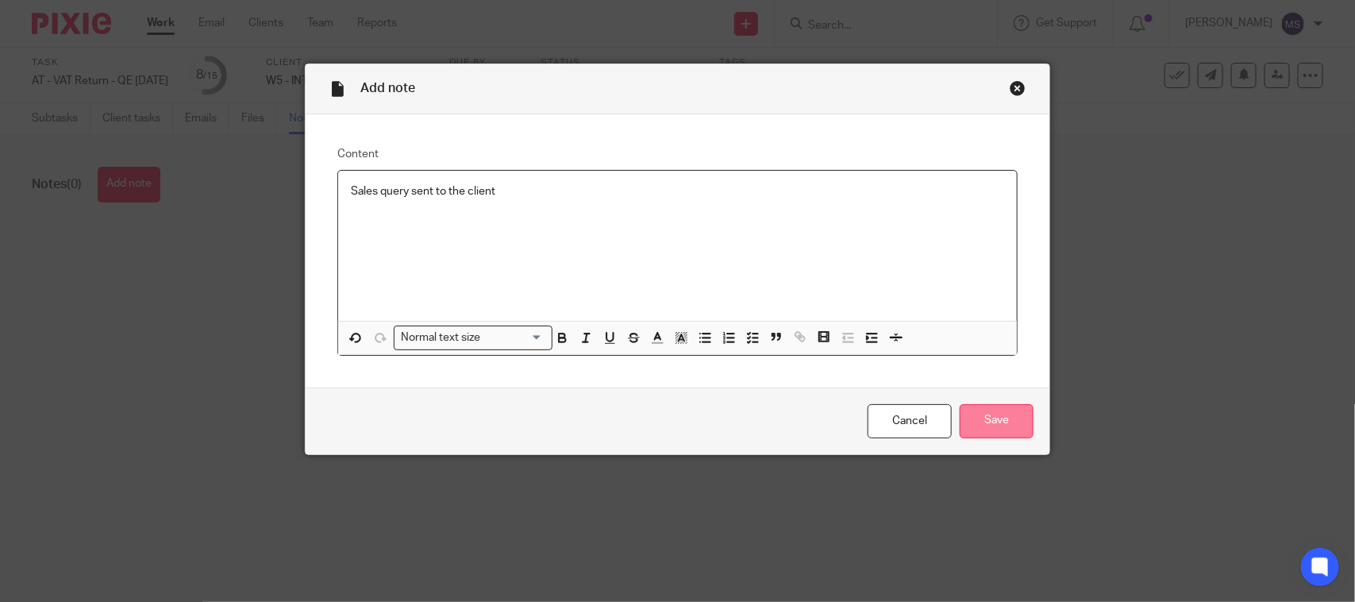
click at [1014, 417] on input "Save" at bounding box center [997, 421] width 74 height 34
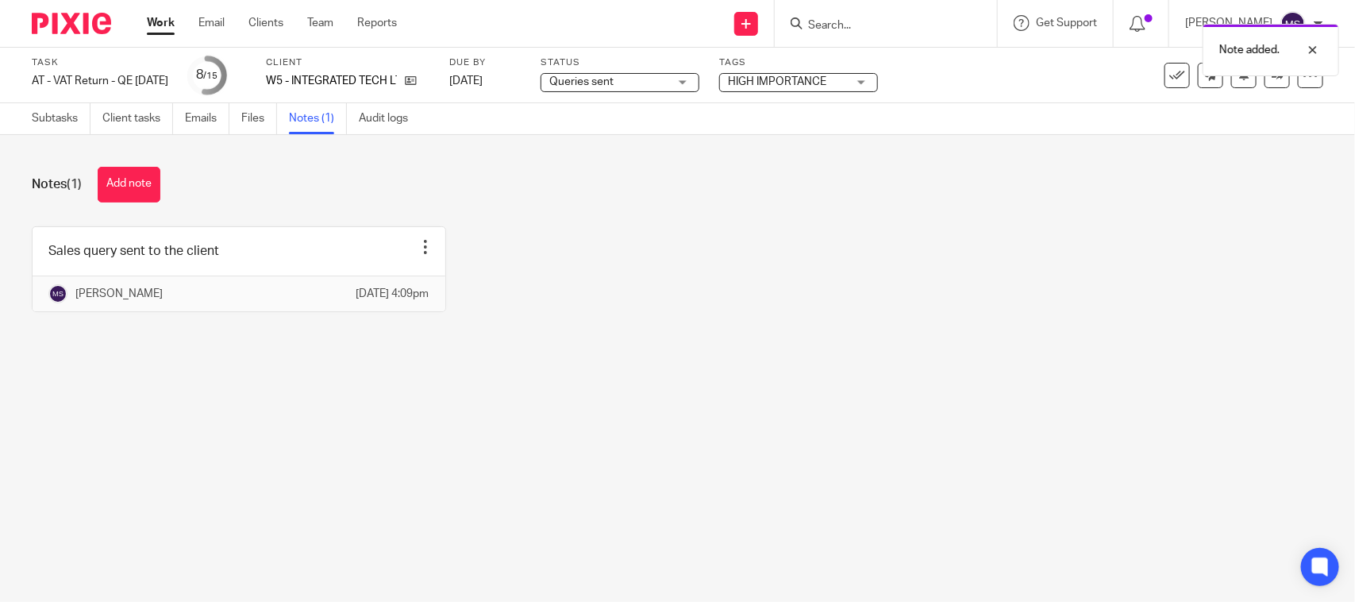
click at [886, 319] on div "Sales query sent to the client Edit note Delete note [PERSON_NAME] [DATE] 4:09pm" at bounding box center [665, 281] width 1316 height 110
